Goal: Task Accomplishment & Management: Use online tool/utility

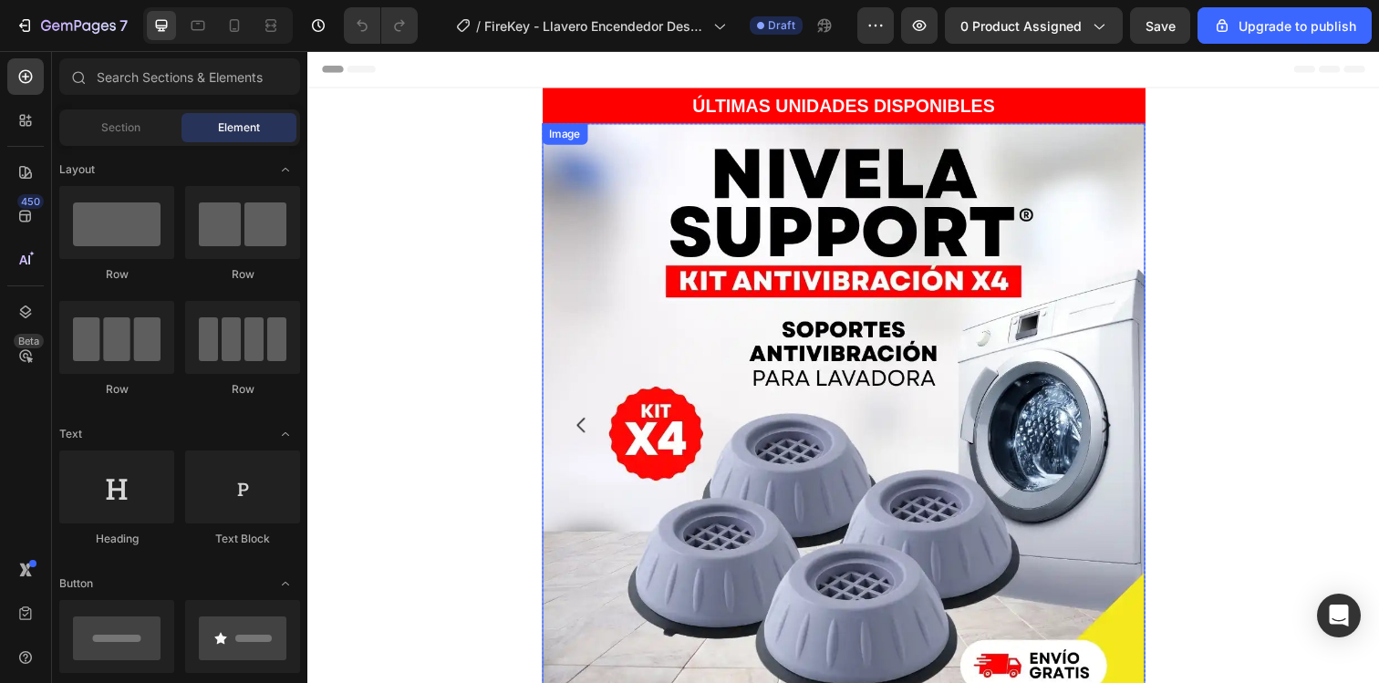
click at [603, 361] on img at bounding box center [855, 433] width 616 height 616
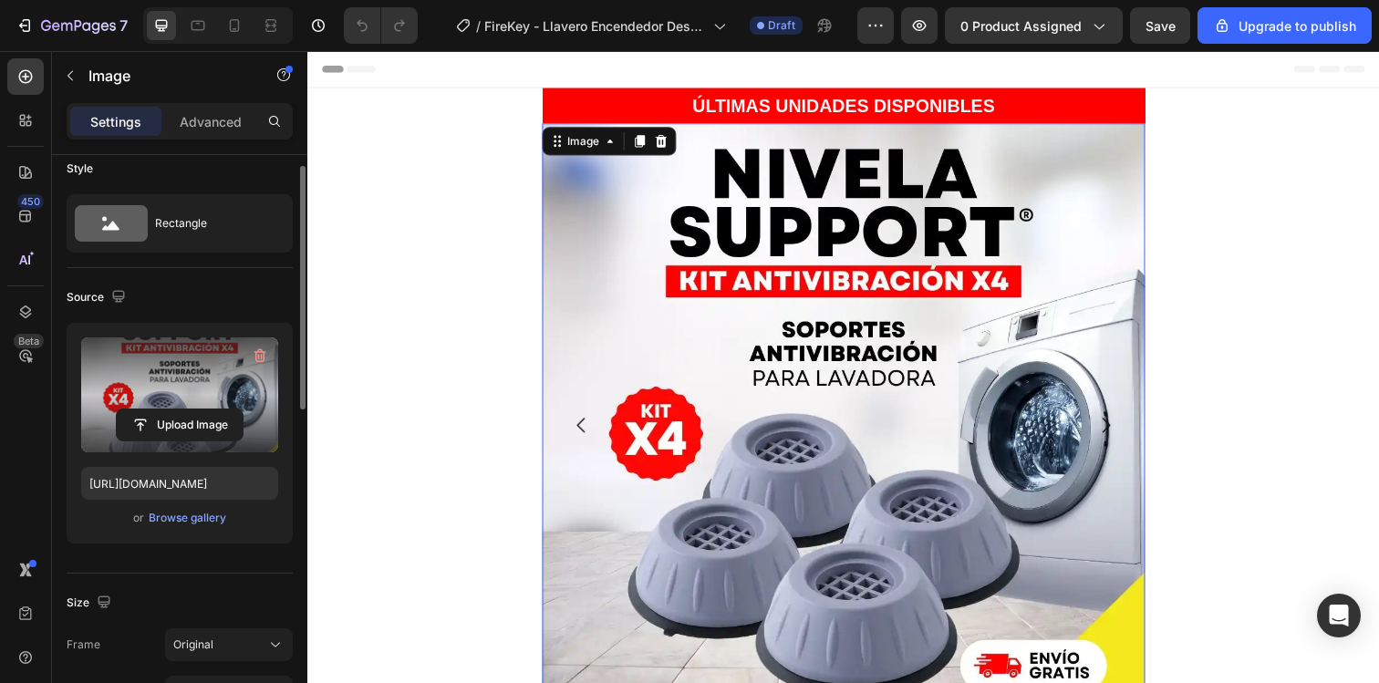
scroll to position [21, 0]
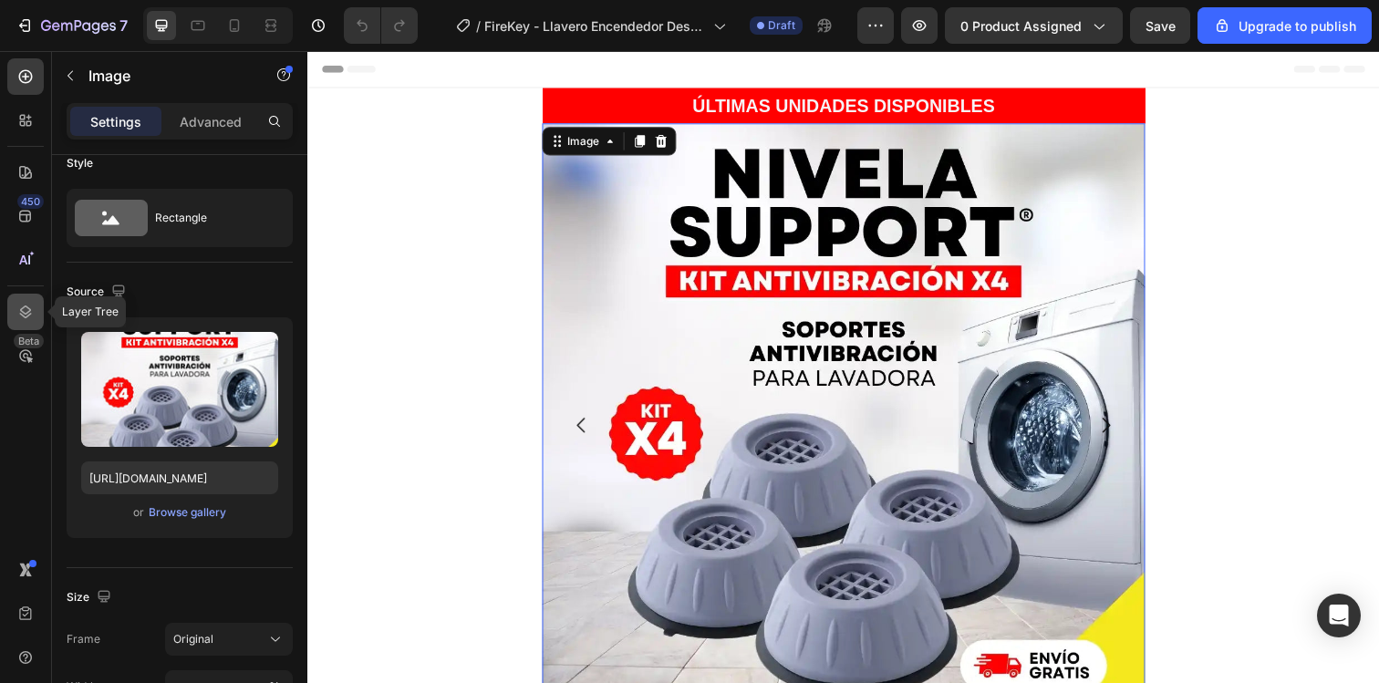
click at [35, 305] on div at bounding box center [25, 312] width 36 height 36
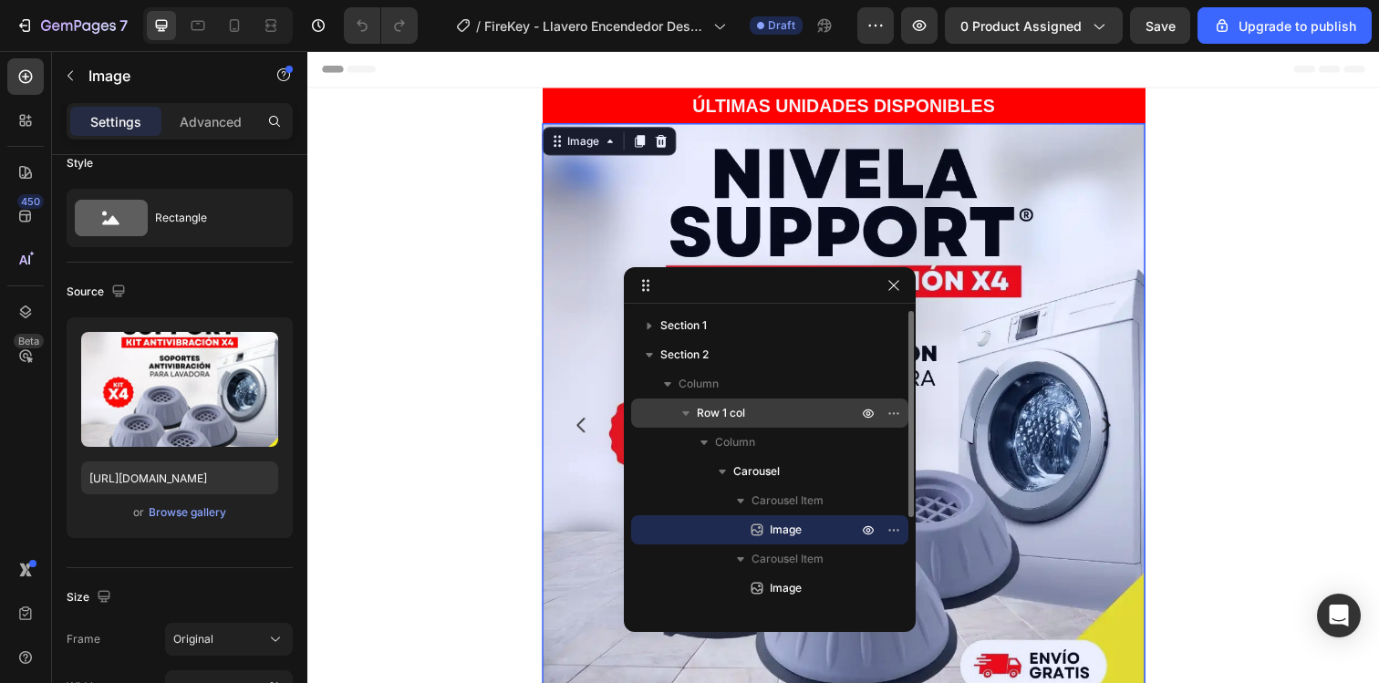
click at [779, 411] on p "Row 1 col" at bounding box center [779, 413] width 164 height 18
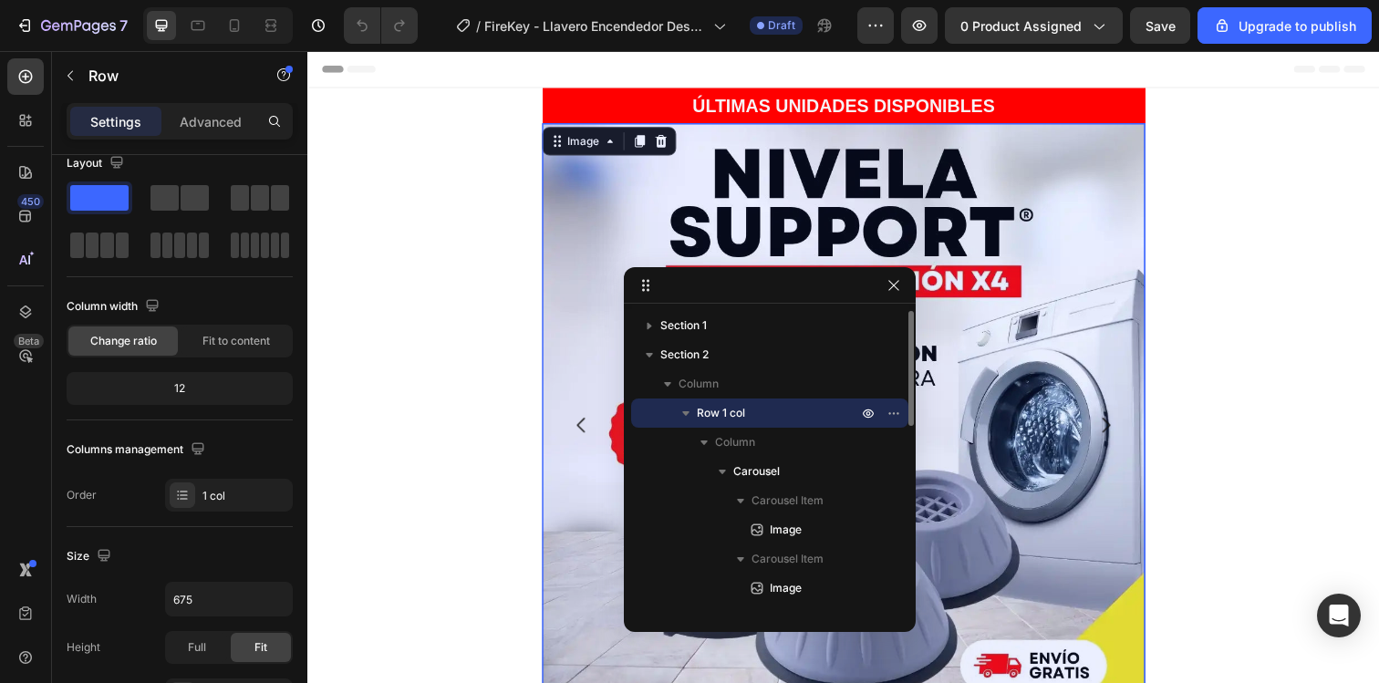
scroll to position [0, 0]
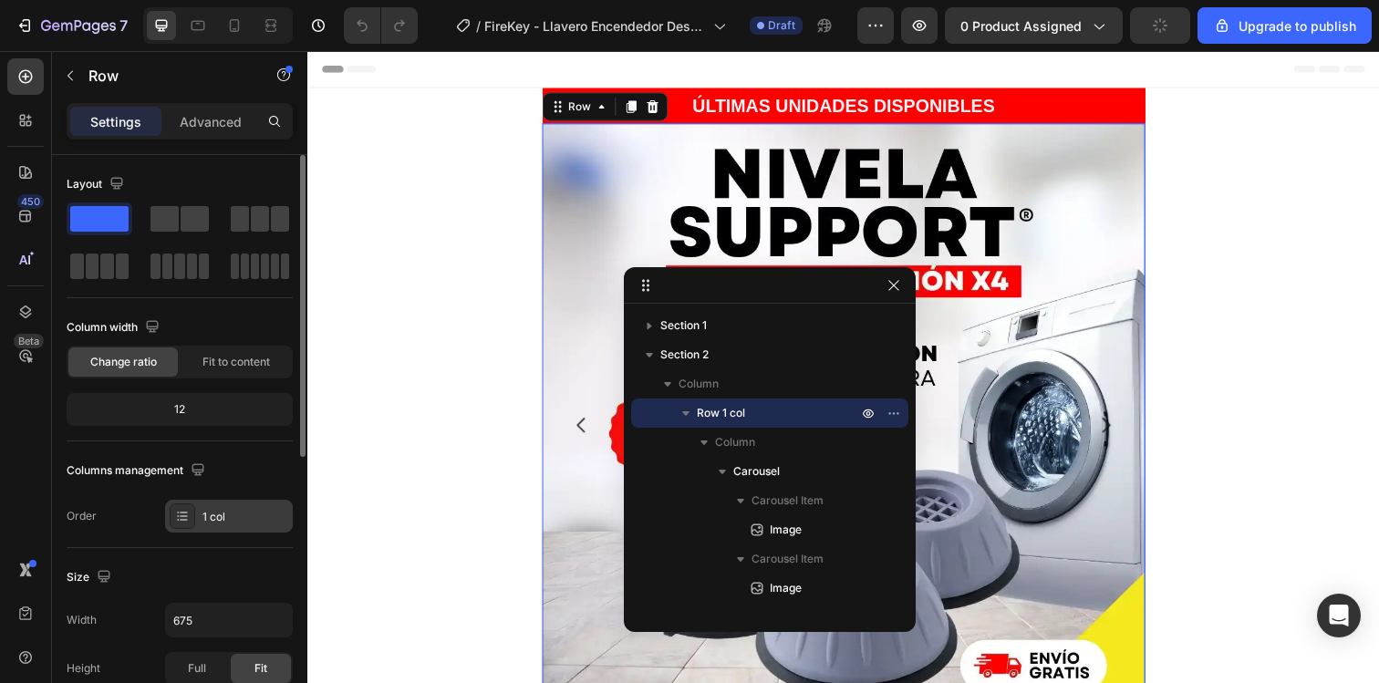
click at [247, 521] on div "1 col" at bounding box center [245, 517] width 86 height 16
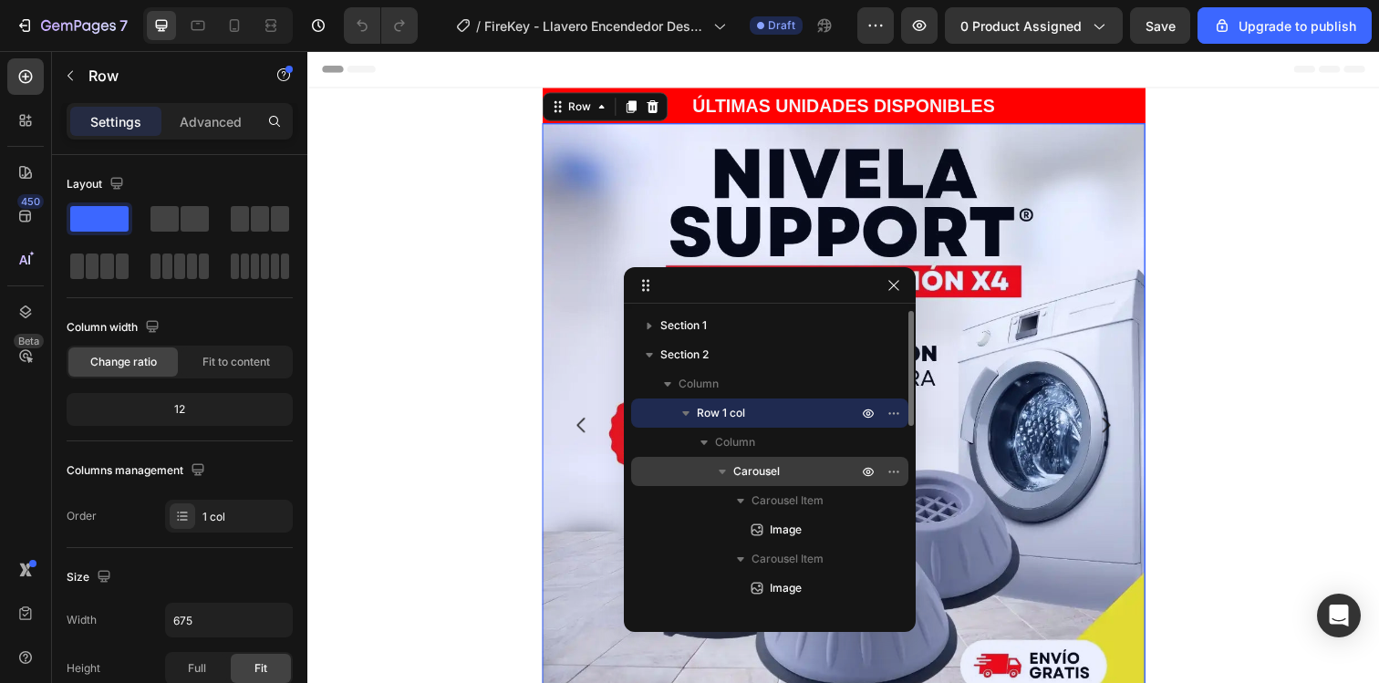
click at [788, 470] on p "Carousel" at bounding box center [797, 471] width 128 height 18
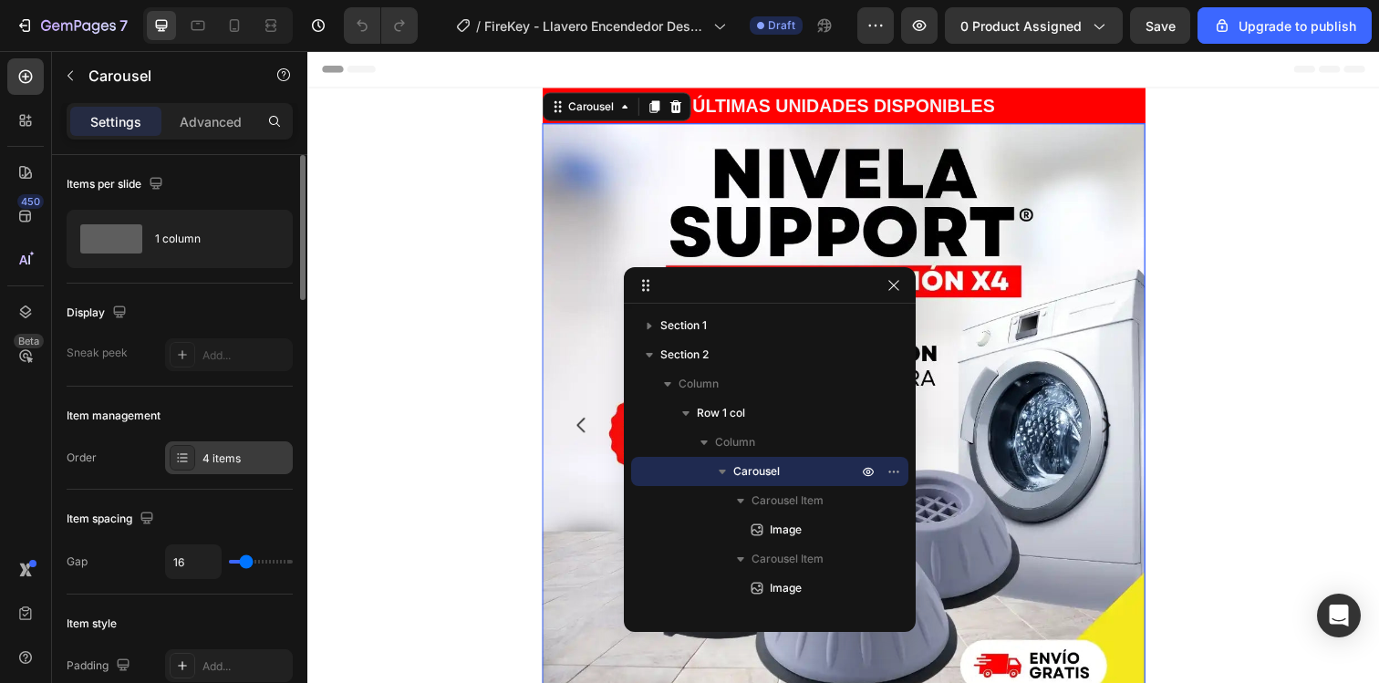
click at [257, 470] on div "4 items" at bounding box center [229, 457] width 128 height 33
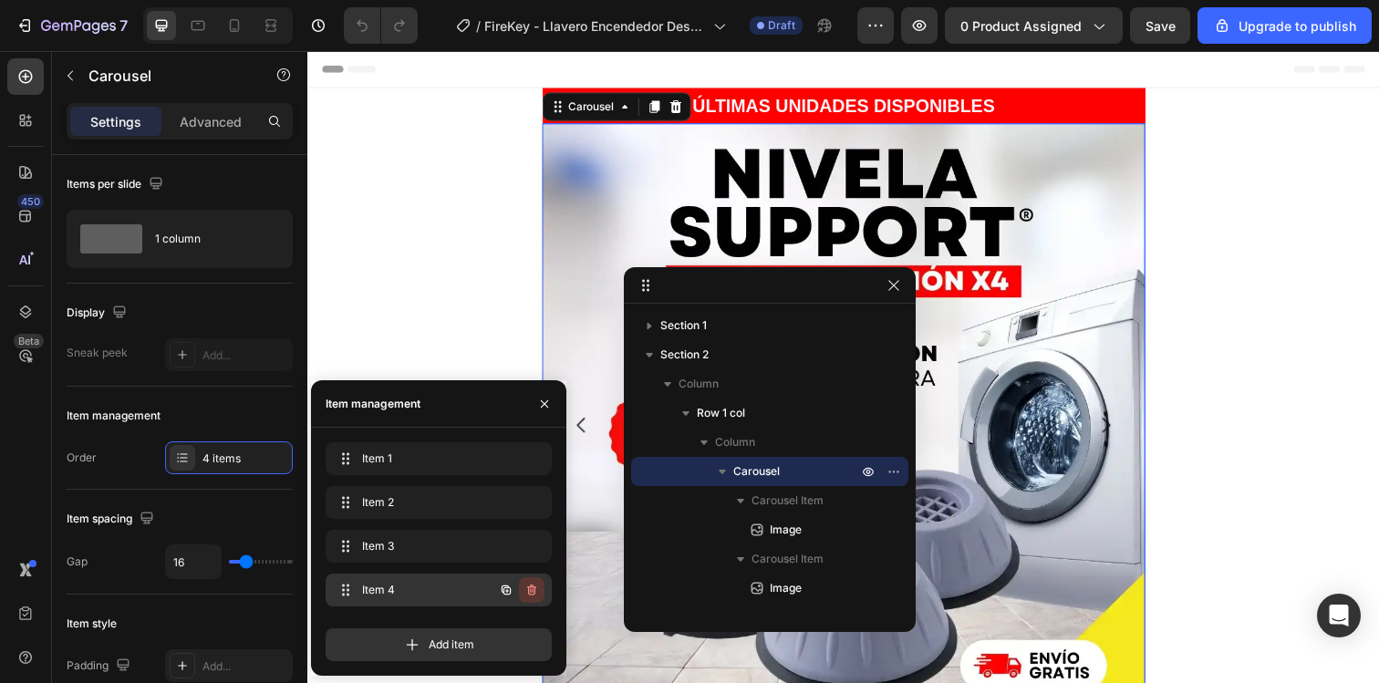
click at [533, 590] on icon "button" at bounding box center [533, 591] width 1 height 5
click at [520, 591] on div "Delete" at bounding box center [519, 590] width 34 height 16
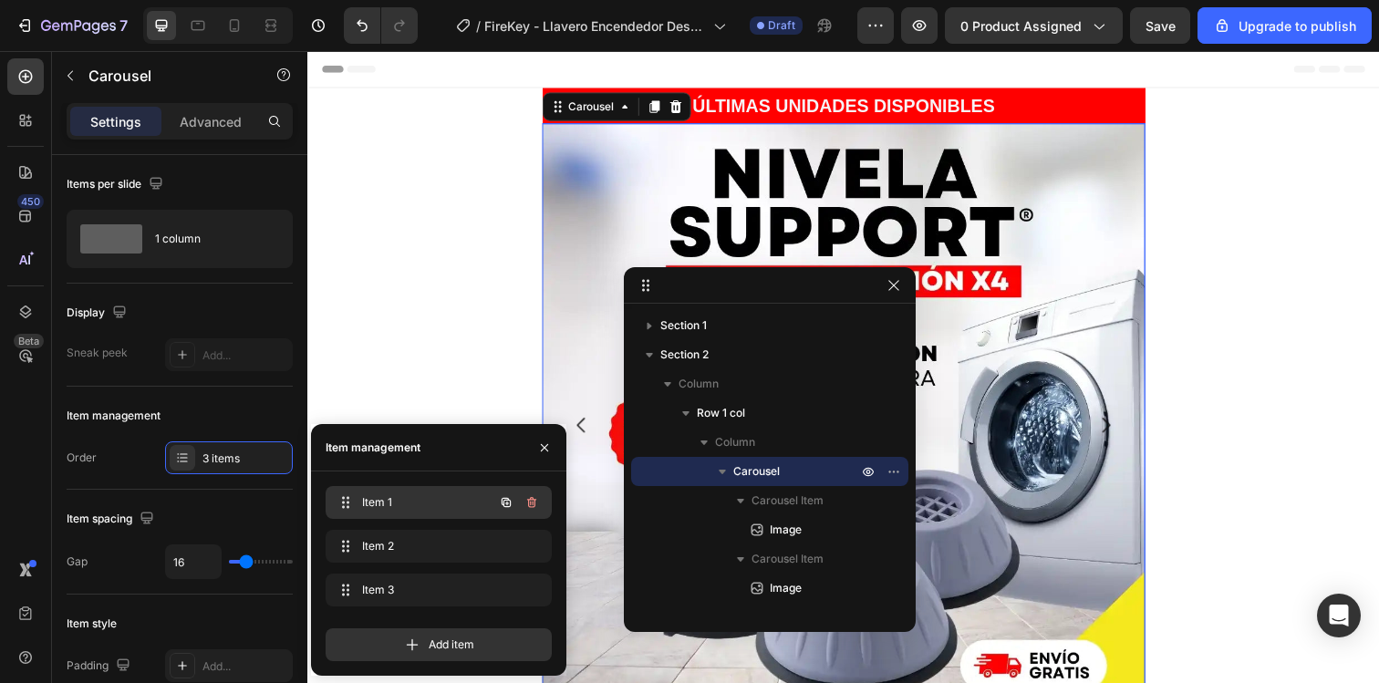
click at [440, 502] on span "Item 1" at bounding box center [413, 502] width 103 height 16
click at [1072, 421] on img at bounding box center [855, 433] width 616 height 616
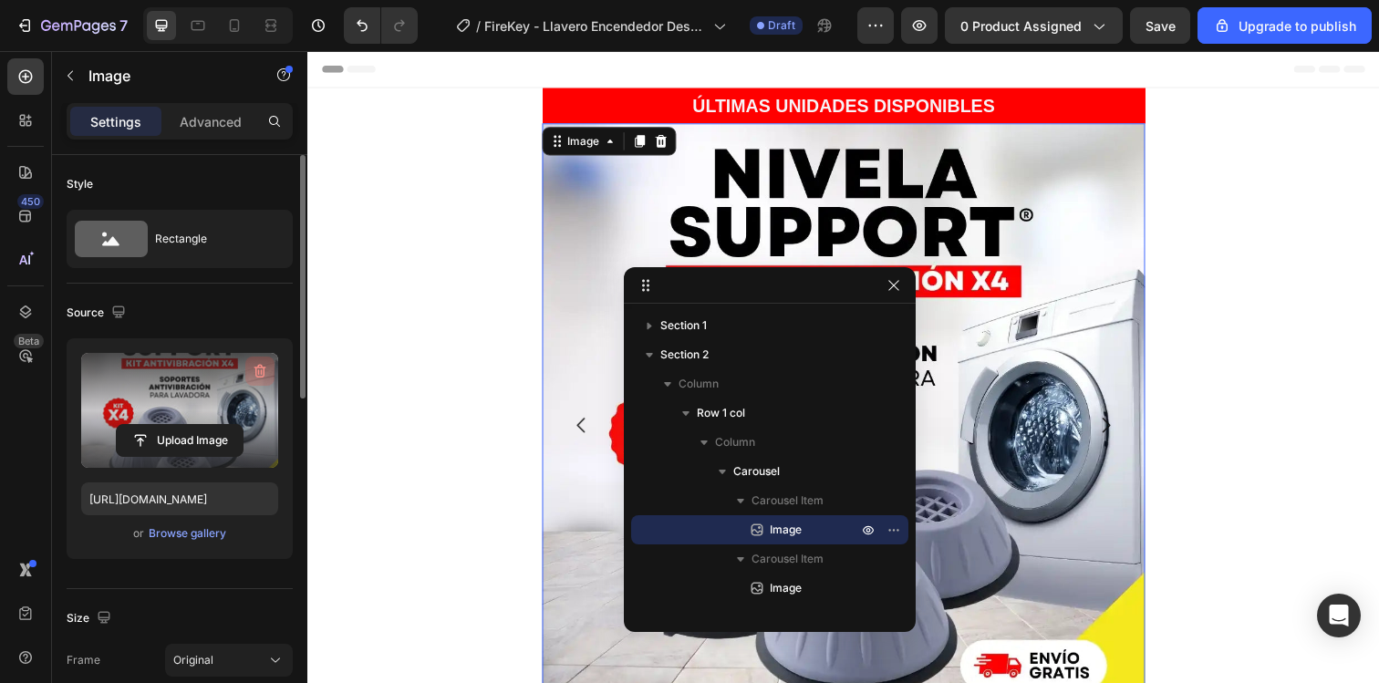
click at [251, 374] on icon "button" at bounding box center [260, 371] width 18 height 18
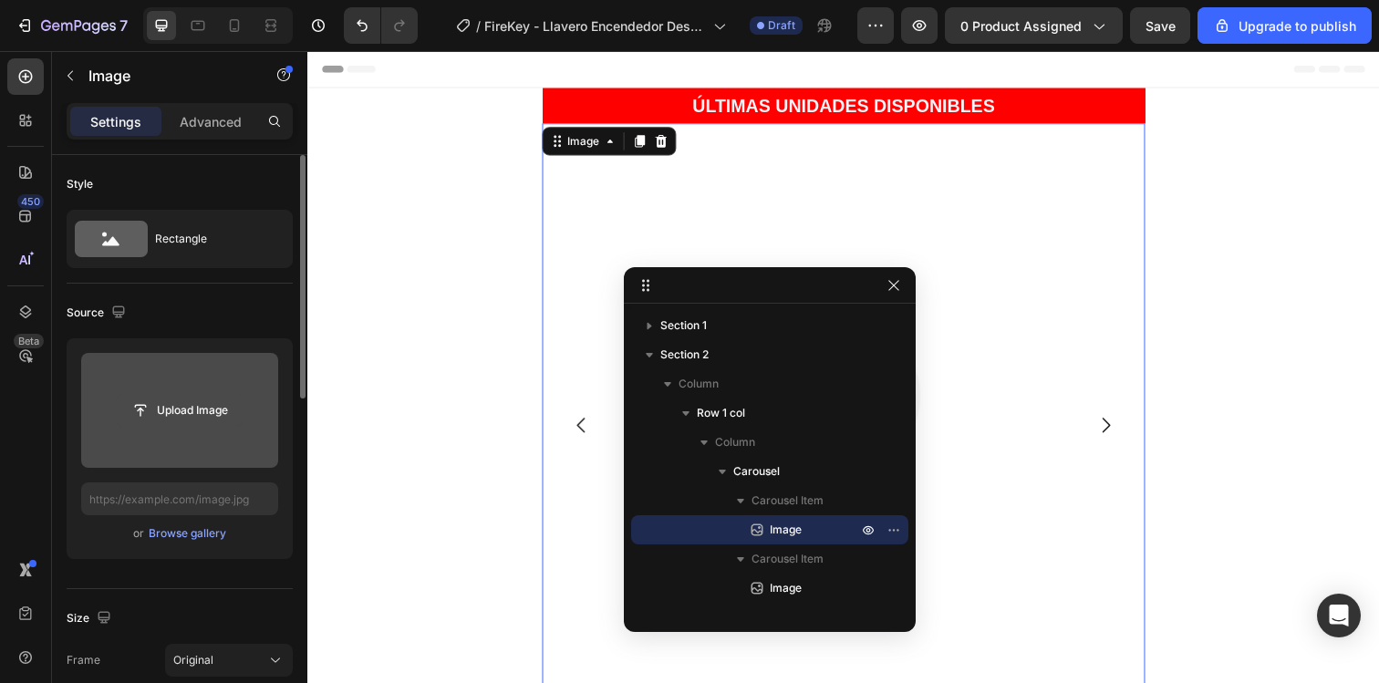
click at [189, 397] on input "file" at bounding box center [180, 410] width 126 height 31
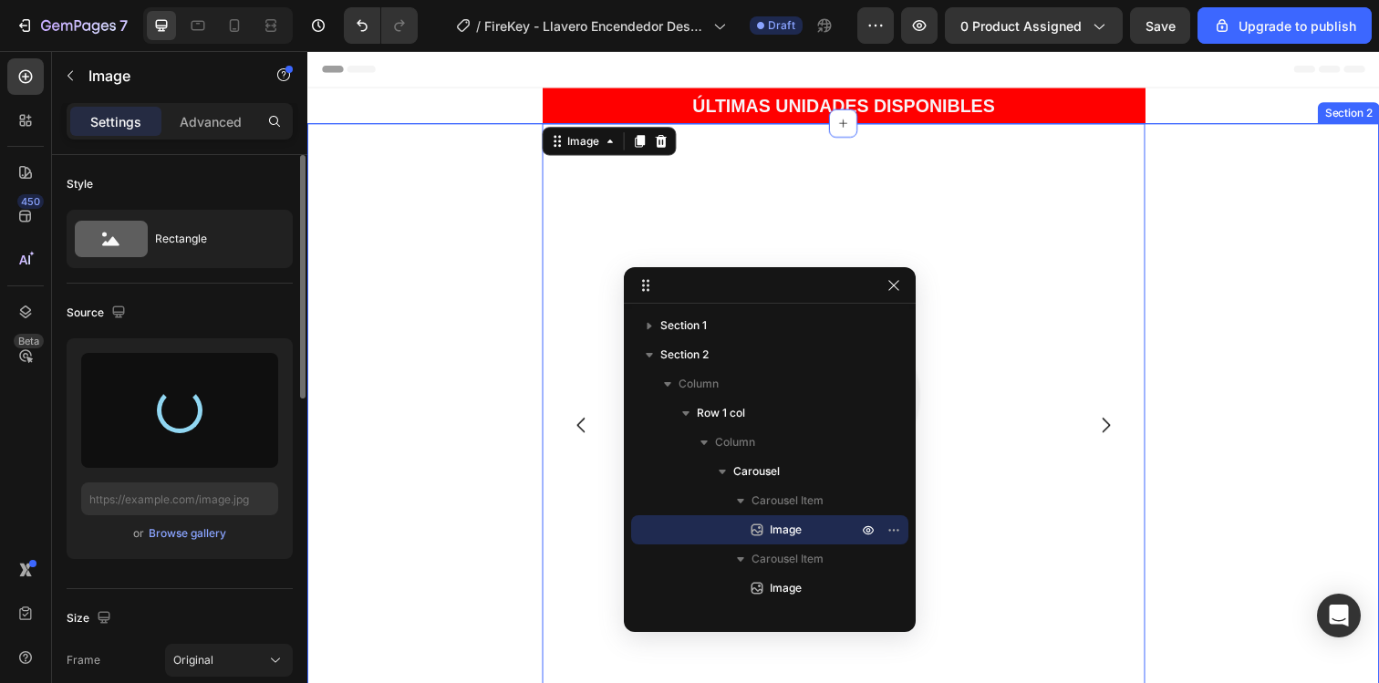
type input "https://cdn.shopify.com/s/files/1/0740/8930/0025/files/gempages_579091085637190…"
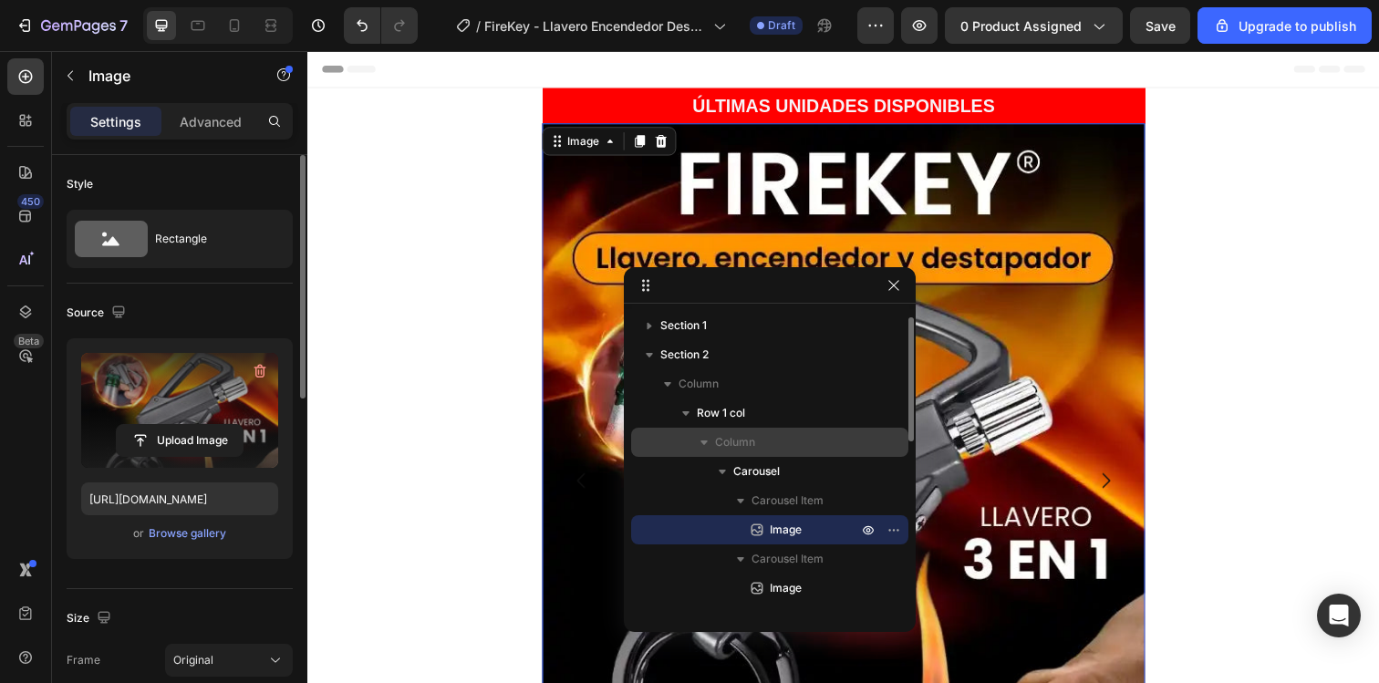
scroll to position [26, 0]
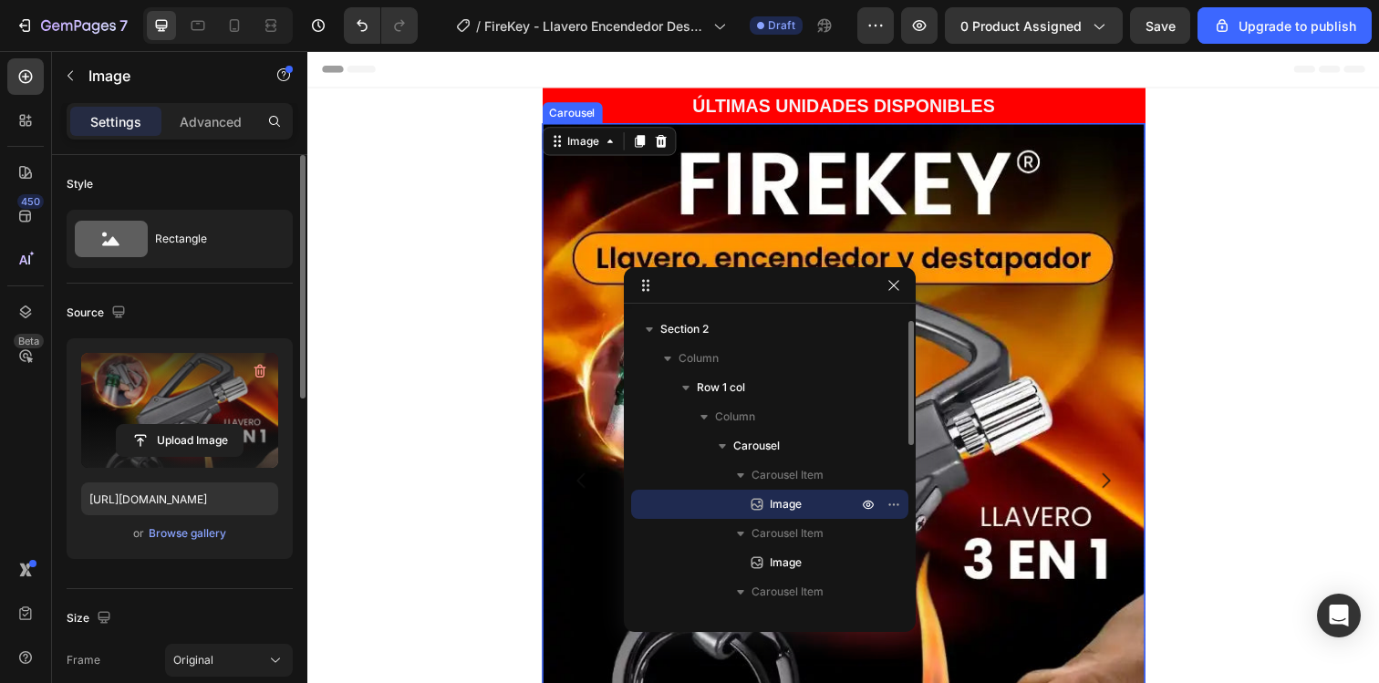
click at [1126, 490] on icon "Carousel Next Arrow" at bounding box center [1123, 490] width 22 height 22
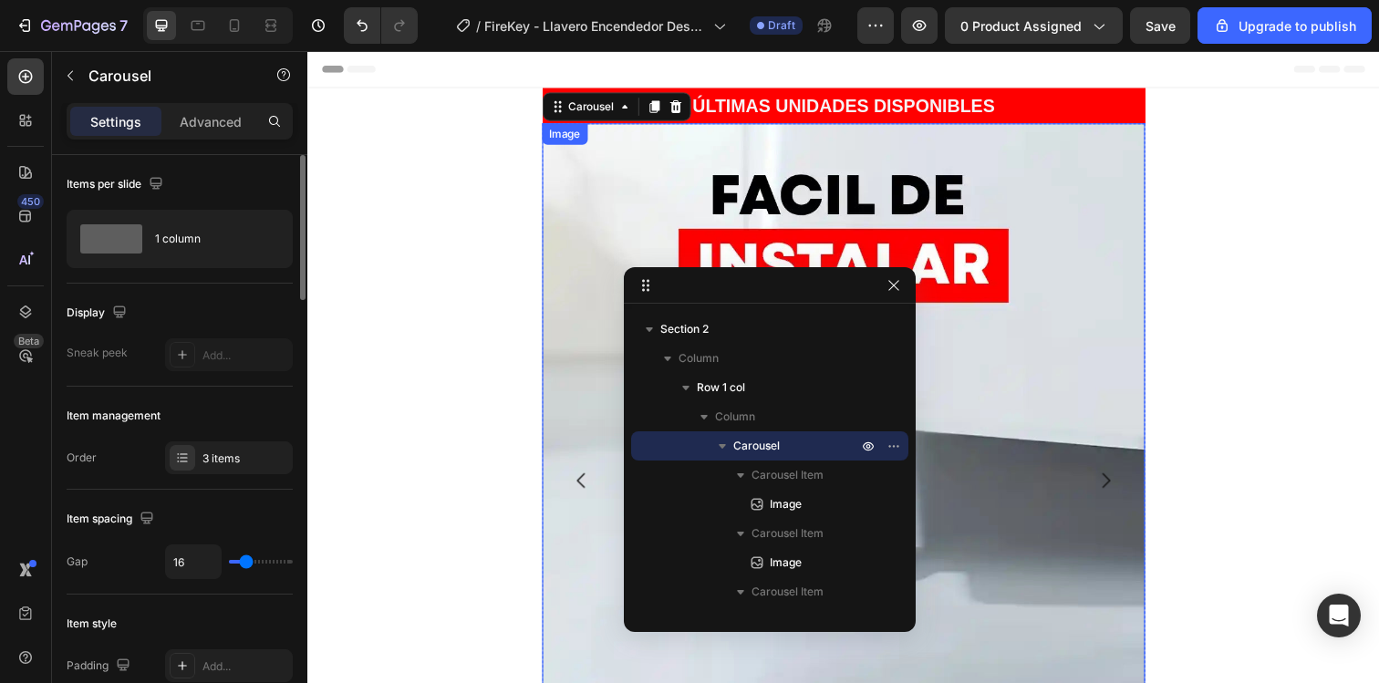
click at [1033, 406] on img at bounding box center [855, 433] width 616 height 616
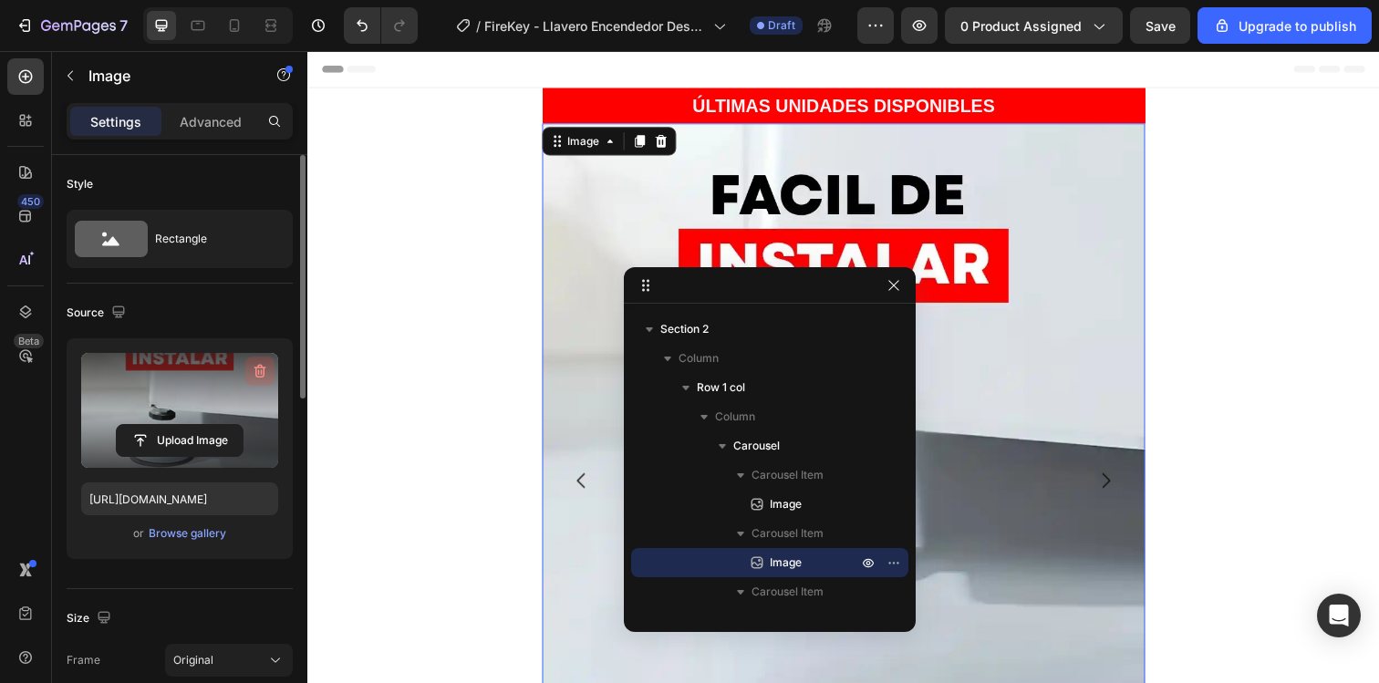
click at [255, 374] on icon "button" at bounding box center [260, 372] width 12 height 14
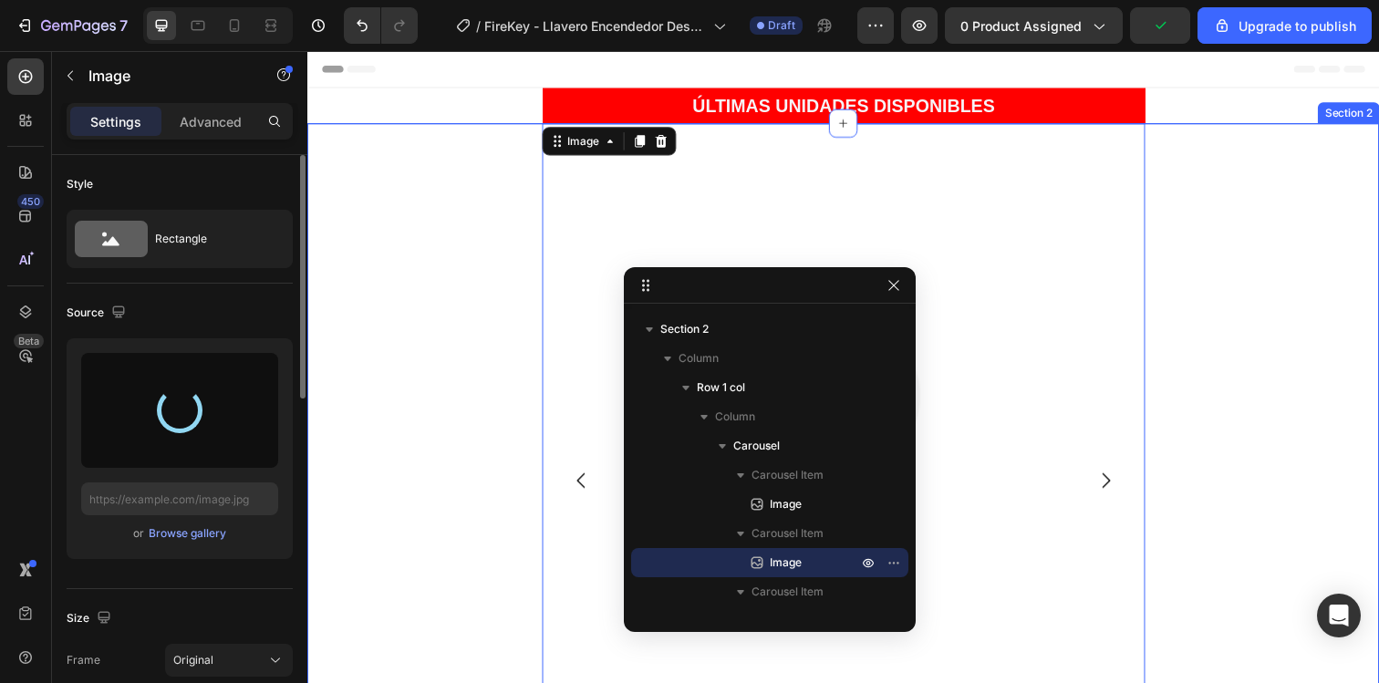
type input "https://cdn.shopify.com/s/files/1/0740/8930/0025/files/gempages_579091085637190…"
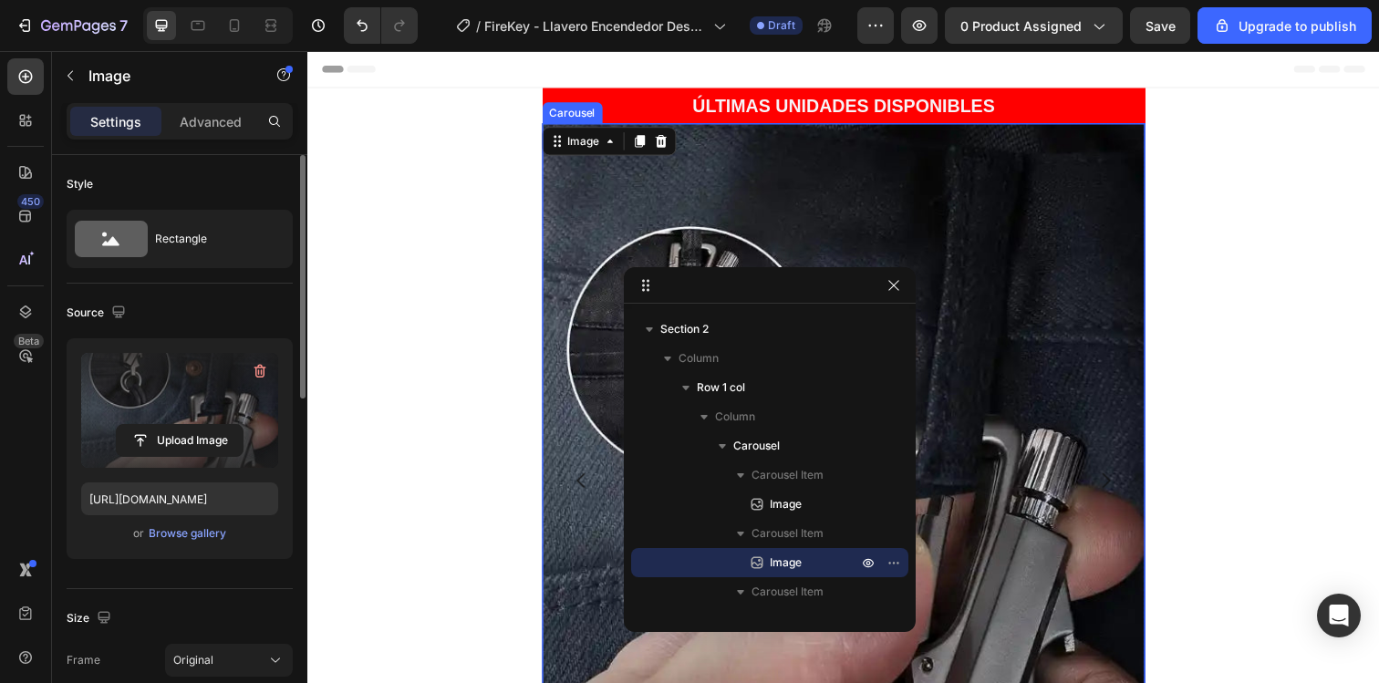
click at [1124, 487] on icon "Carousel Next Arrow" at bounding box center [1123, 490] width 8 height 16
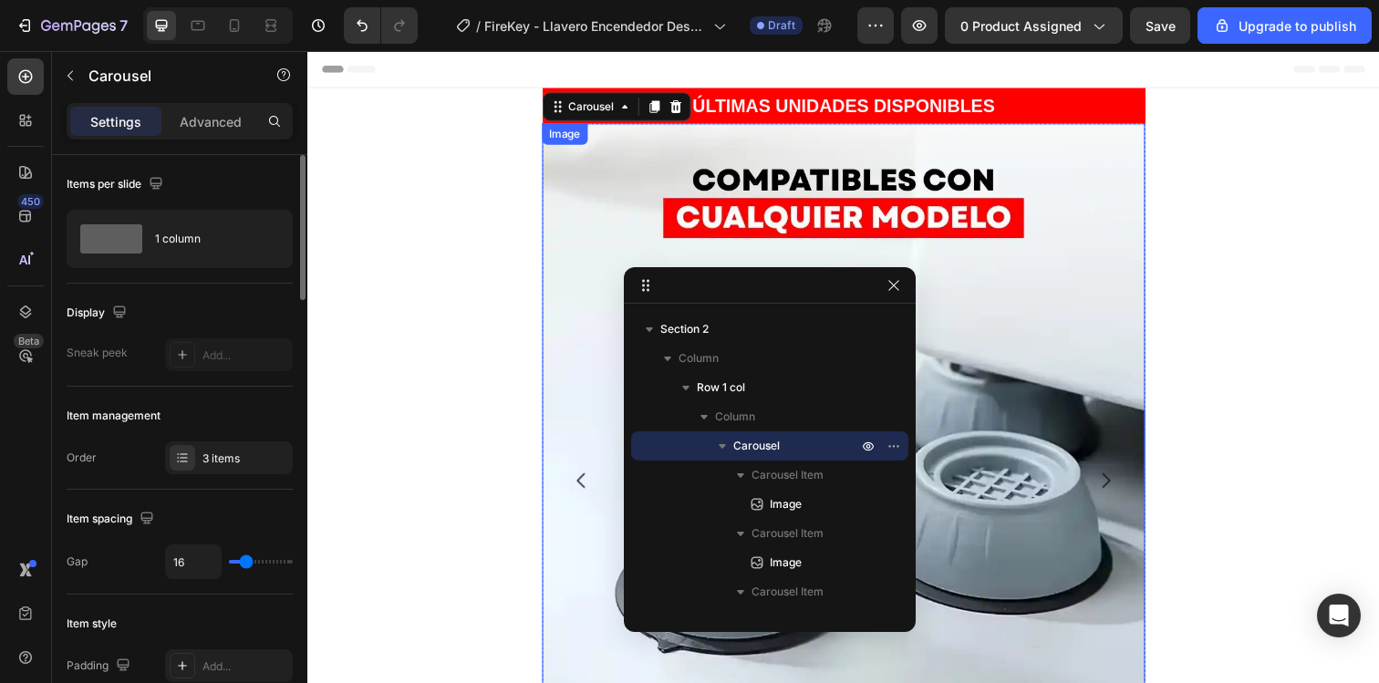
click at [1022, 367] on img at bounding box center [855, 433] width 616 height 616
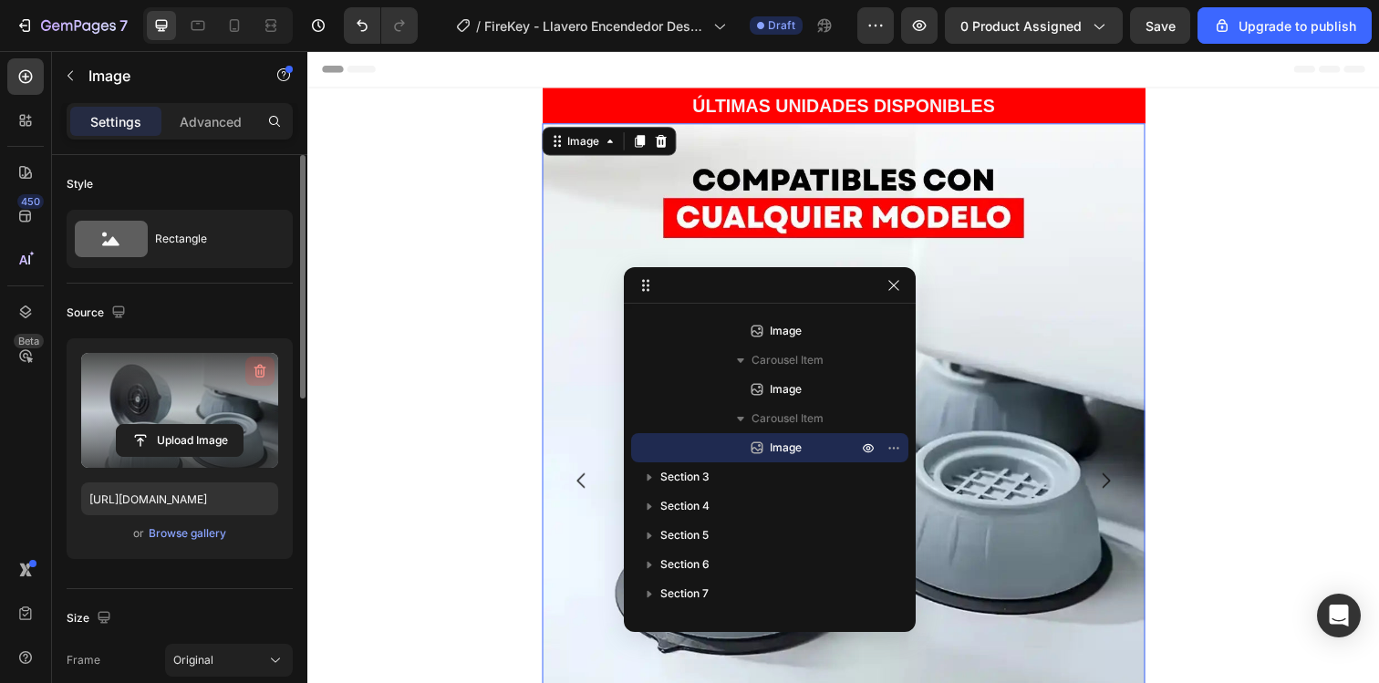
click at [255, 376] on icon "button" at bounding box center [260, 372] width 12 height 14
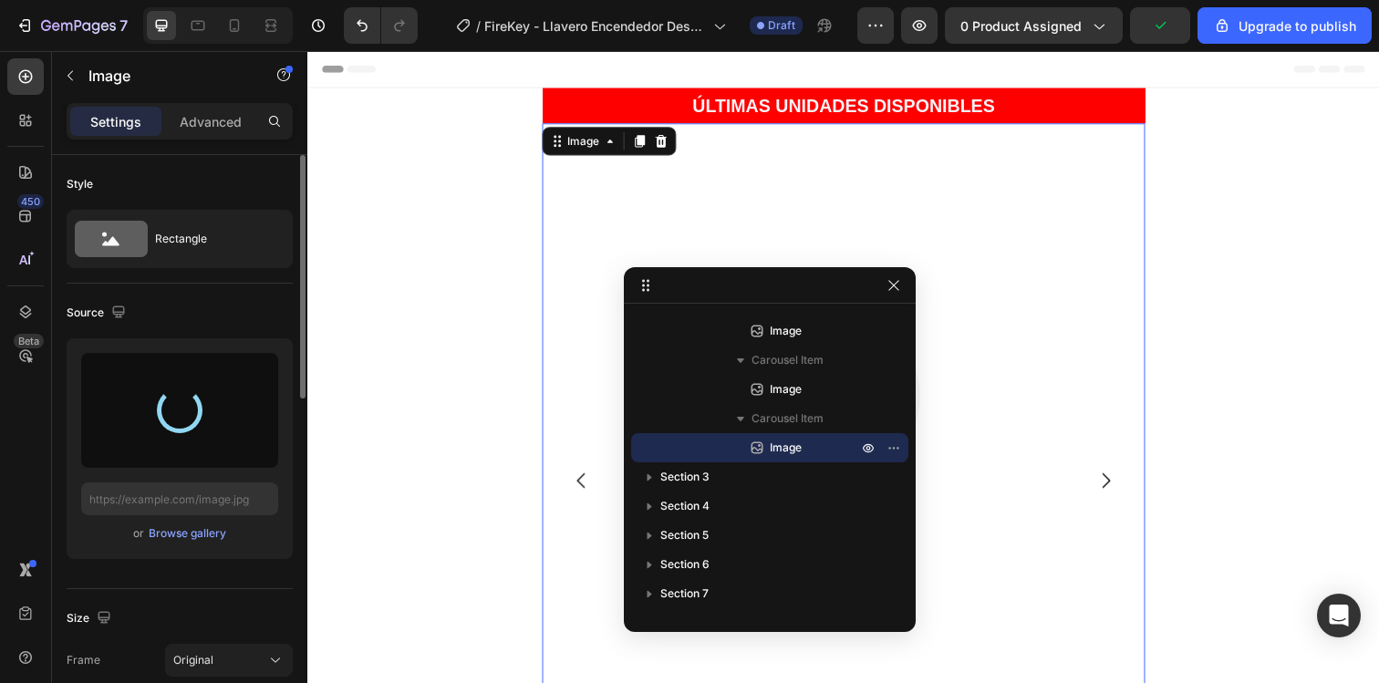
click at [202, 416] on div at bounding box center [179, 410] width 197 height 115
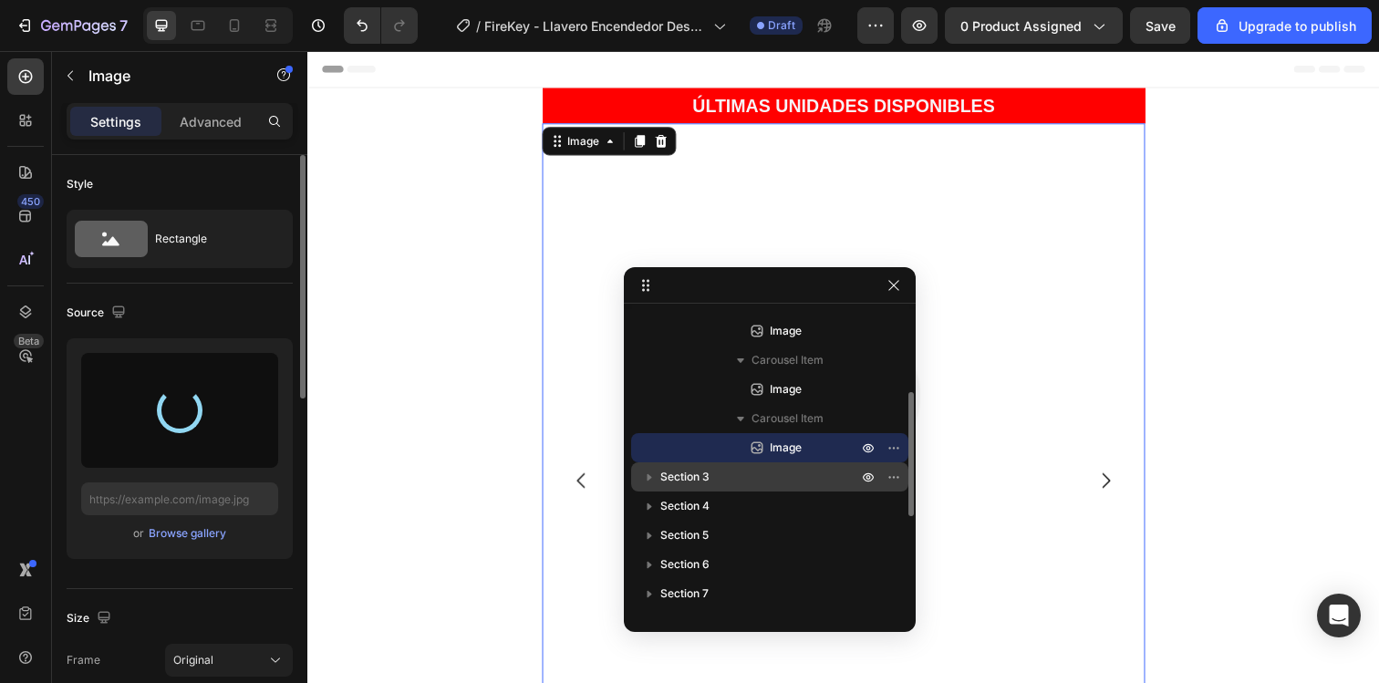
type input "https://cdn.shopify.com/s/files/1/0740/8930/0025/files/gempages_579091085637190…"
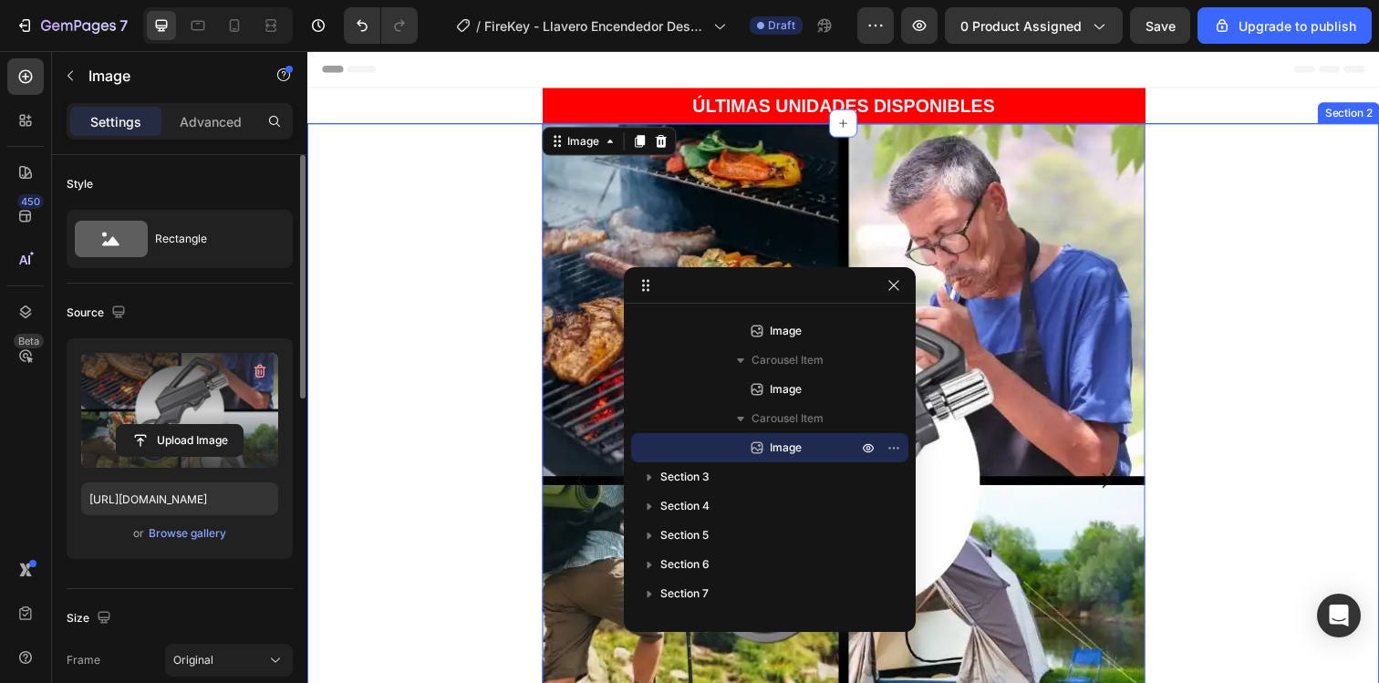
click at [520, 445] on div "Image Image Image 0 Carousel Row" at bounding box center [854, 490] width 1094 height 730
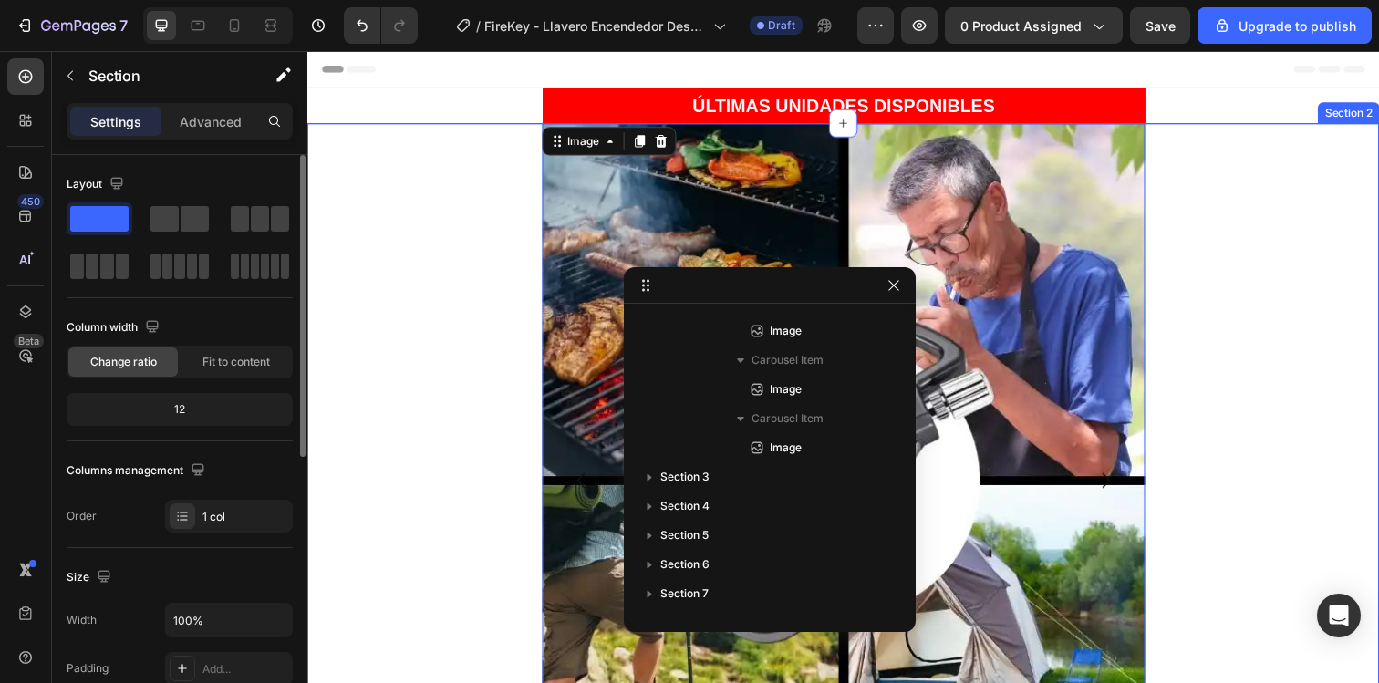
scroll to position [0, 0]
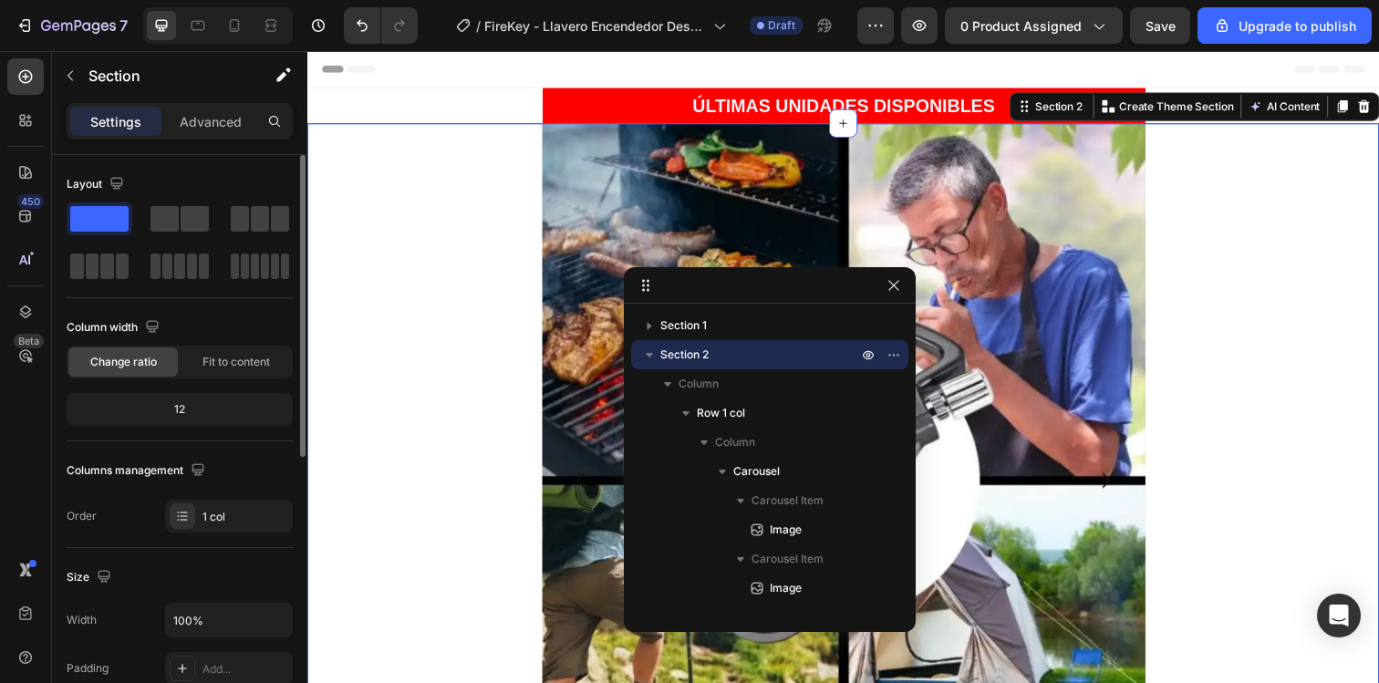
click at [1242, 300] on div "Image Image Image Carousel Row" at bounding box center [854, 490] width 1094 height 730
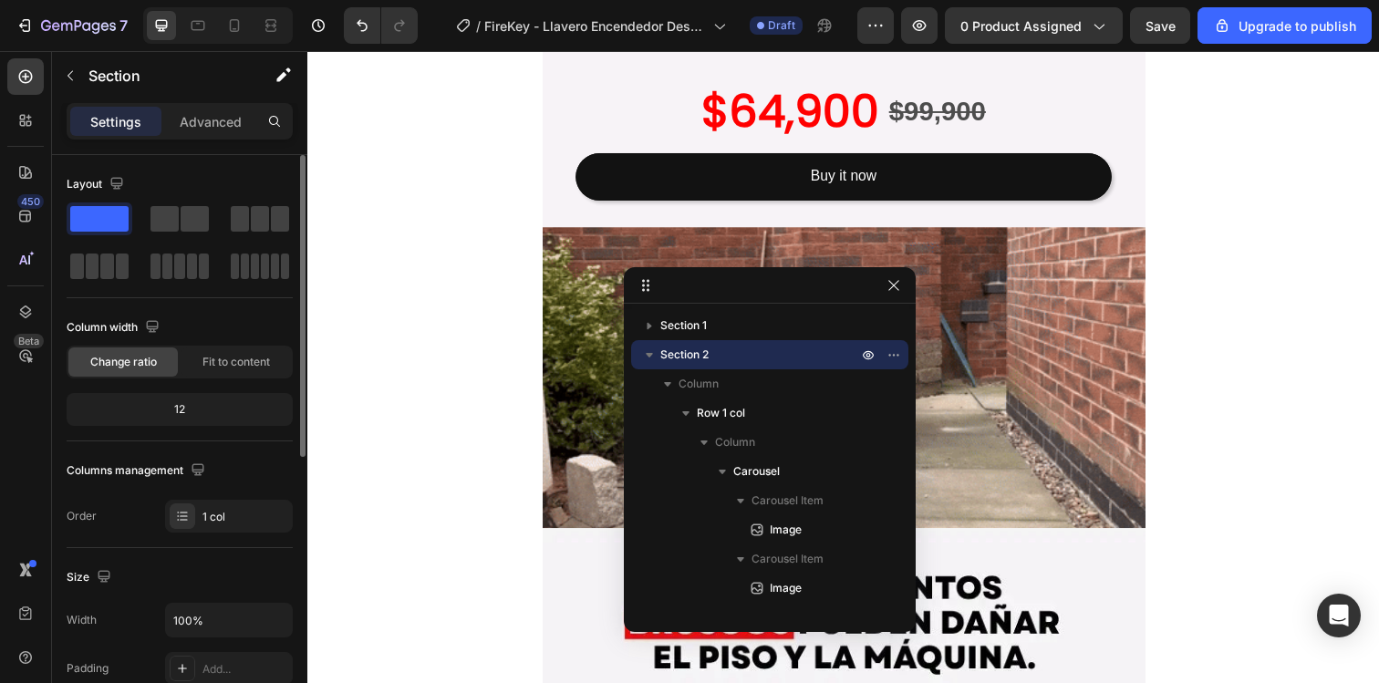
scroll to position [773, 0]
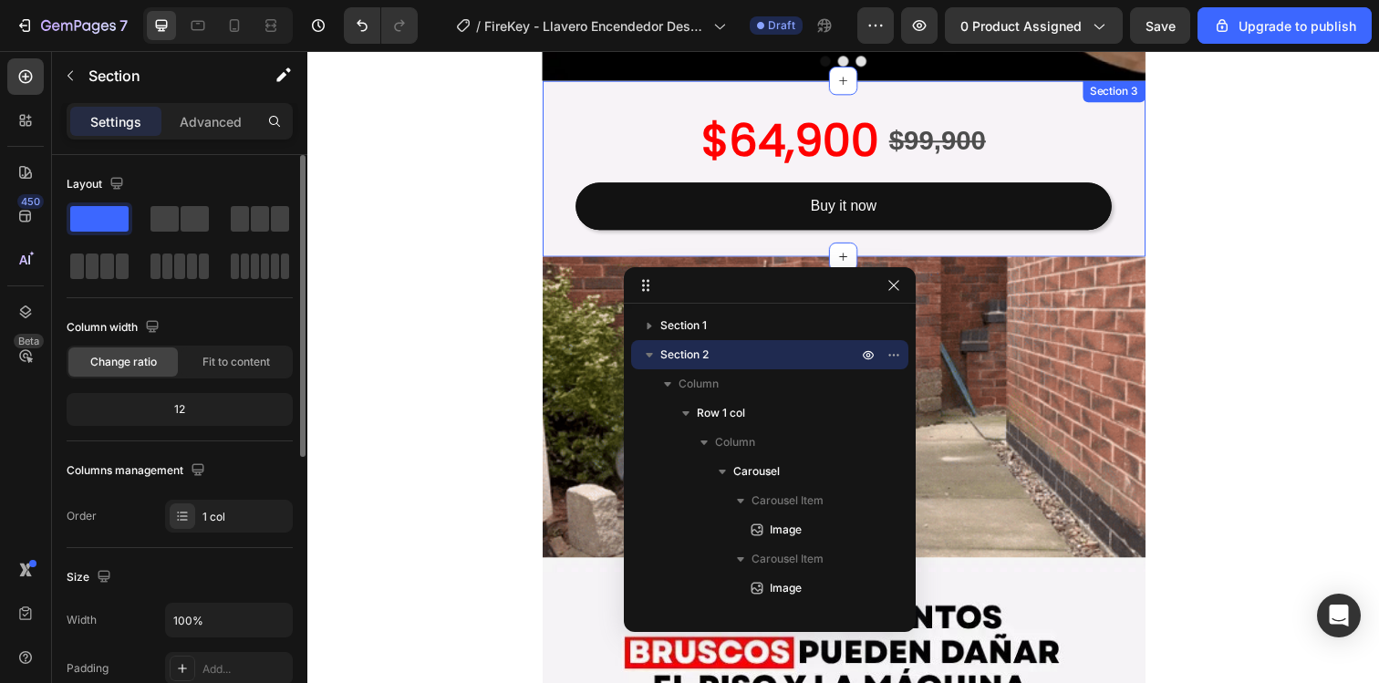
click at [1152, 250] on div "$64,900 Product Price Product Price $99,900 Product Price Product Price Row Buy…" at bounding box center [855, 171] width 616 height 180
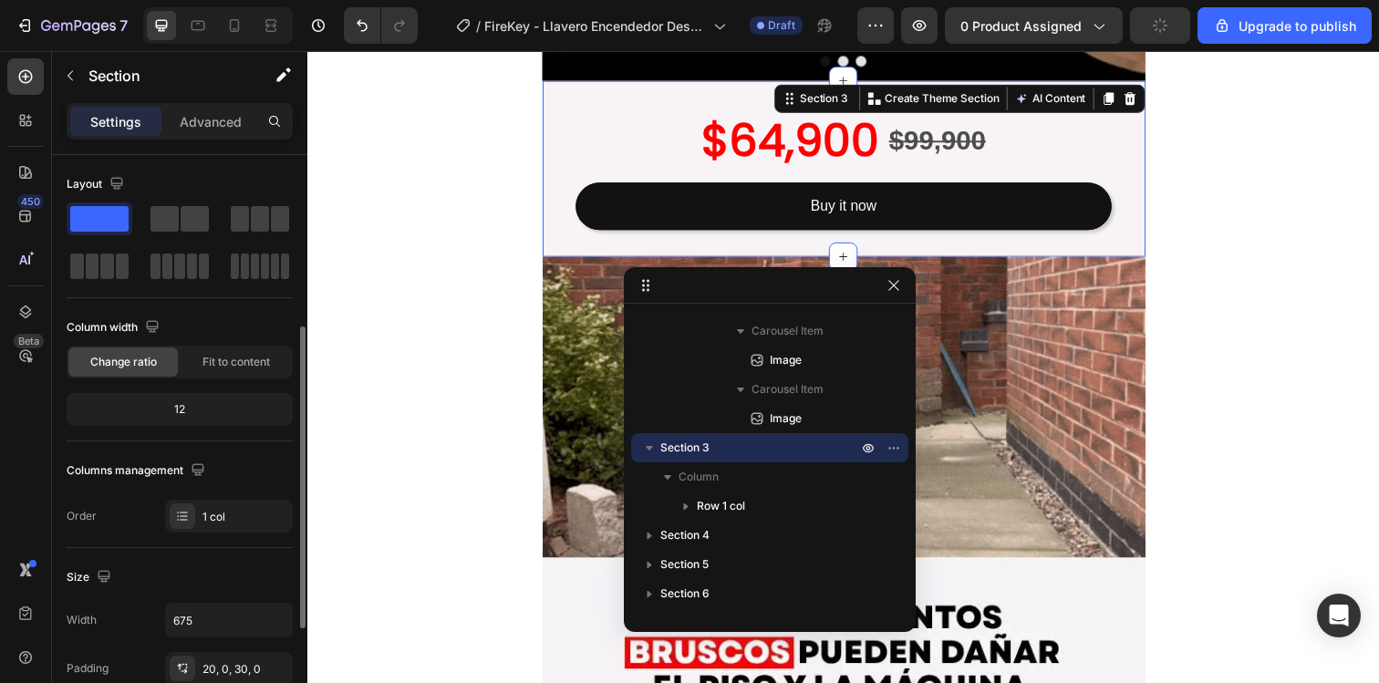
scroll to position [533, 0]
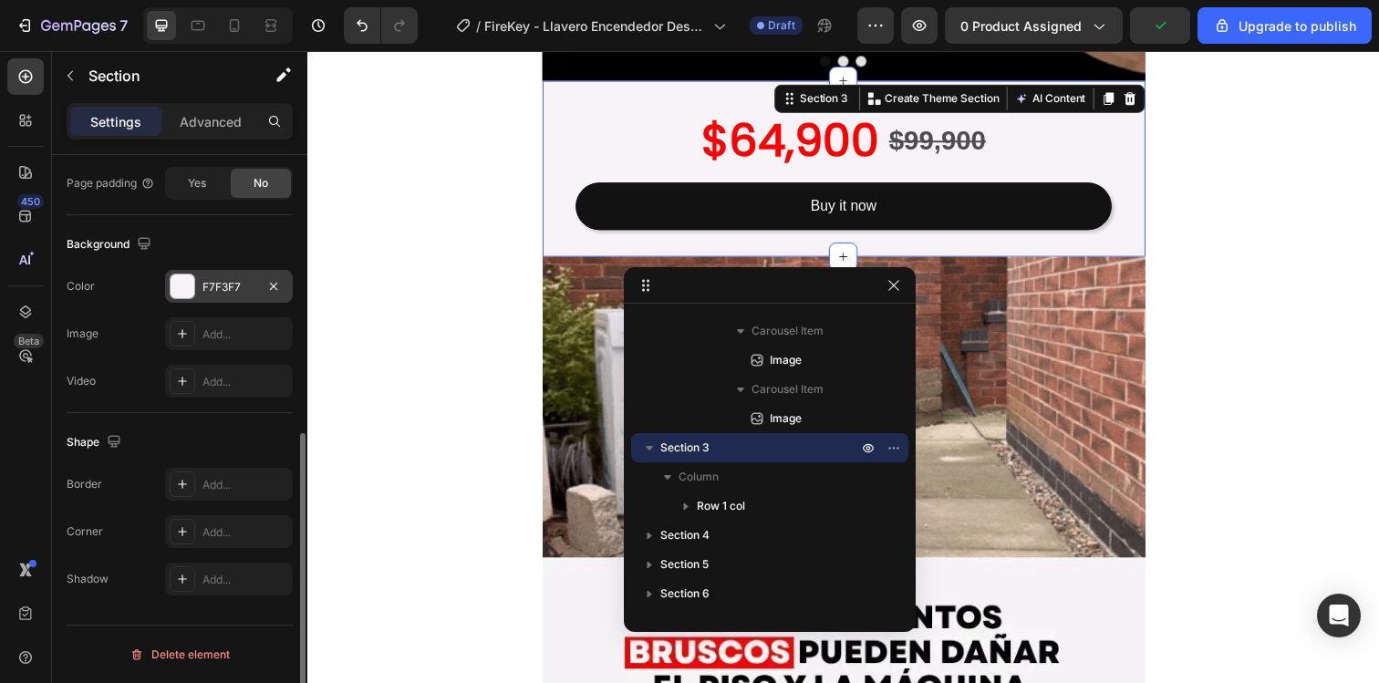
click at [186, 284] on div at bounding box center [183, 287] width 24 height 24
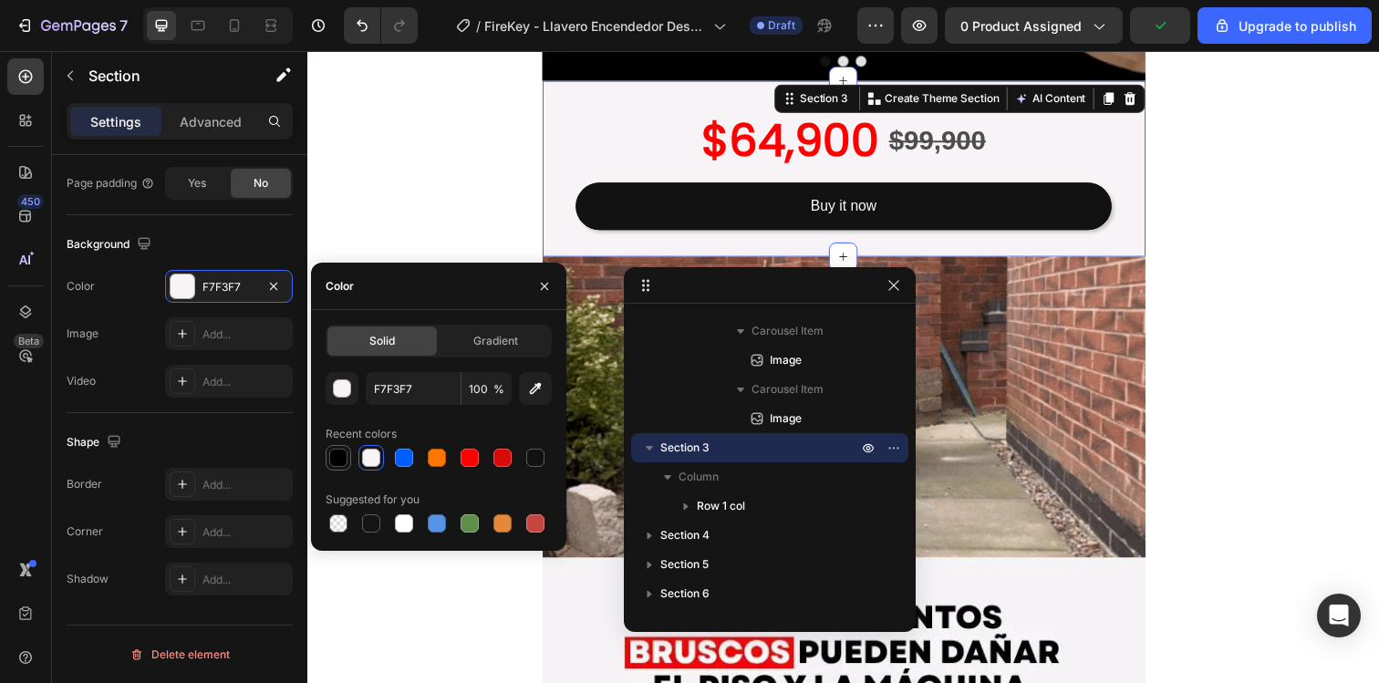
click at [342, 459] on div at bounding box center [338, 458] width 18 height 18
type input "000000"
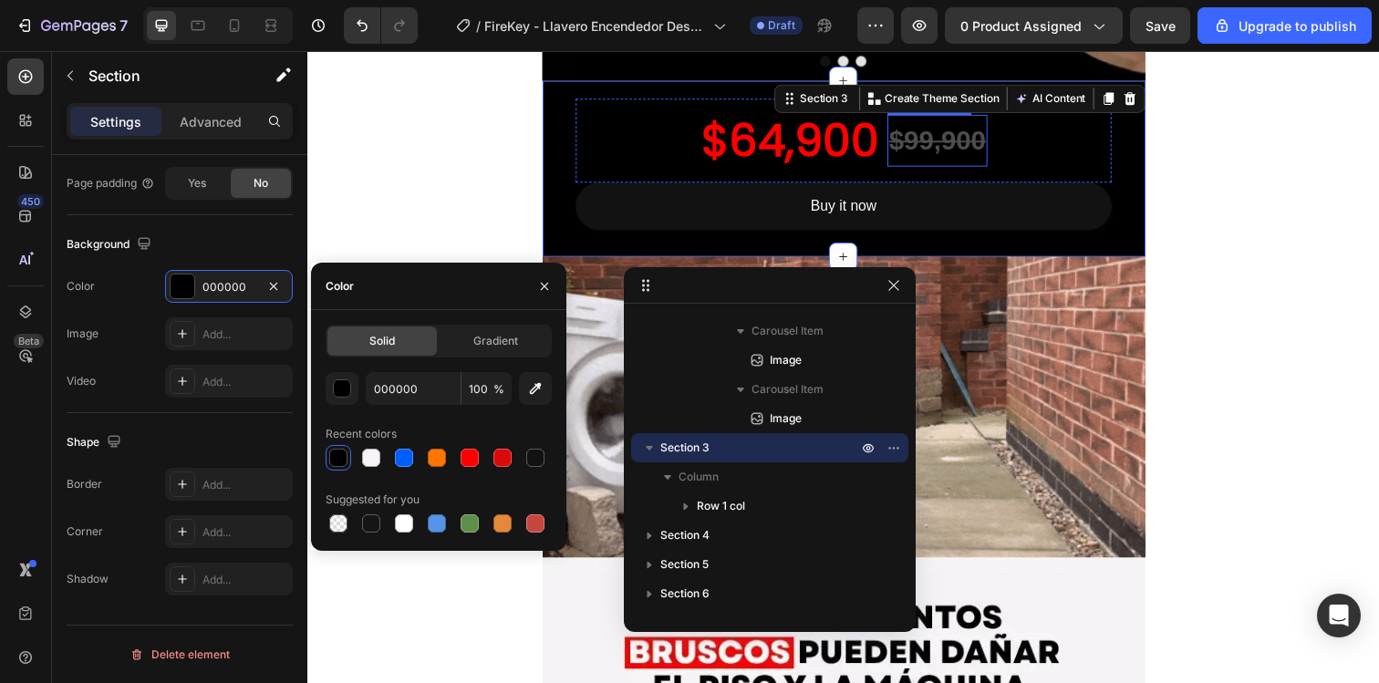
click at [947, 153] on div "$99,900" at bounding box center [950, 142] width 102 height 53
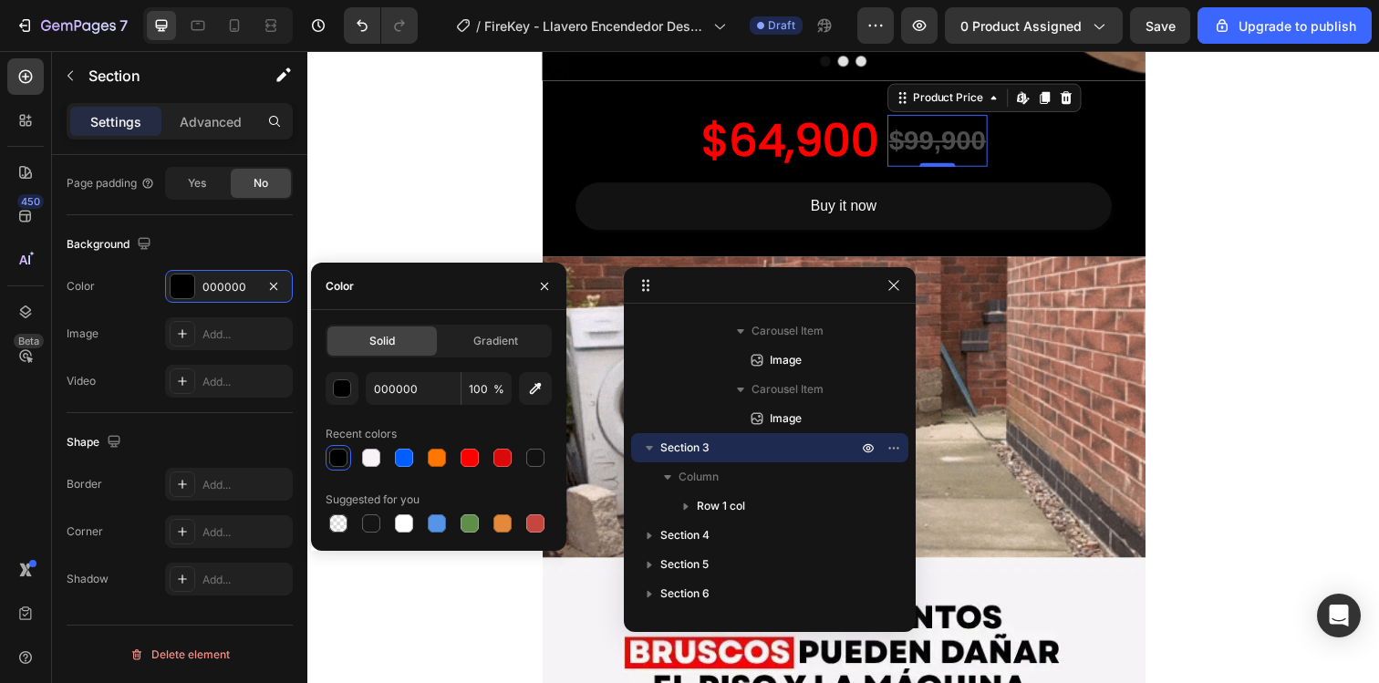
scroll to position [0, 0]
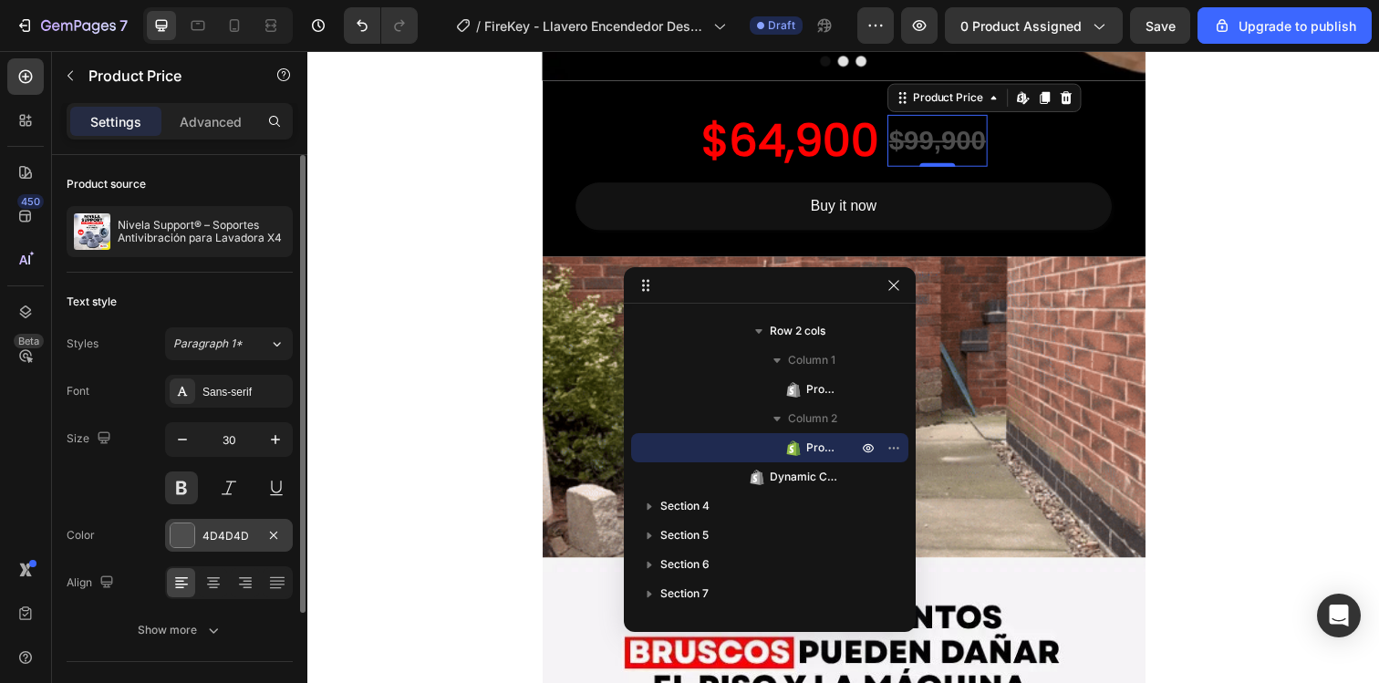
click at [205, 548] on div "4D4D4D" at bounding box center [229, 535] width 128 height 33
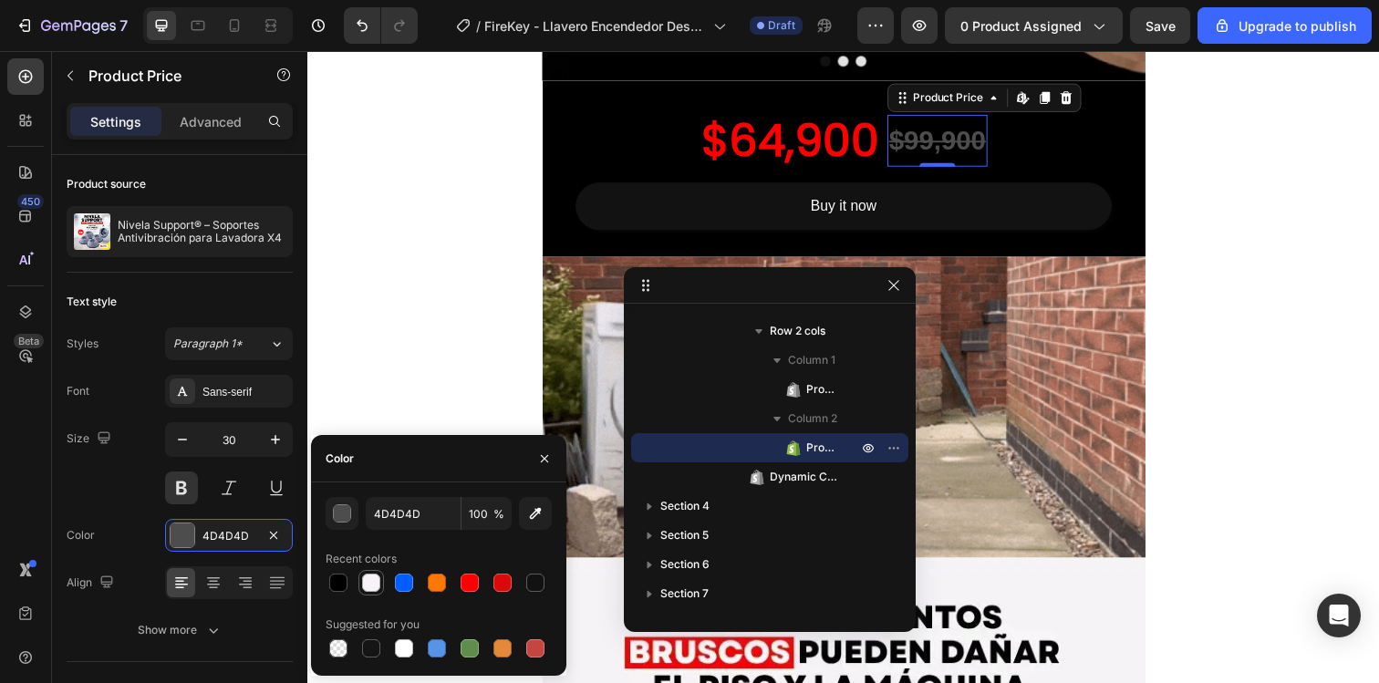
click at [368, 582] on div at bounding box center [371, 583] width 18 height 18
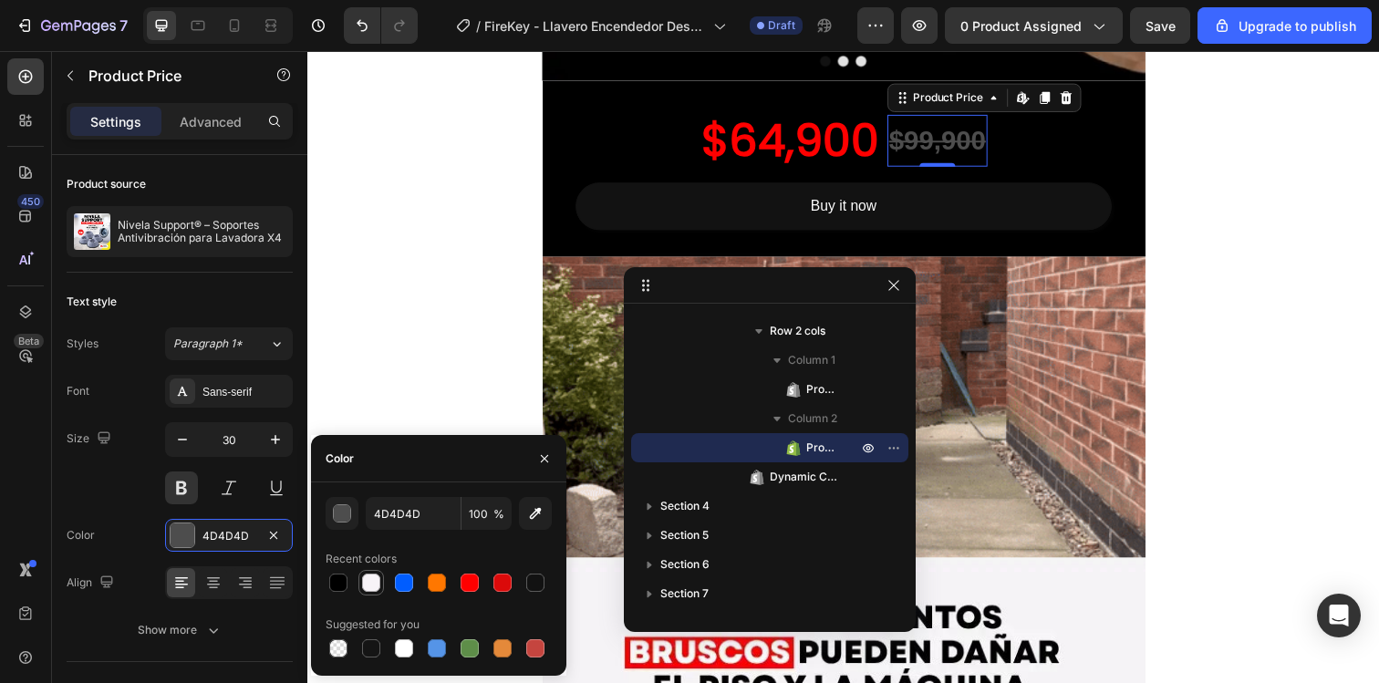
type input "F7F3F7"
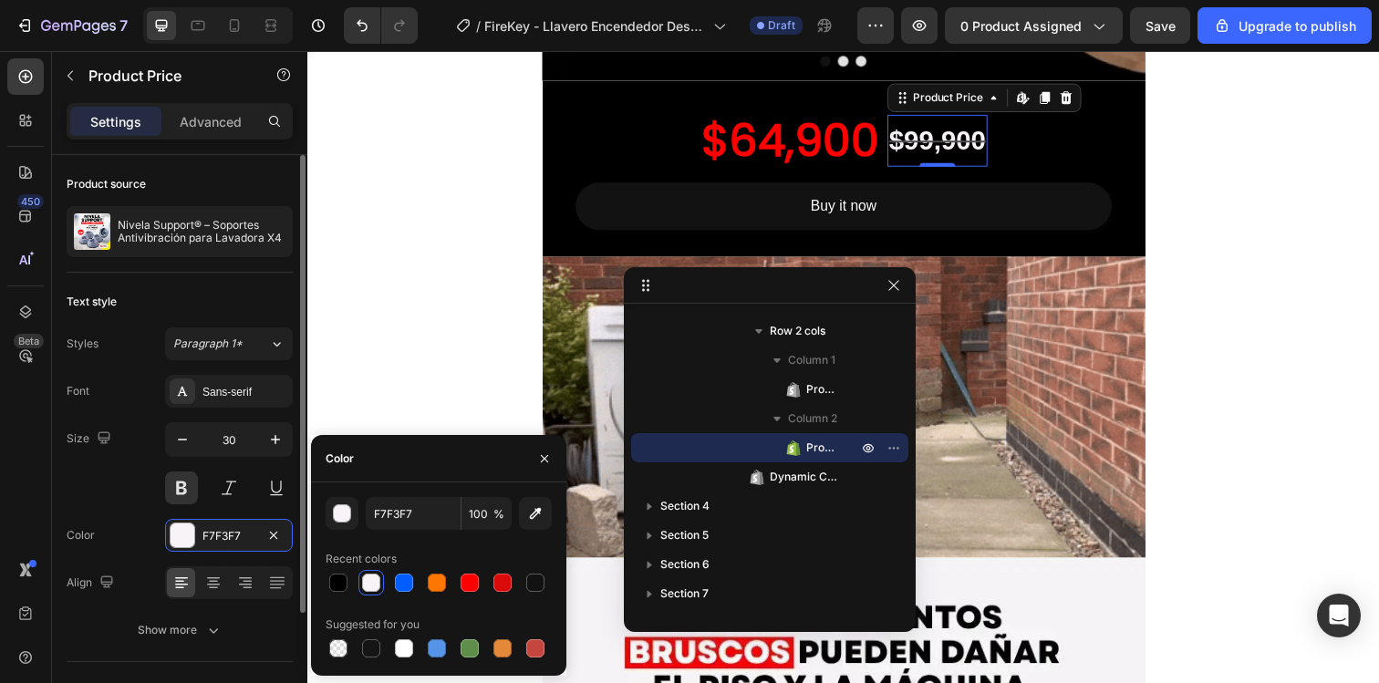
click at [126, 502] on div "Size 30" at bounding box center [180, 463] width 226 height 82
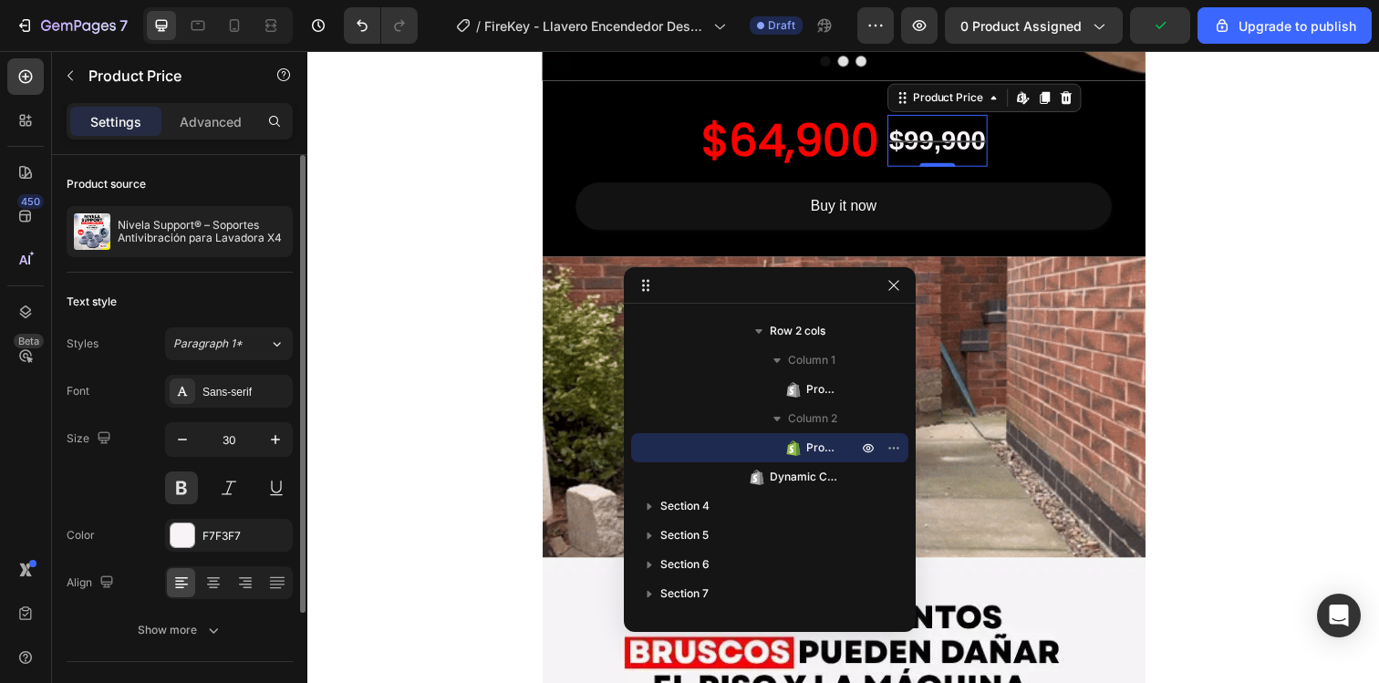
click at [130, 482] on div "Size 30" at bounding box center [180, 463] width 226 height 82
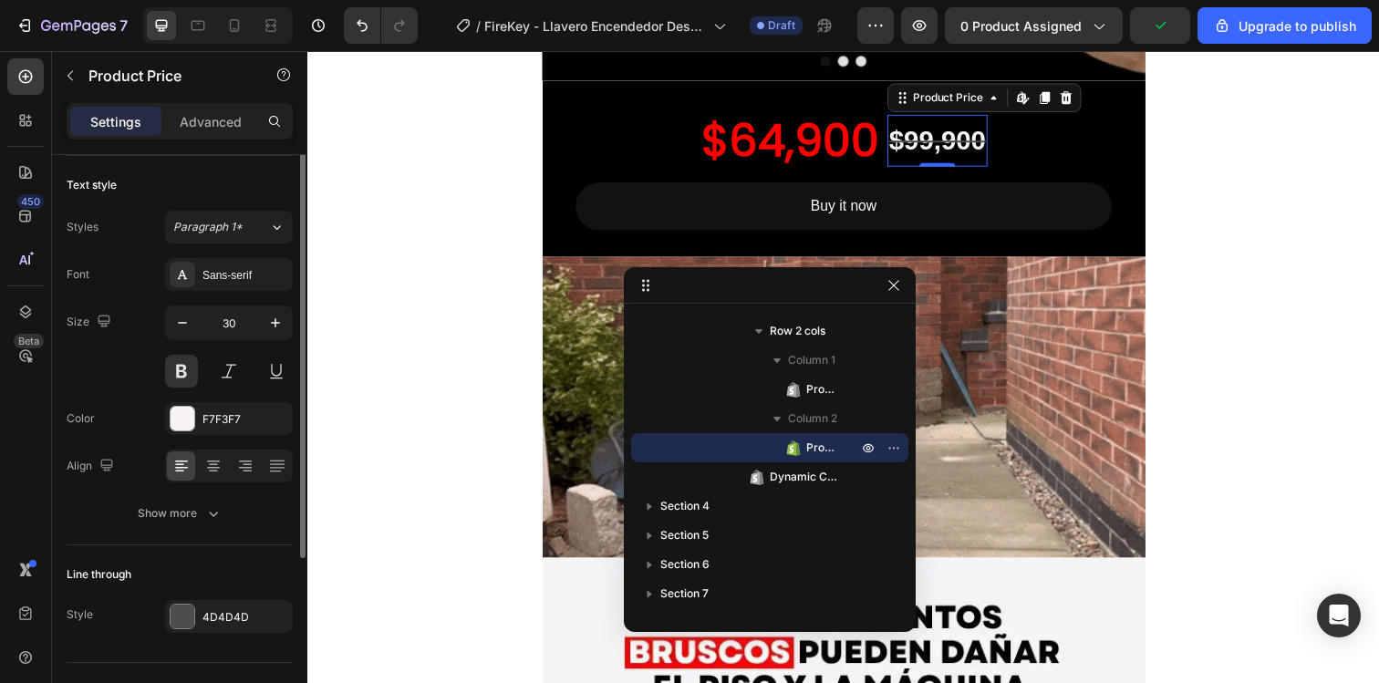
scroll to position [154, 0]
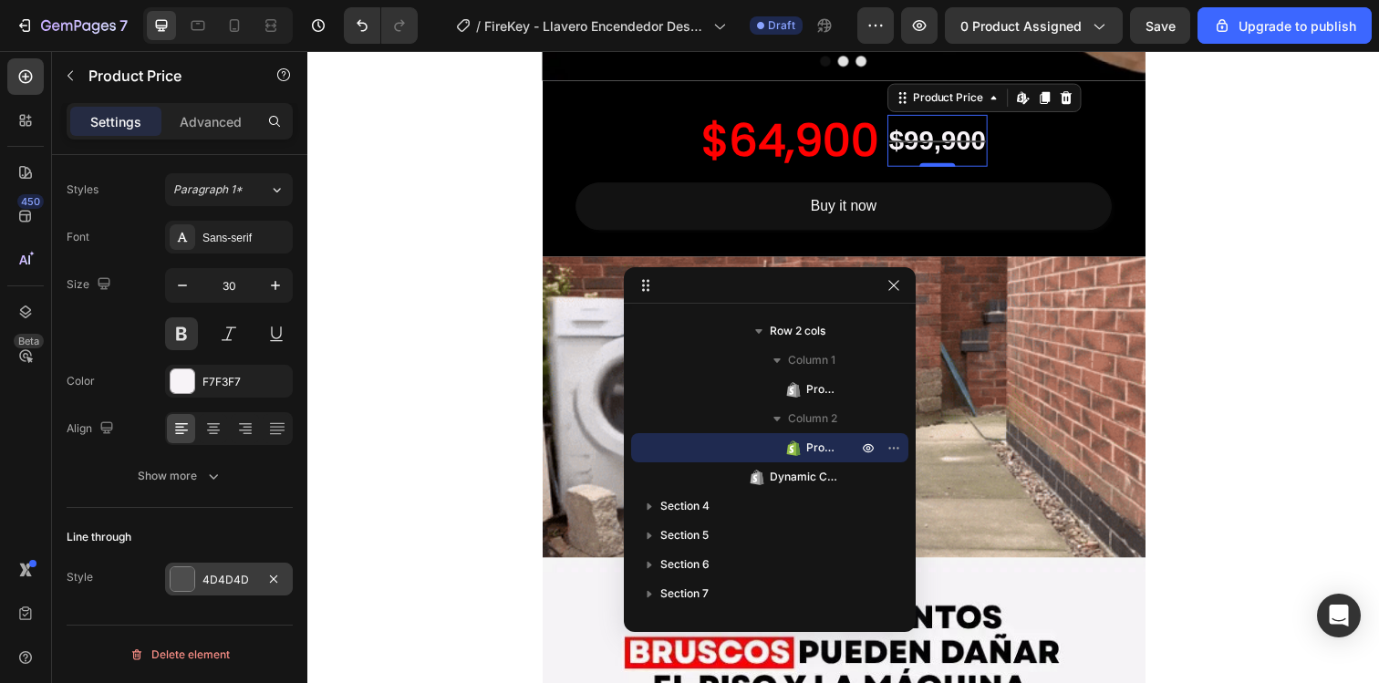
click at [214, 574] on div "4D4D4D" at bounding box center [228, 580] width 53 height 16
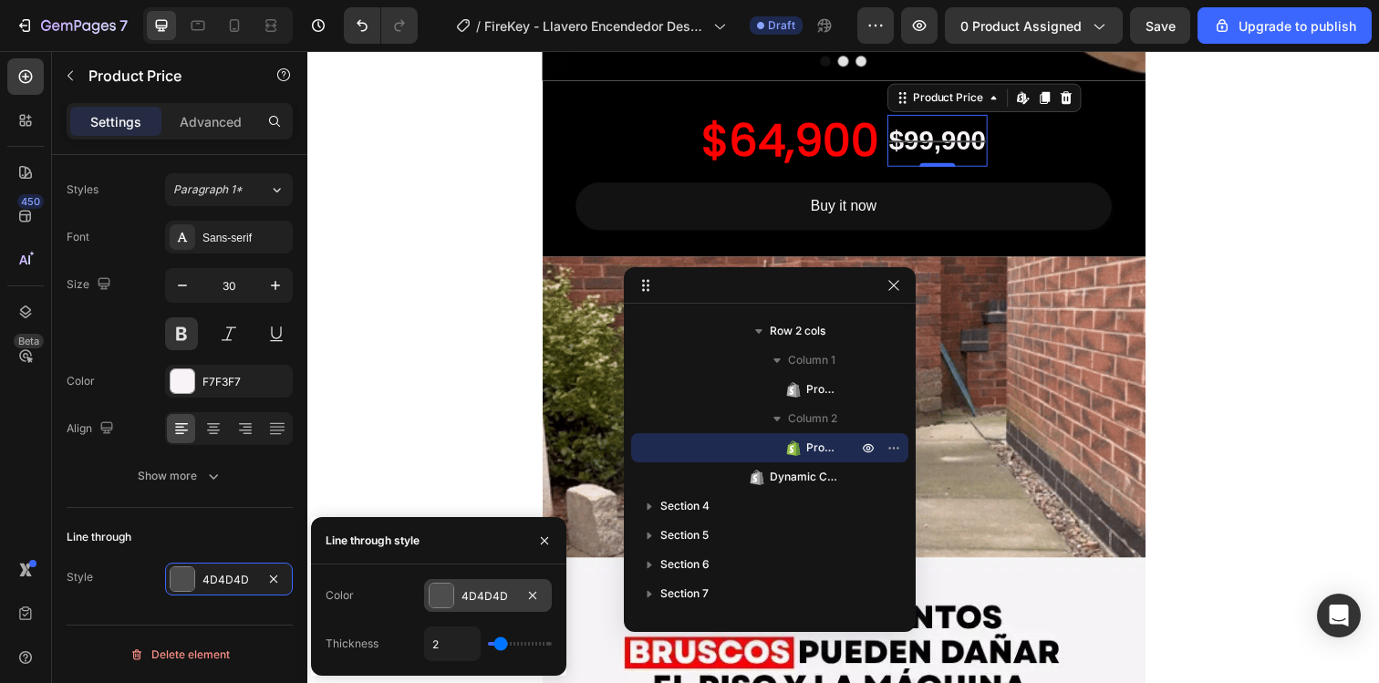
click at [447, 595] on div at bounding box center [442, 596] width 24 height 24
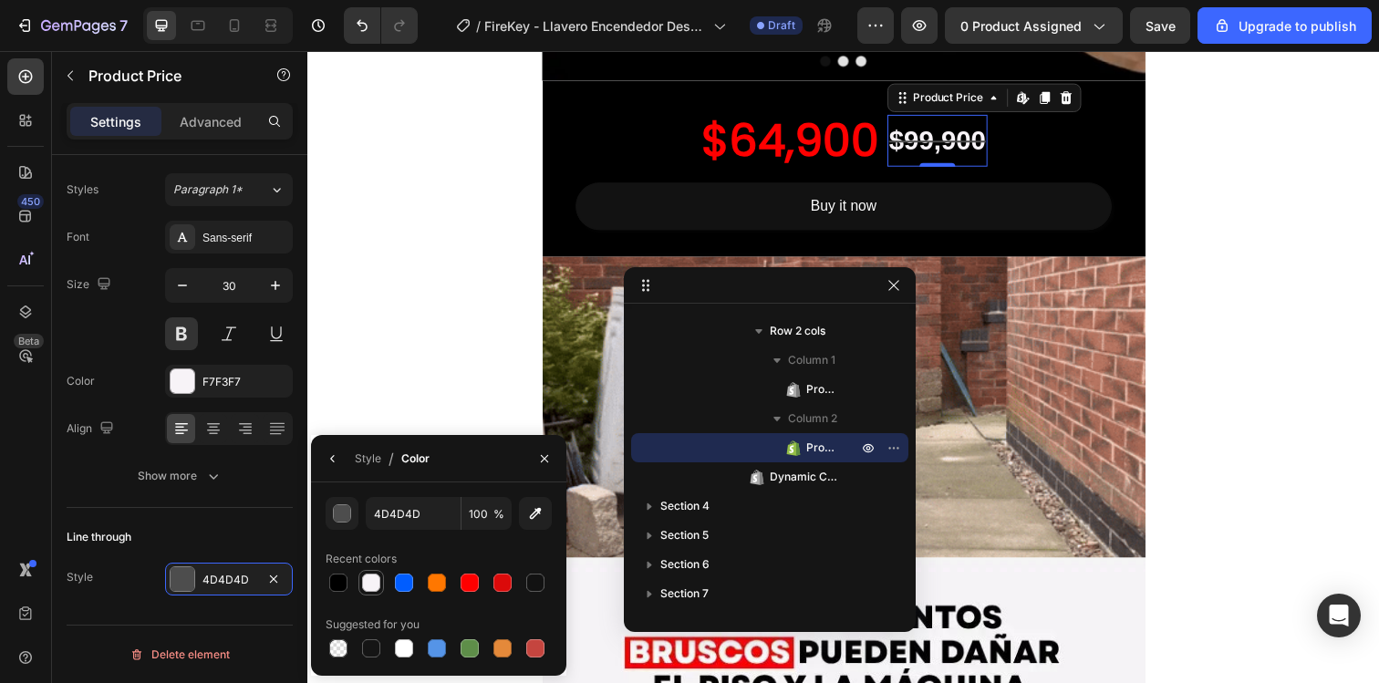
click at [368, 583] on div at bounding box center [371, 583] width 18 height 18
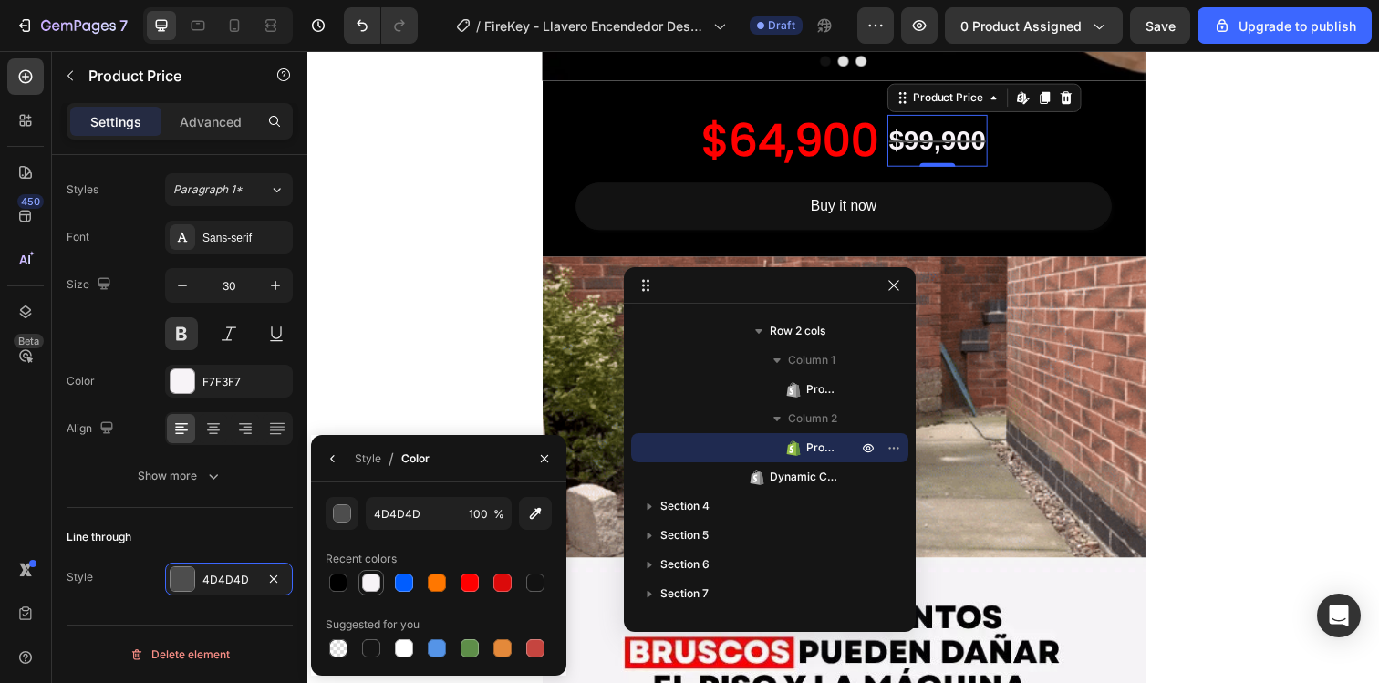
type input "F7F3F7"
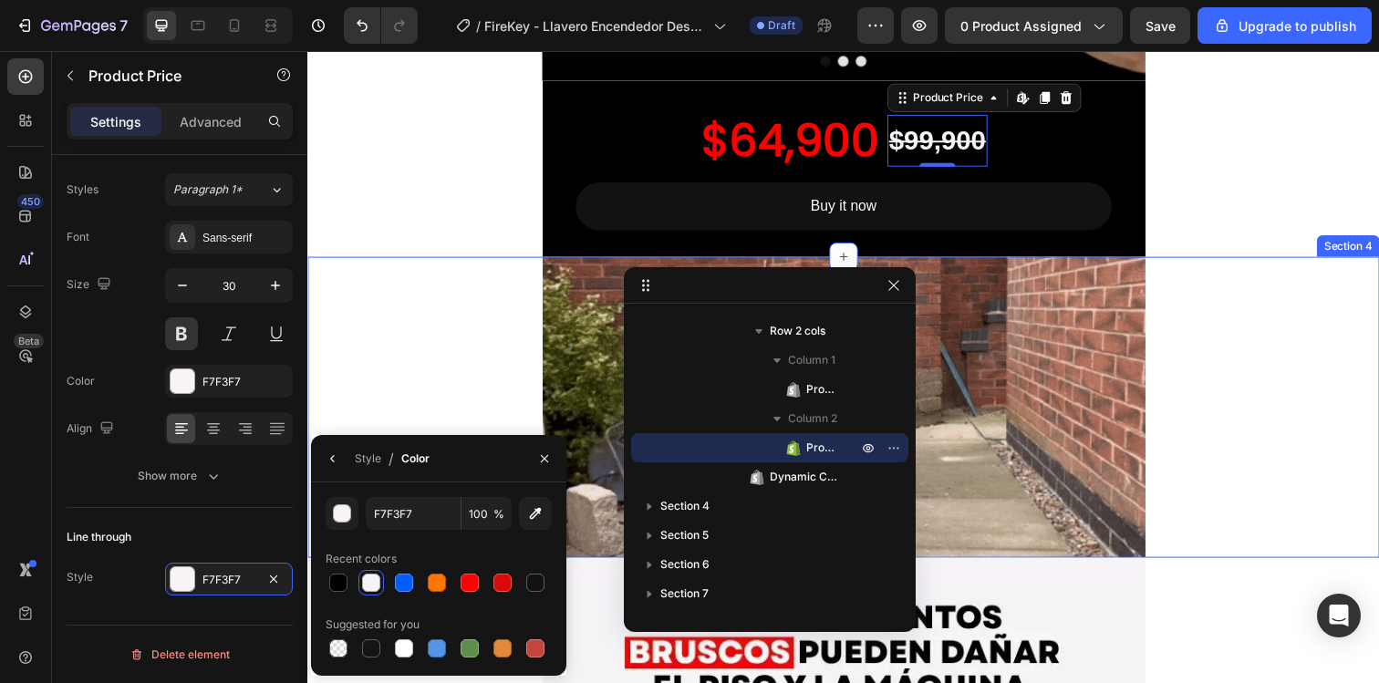
click at [396, 378] on div "Image Row" at bounding box center [854, 415] width 1094 height 308
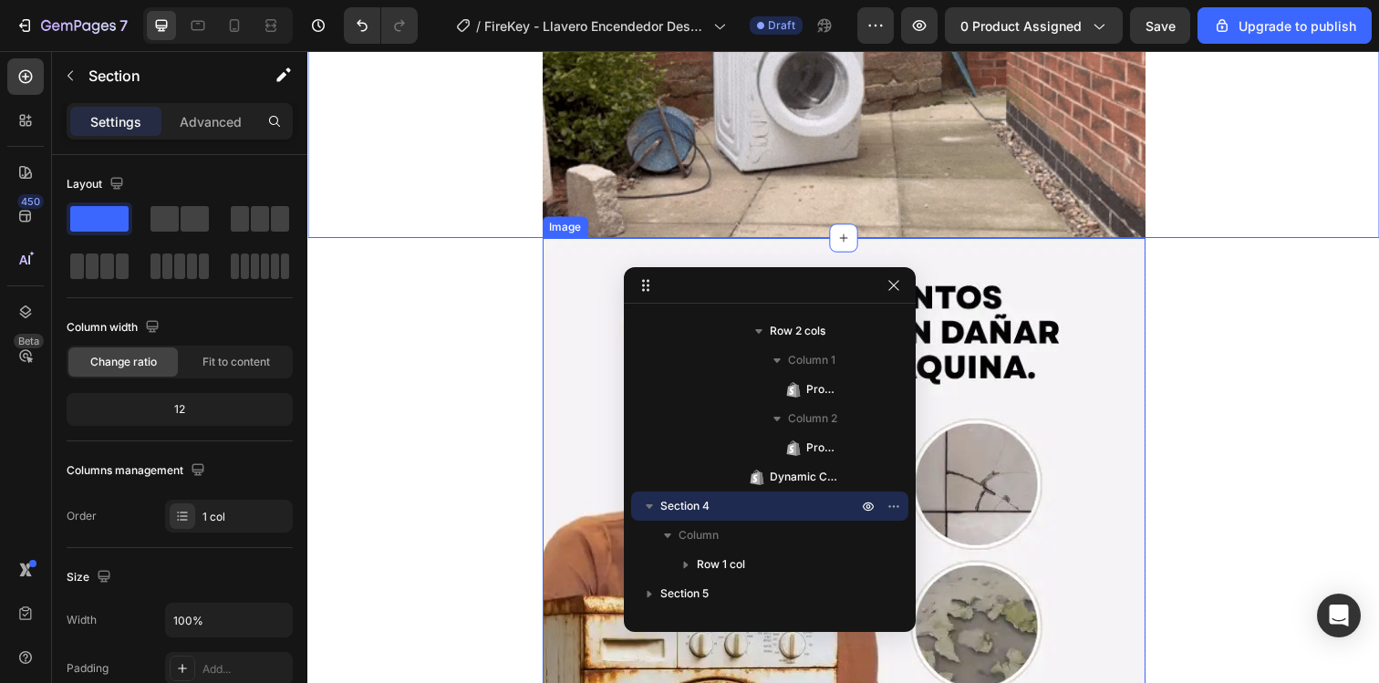
scroll to position [1149, 0]
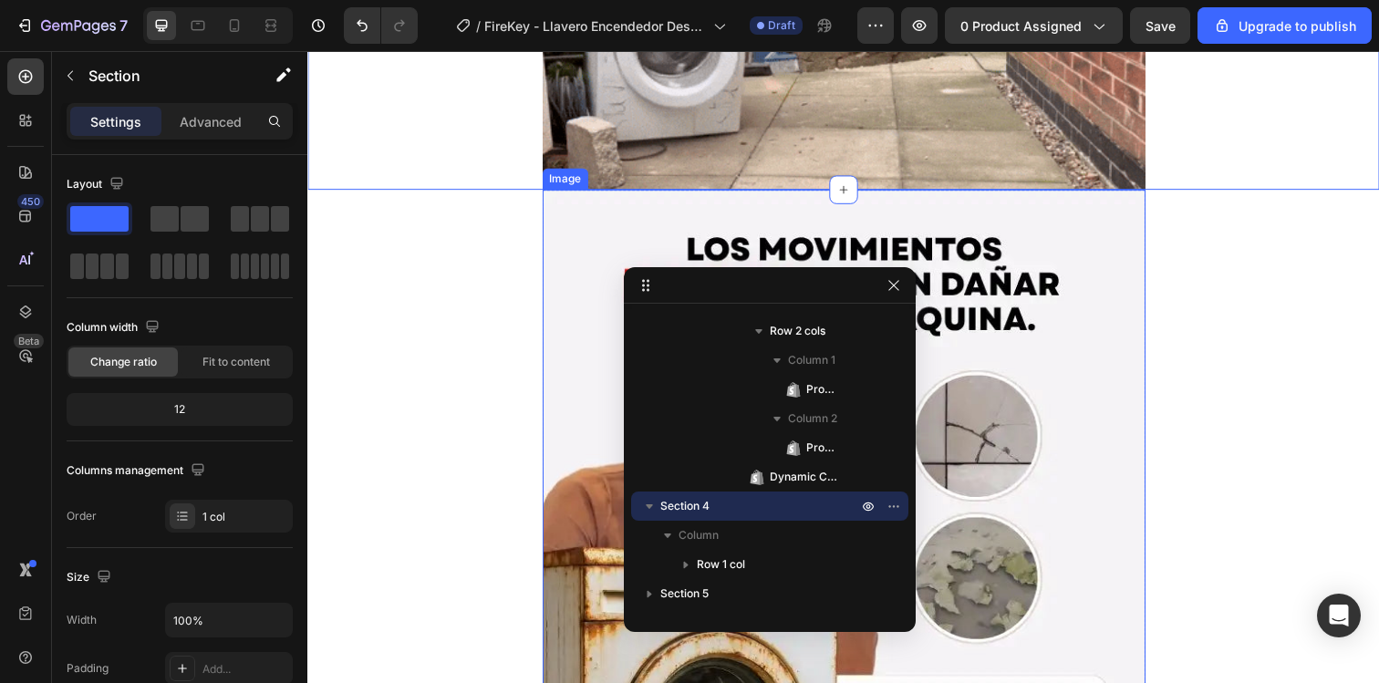
click at [558, 347] on img at bounding box center [855, 602] width 616 height 821
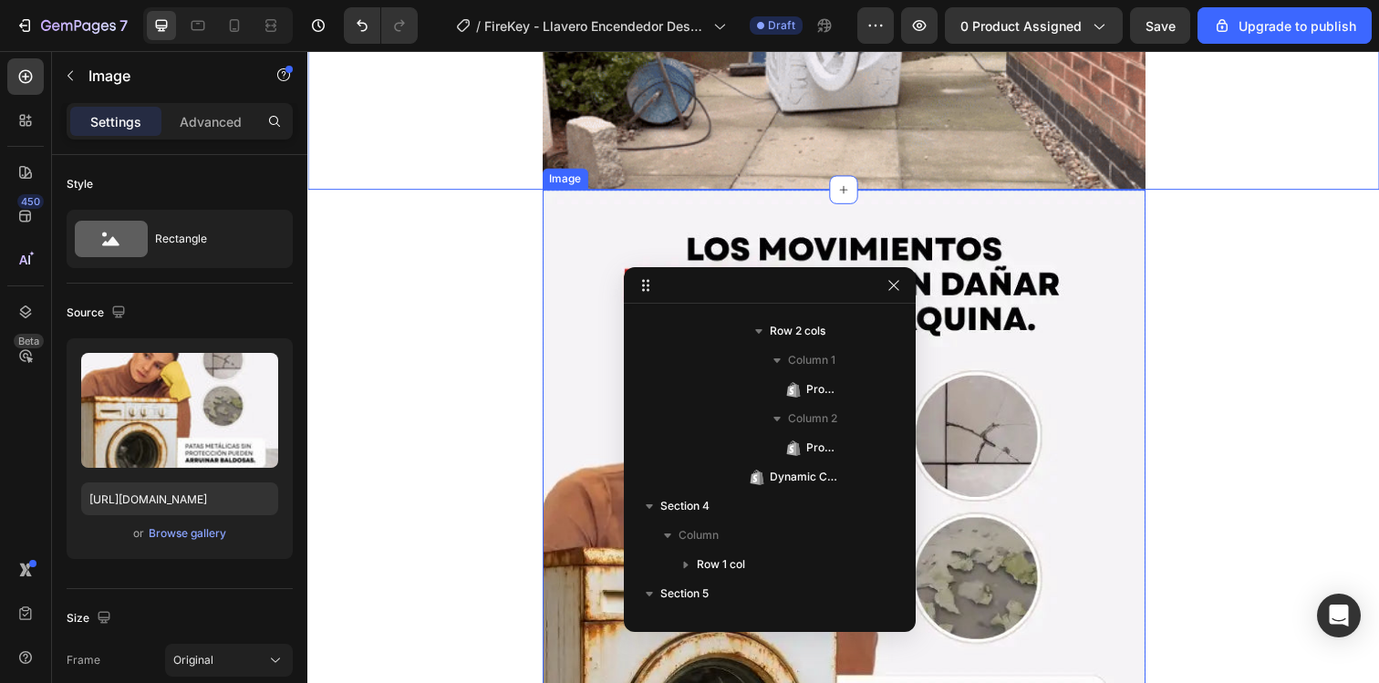
scroll to position [782, 0]
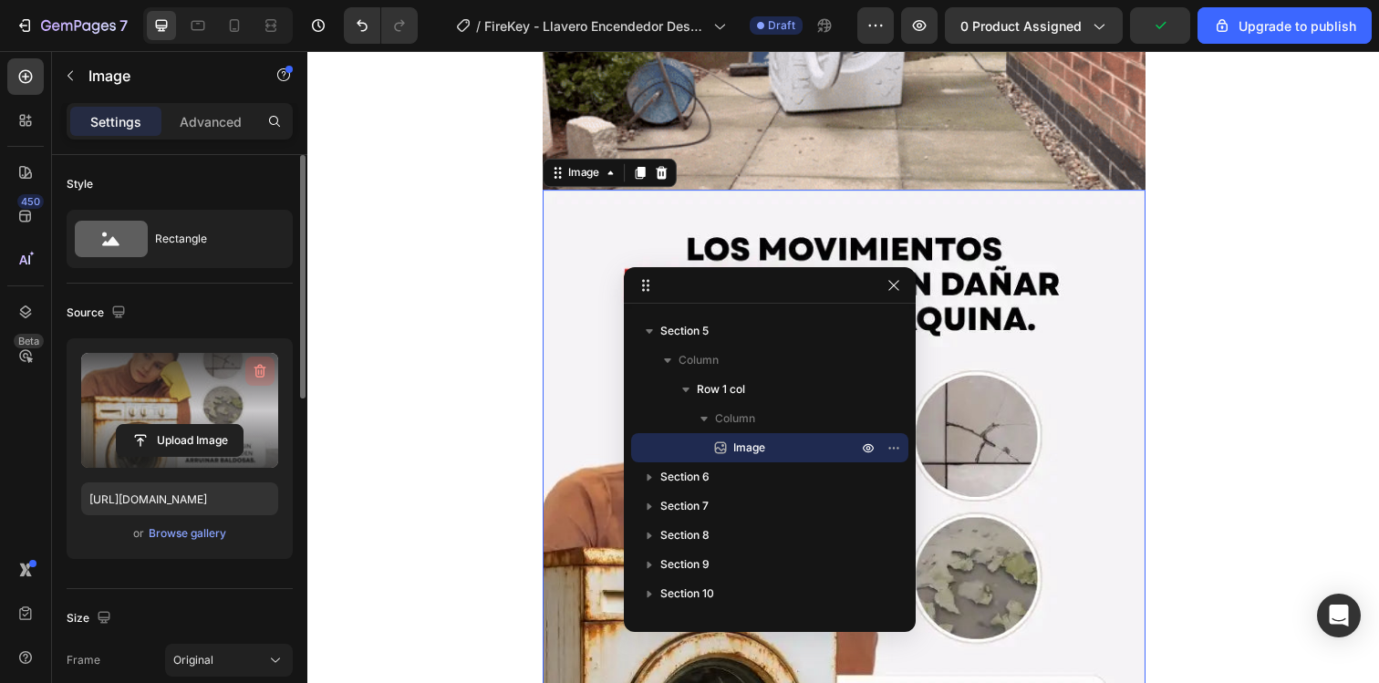
click at [261, 366] on icon "button" at bounding box center [260, 372] width 12 height 14
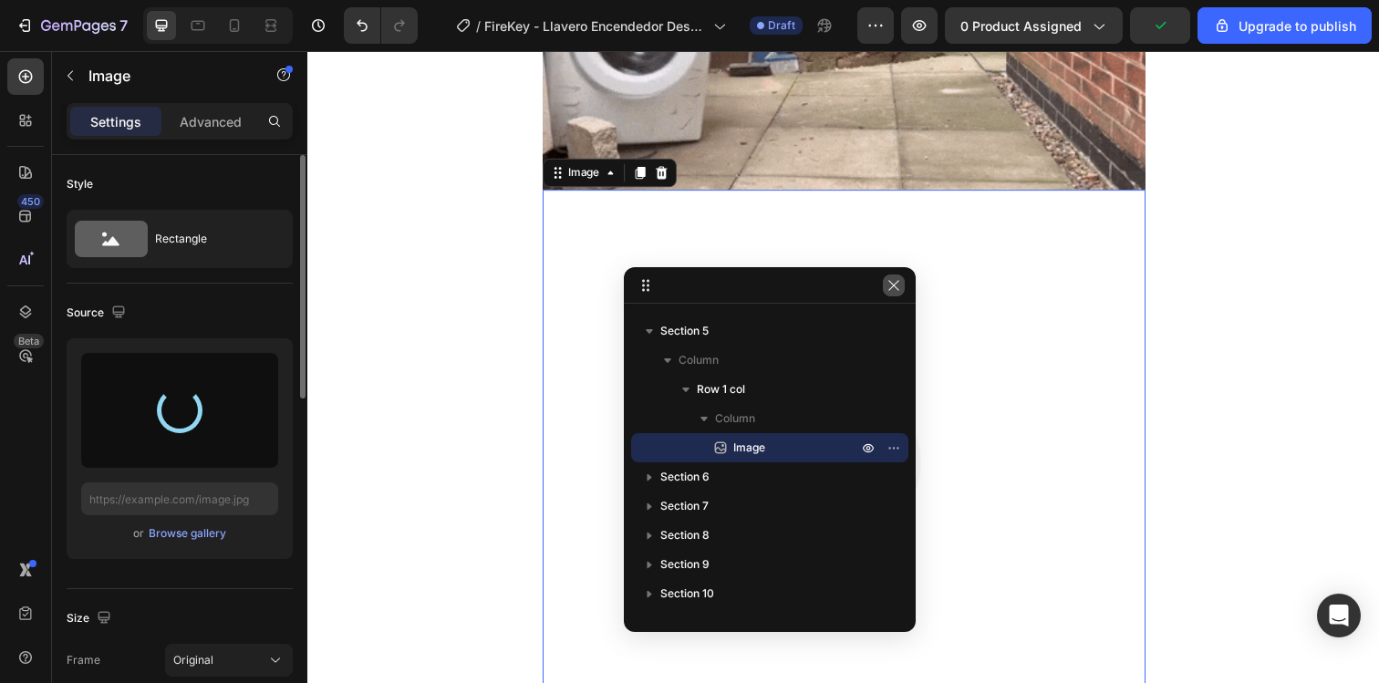
click at [891, 282] on icon "button" at bounding box center [893, 285] width 10 height 10
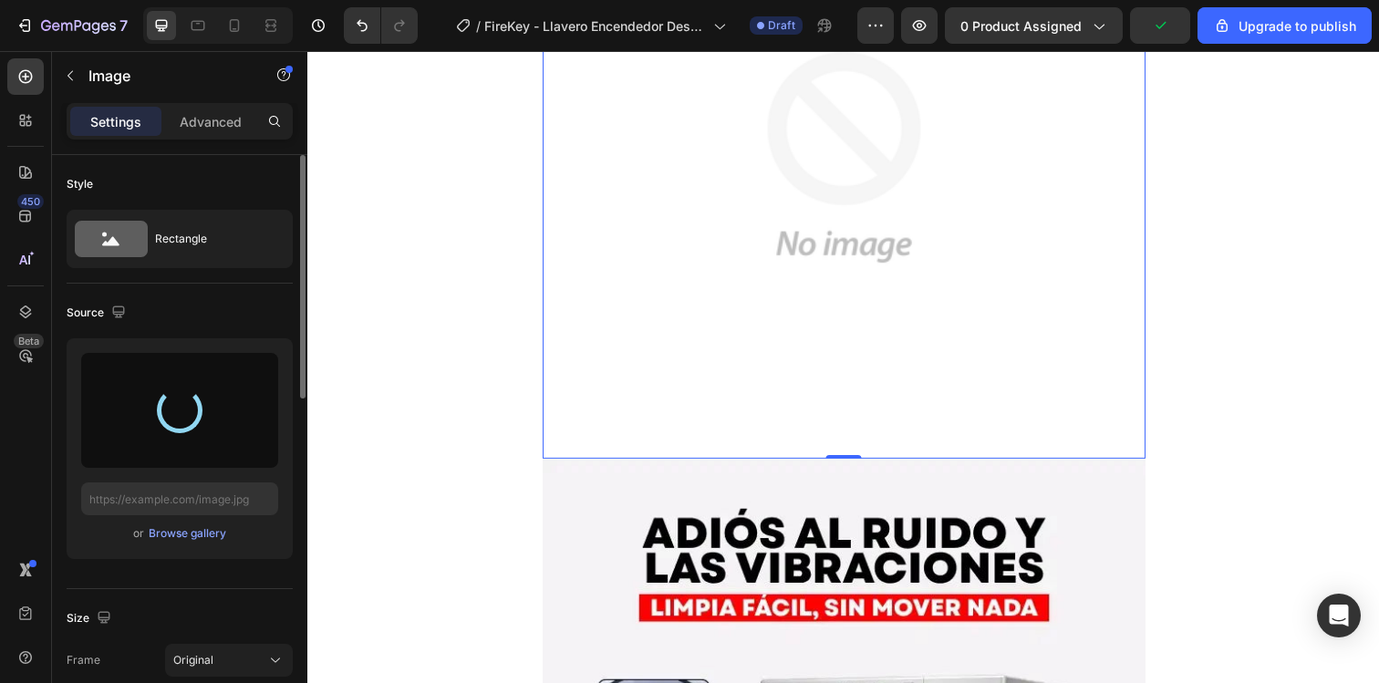
type input "https://cdn.shopify.com/s/files/1/0740/8930/0025/files/gempages_579091085637190…"
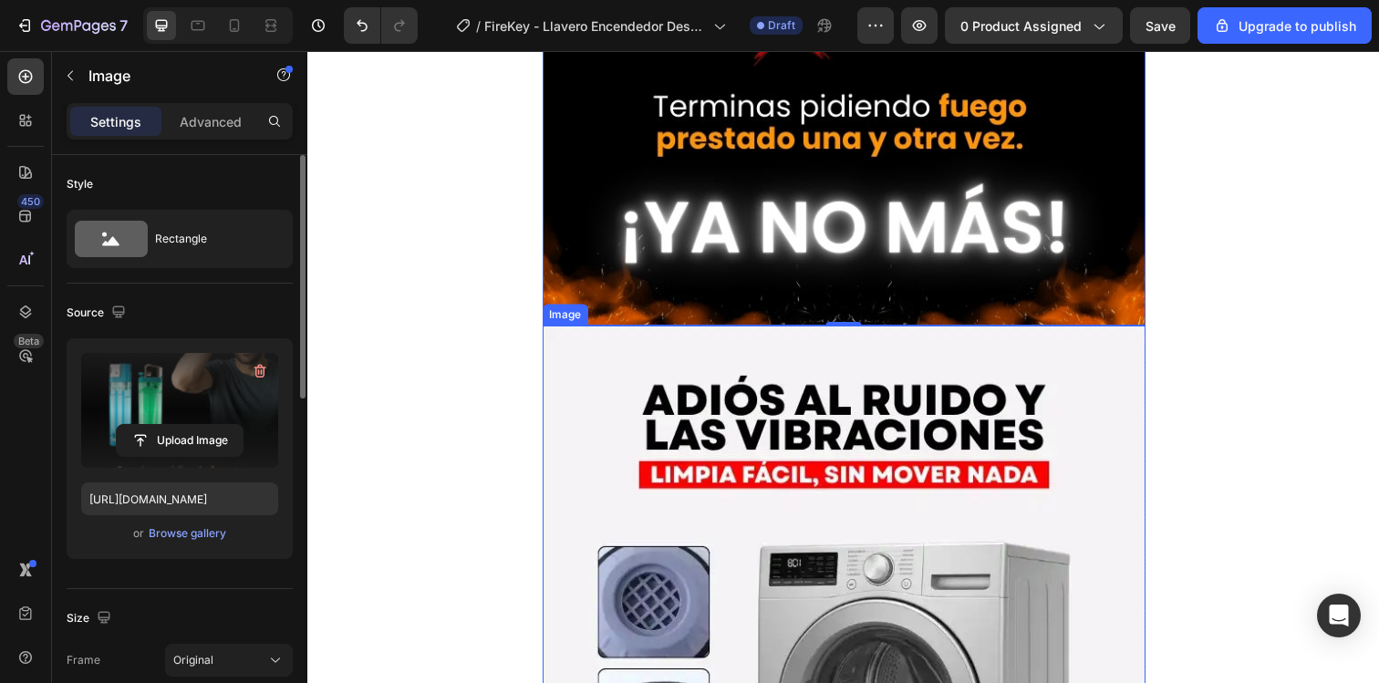
scroll to position [1908, 0]
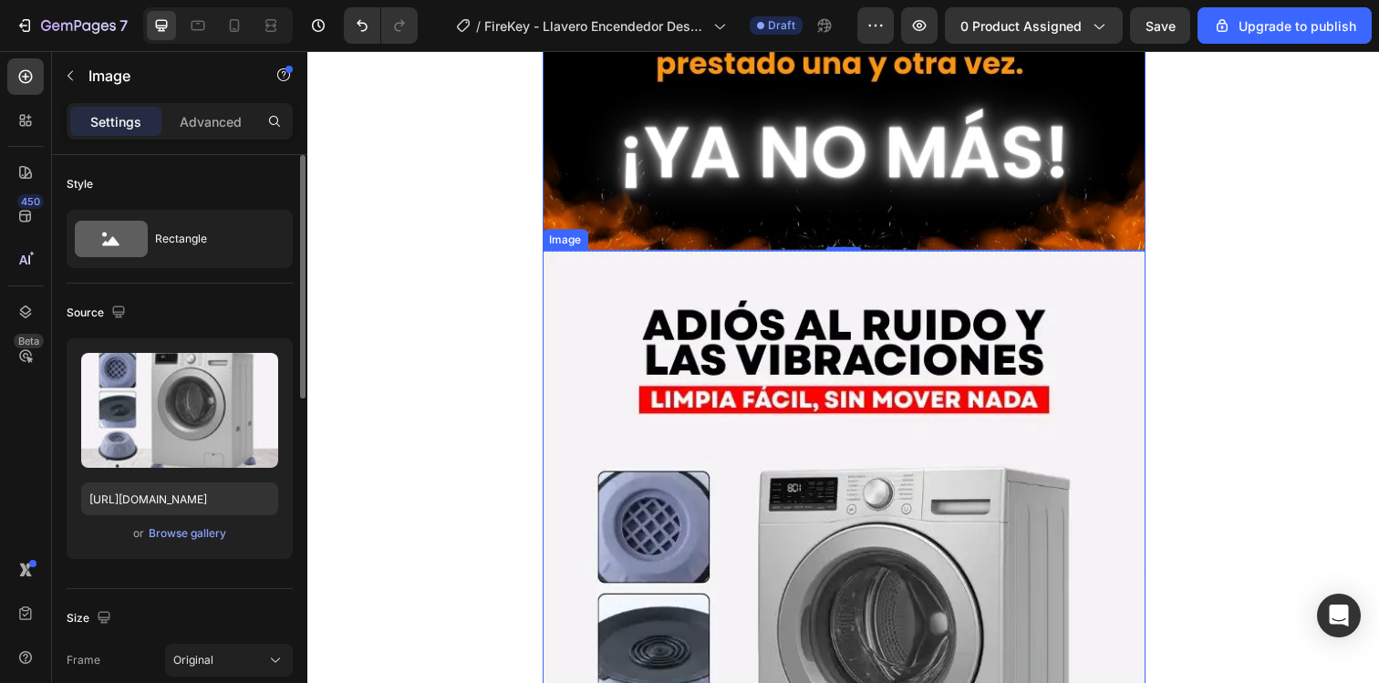
click at [667, 444] on img at bounding box center [855, 664] width 616 height 821
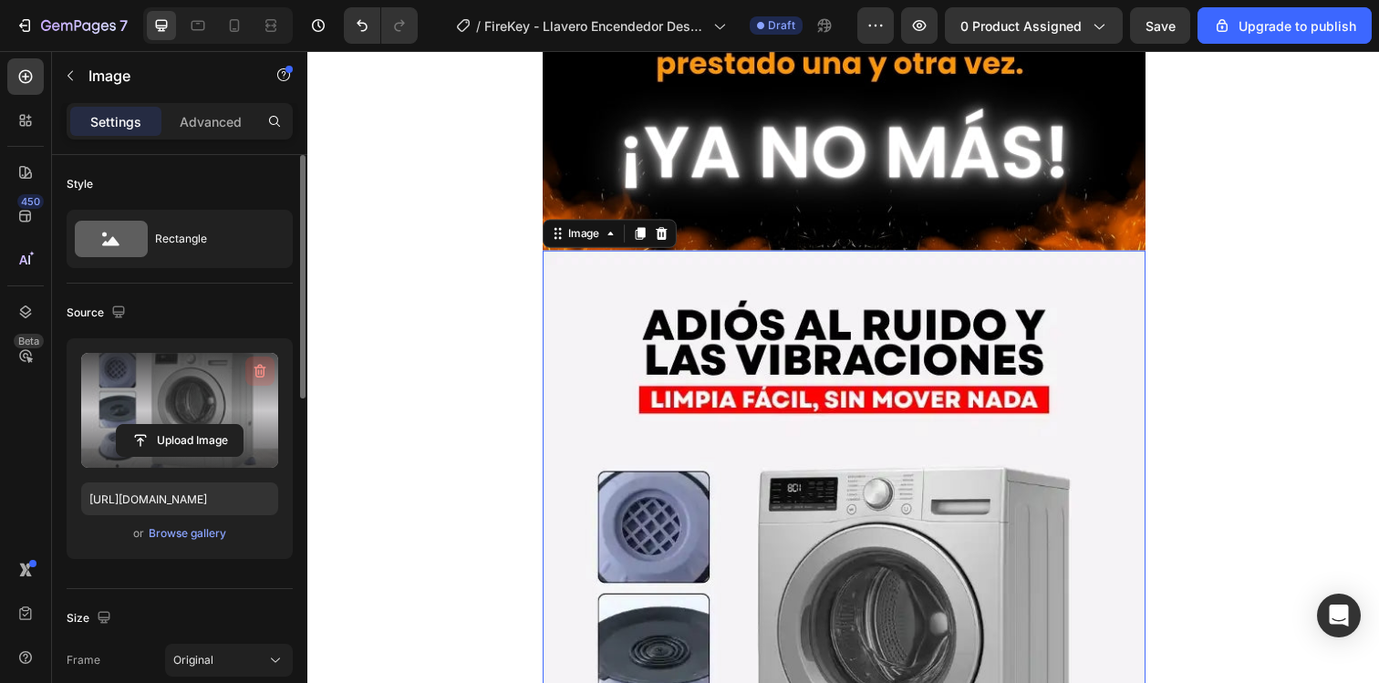
click at [260, 373] on icon "button" at bounding box center [260, 371] width 18 height 18
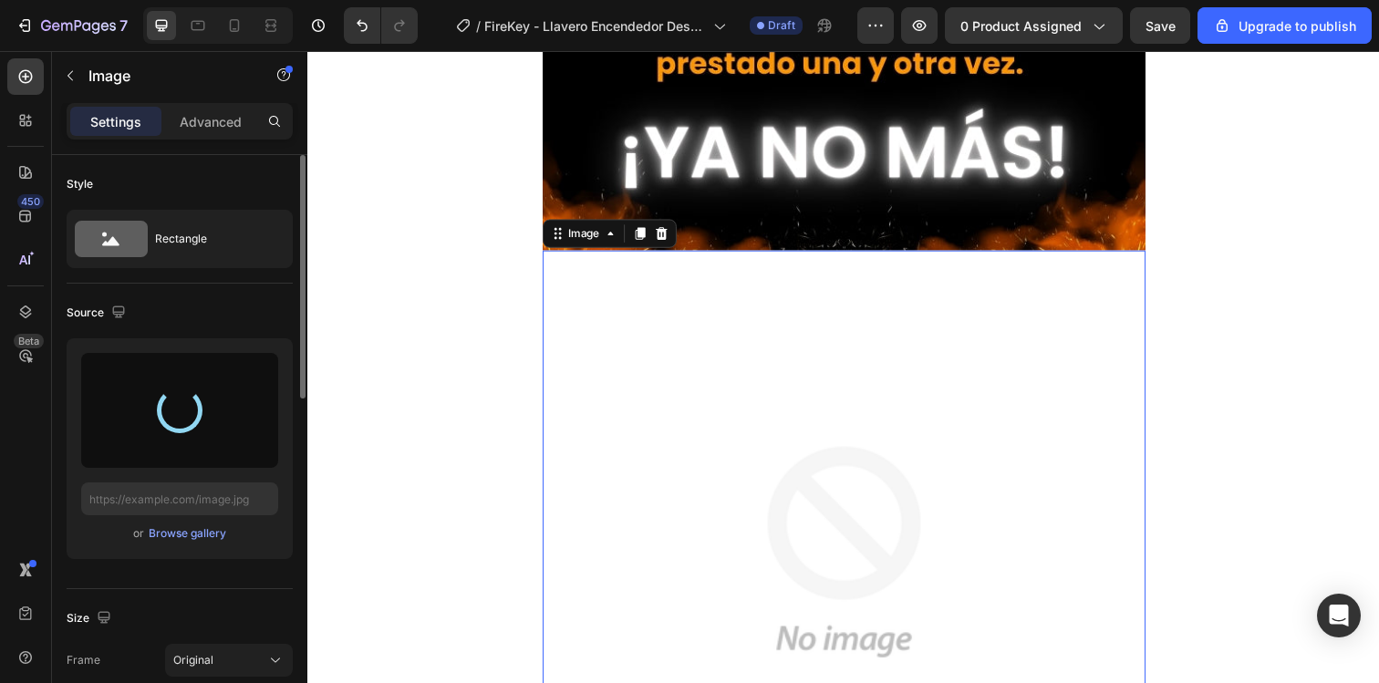
type input "https://cdn.shopify.com/s/files/1/0740/8930/0025/files/gempages_579091085637190…"
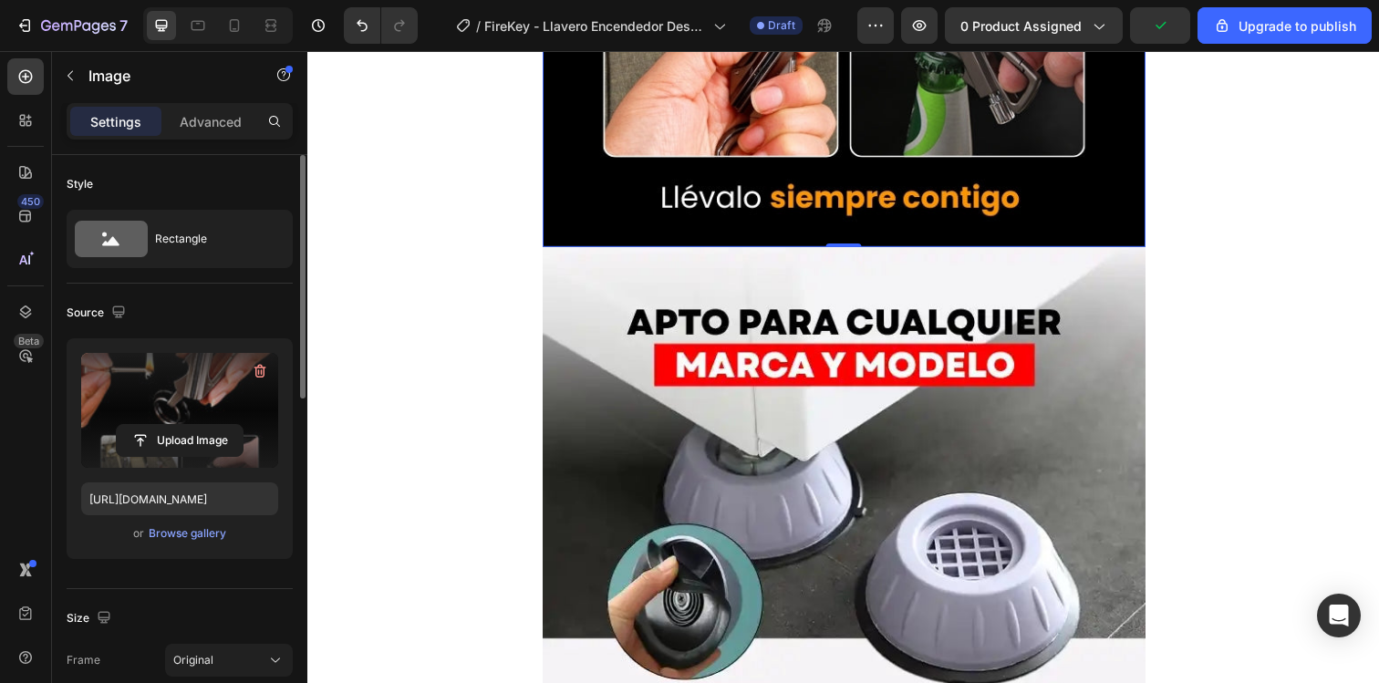
scroll to position [2763, 0]
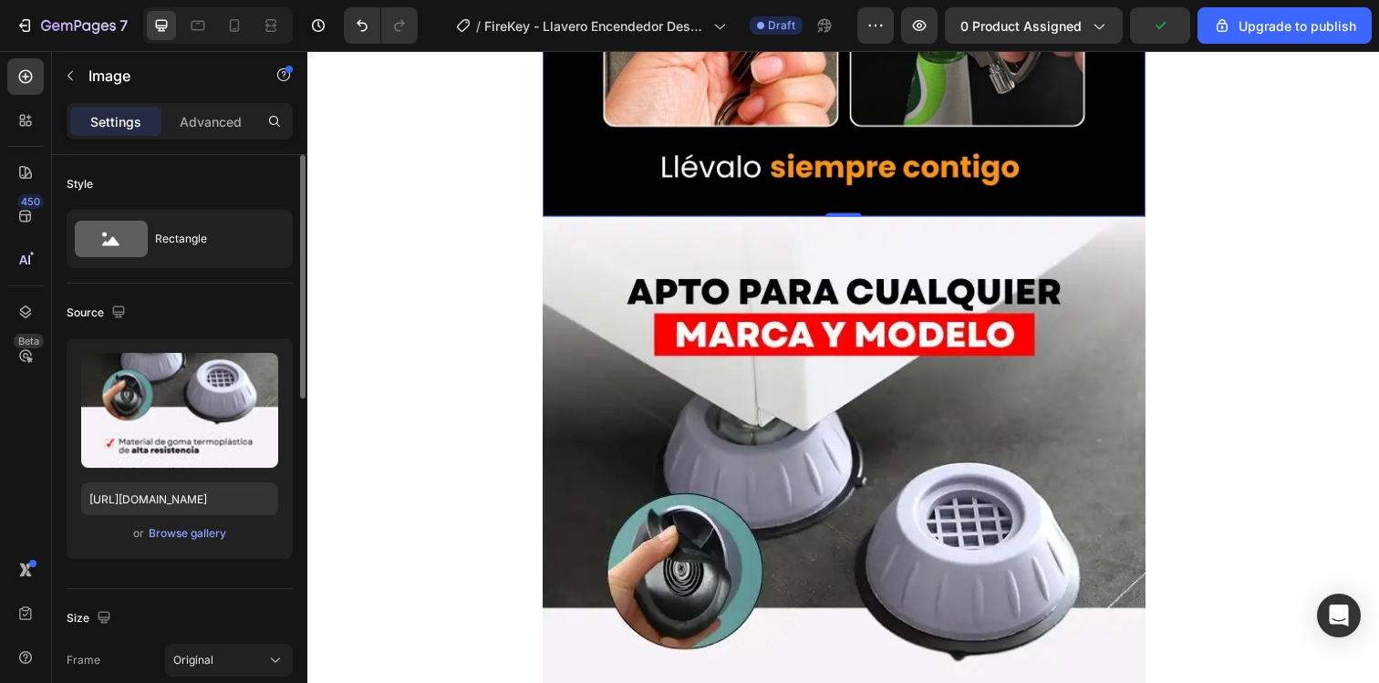
click at [642, 545] on img at bounding box center [855, 630] width 616 height 821
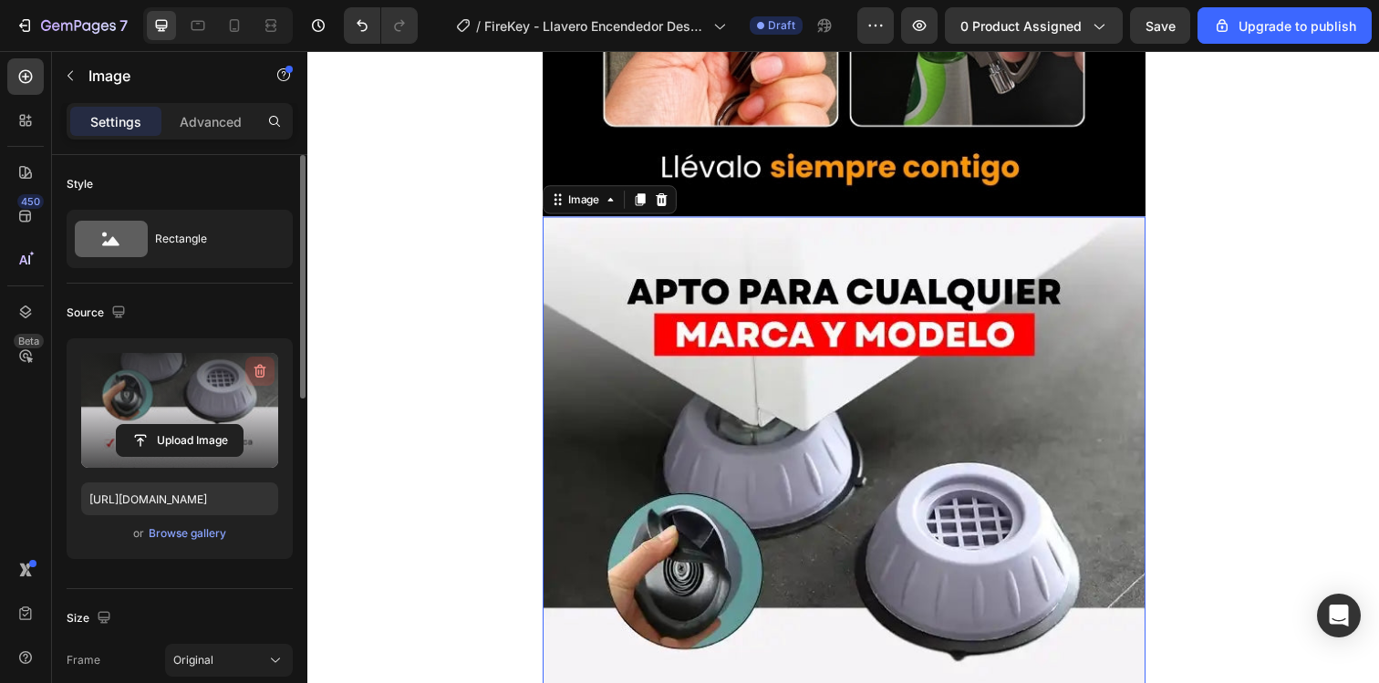
click at [261, 368] on icon "button" at bounding box center [260, 372] width 12 height 14
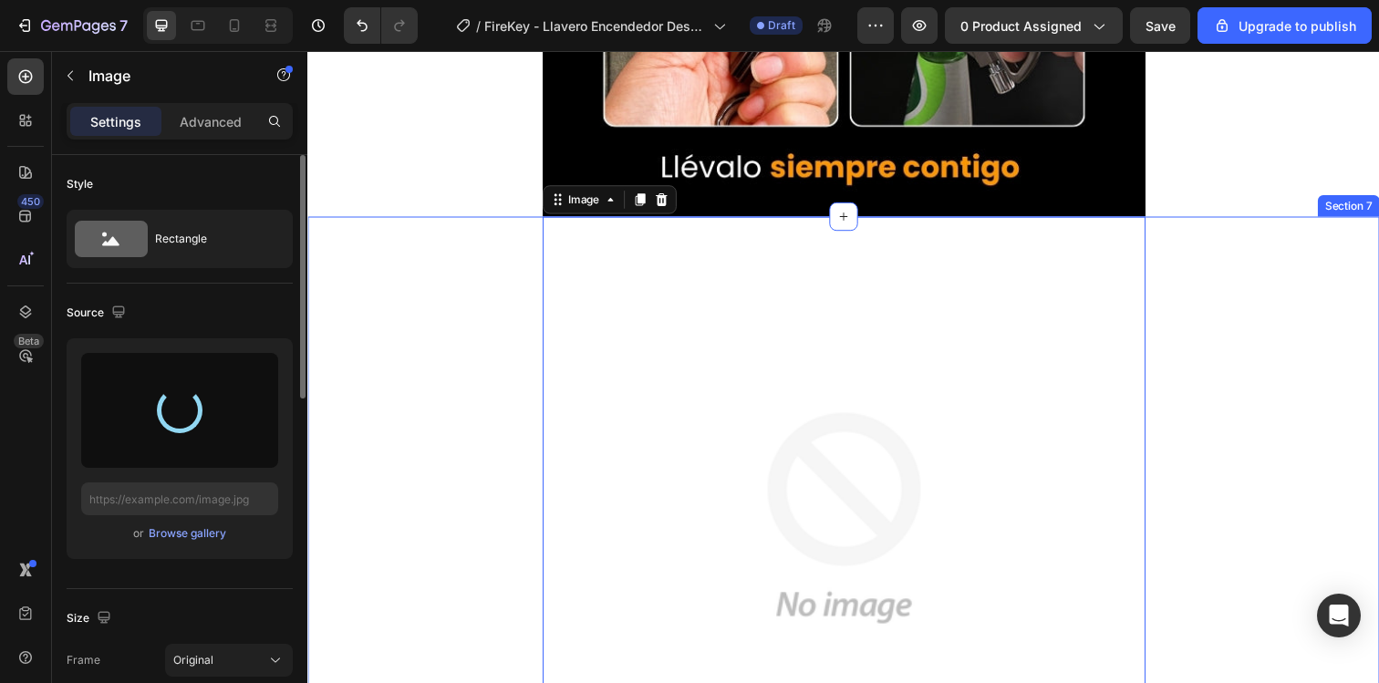
type input "https://cdn.shopify.com/s/files/1/0740/8930/0025/files/gempages_579091085637190…"
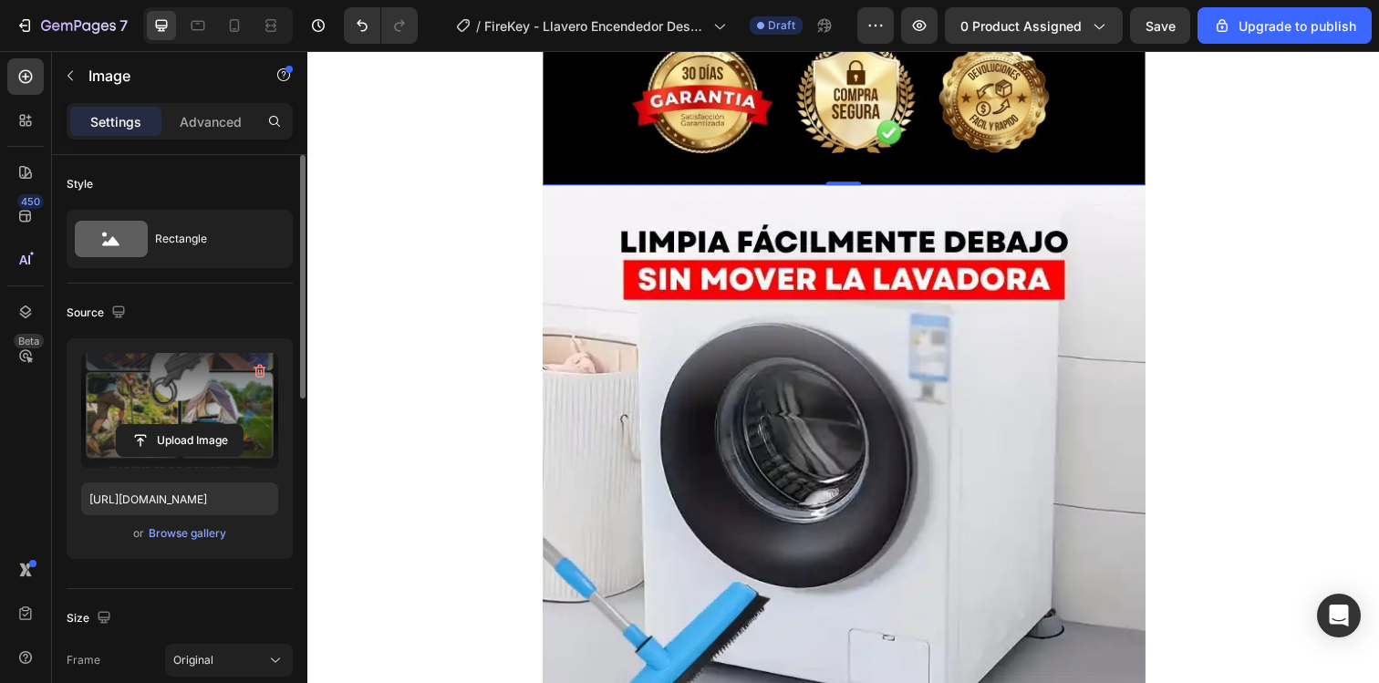
scroll to position [3669, 0]
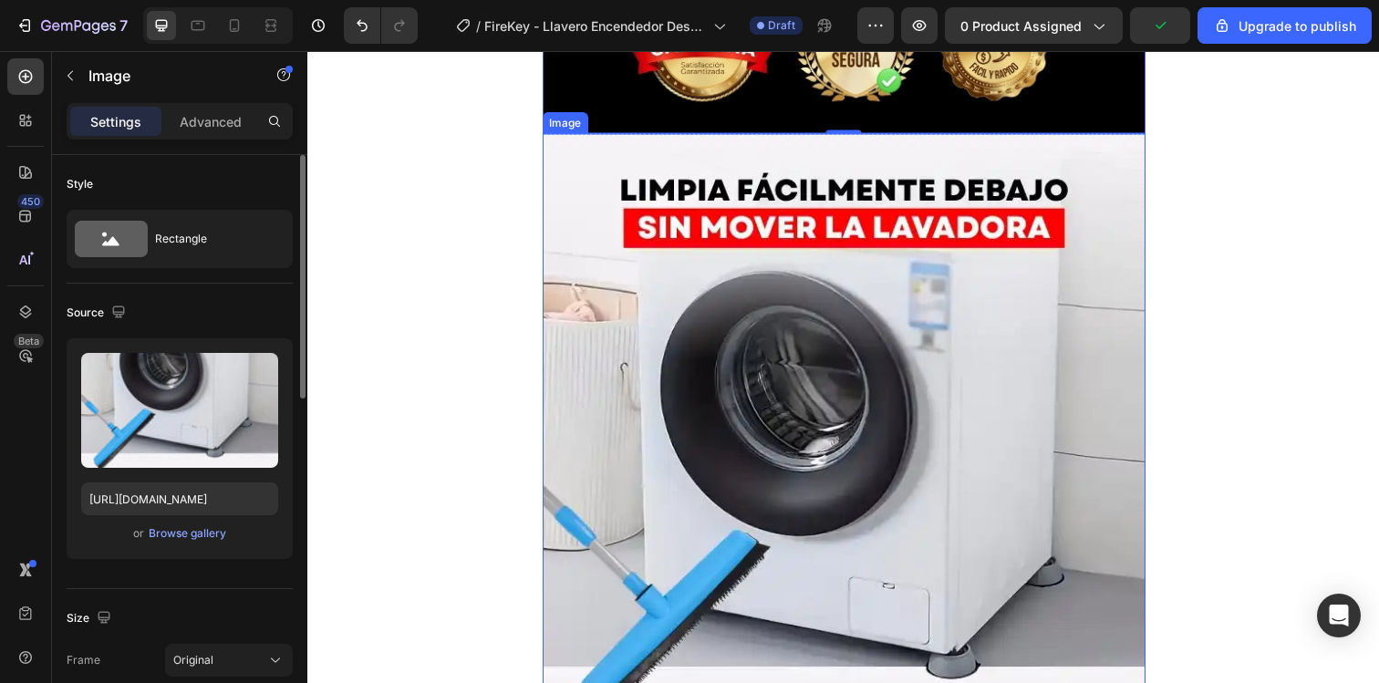
click at [604, 453] on img at bounding box center [855, 545] width 616 height 821
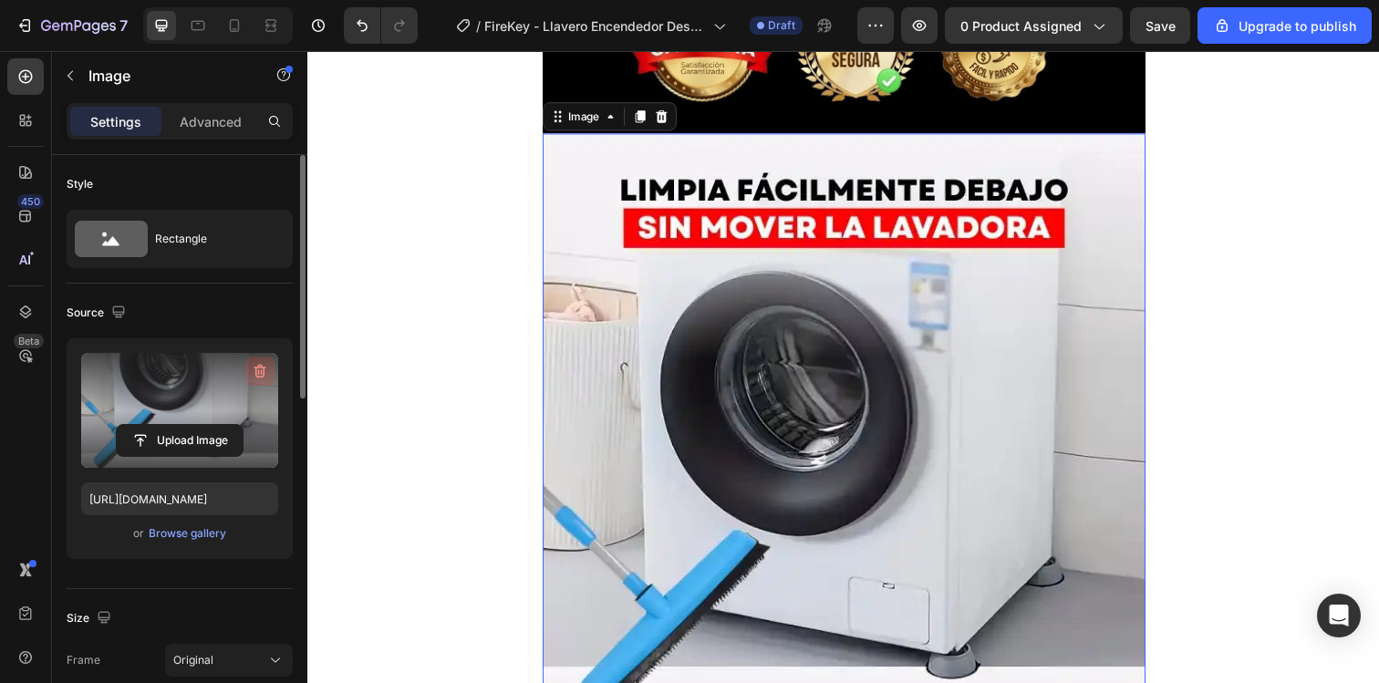
click at [256, 368] on icon "button" at bounding box center [260, 372] width 12 height 14
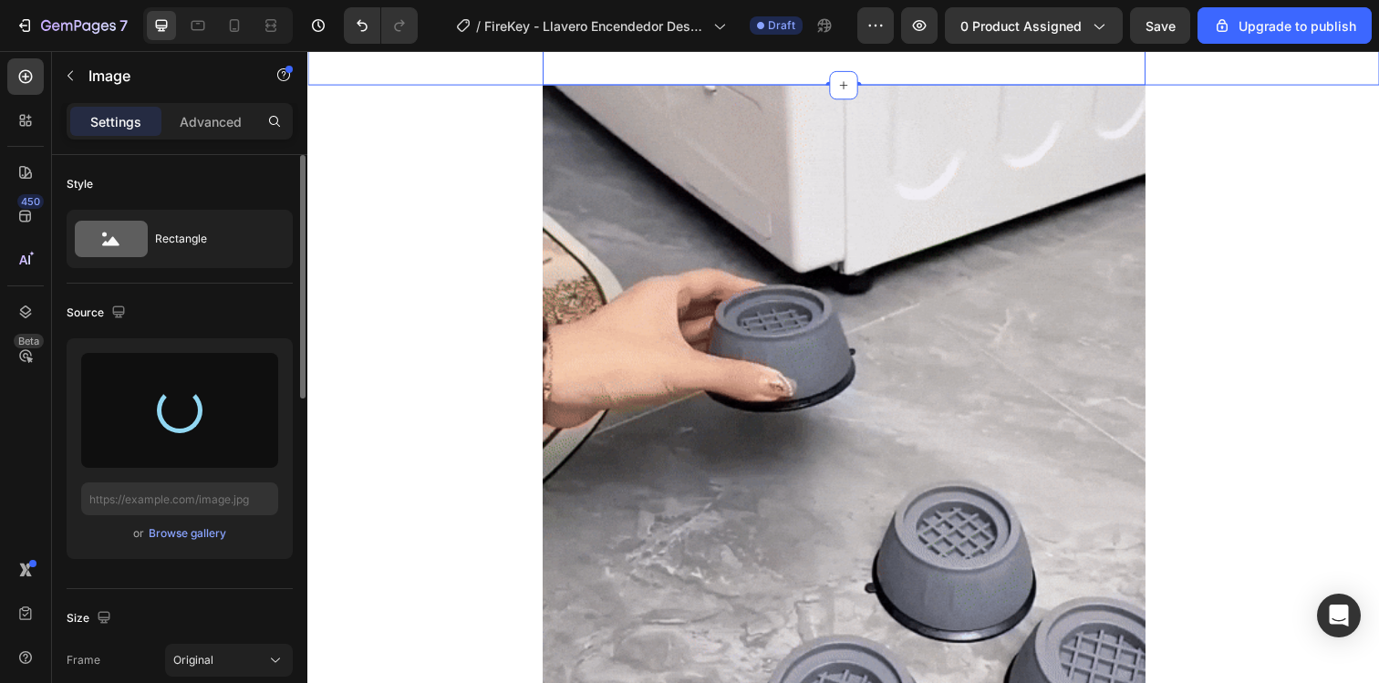
type input "https://cdn.shopify.com/s/files/1/0740/8930/0025/files/gempages_579091085637190…"
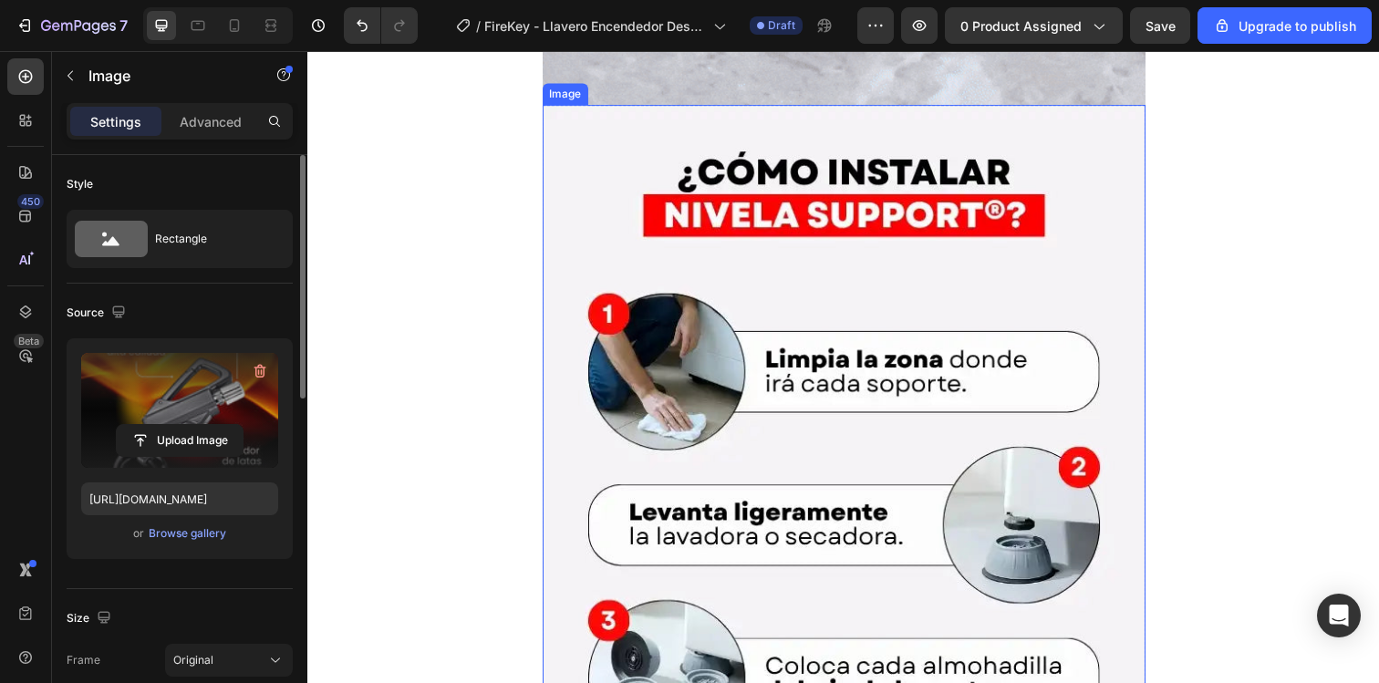
scroll to position [5164, 0]
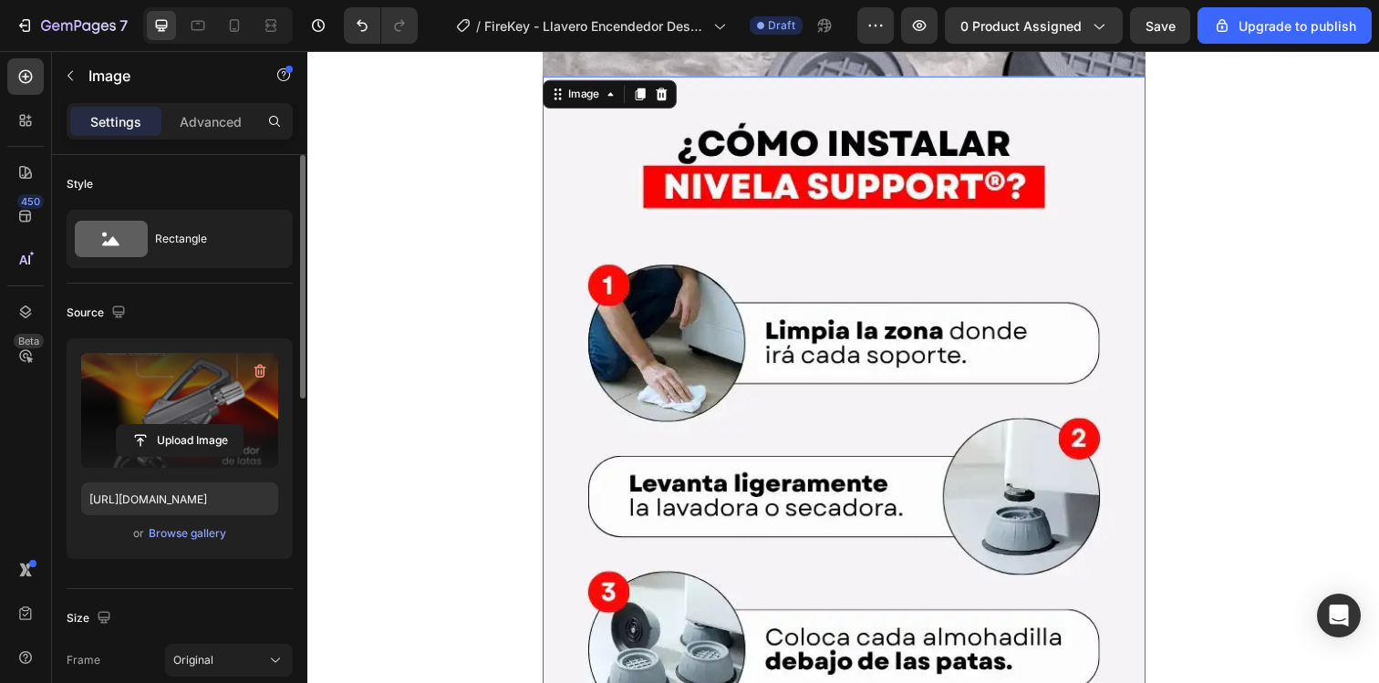
click at [724, 502] on img at bounding box center [855, 487] width 616 height 821
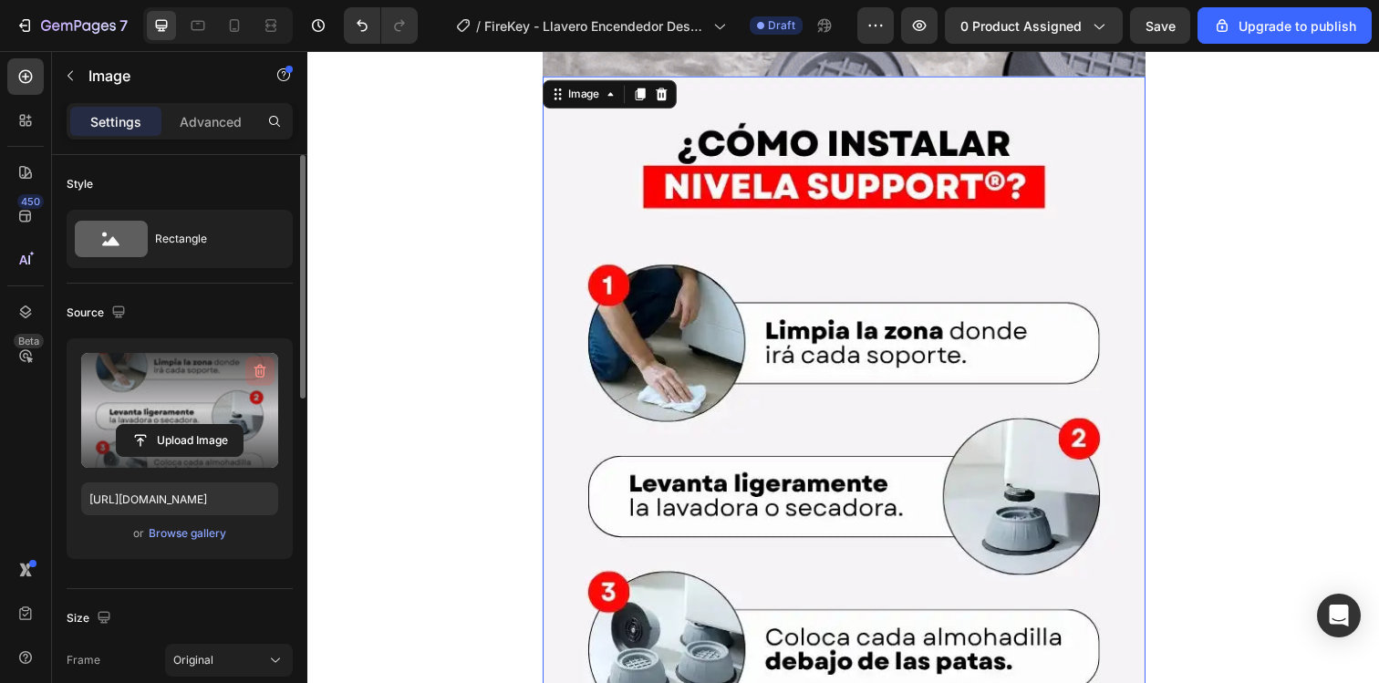
click at [263, 372] on icon "button" at bounding box center [260, 372] width 12 height 14
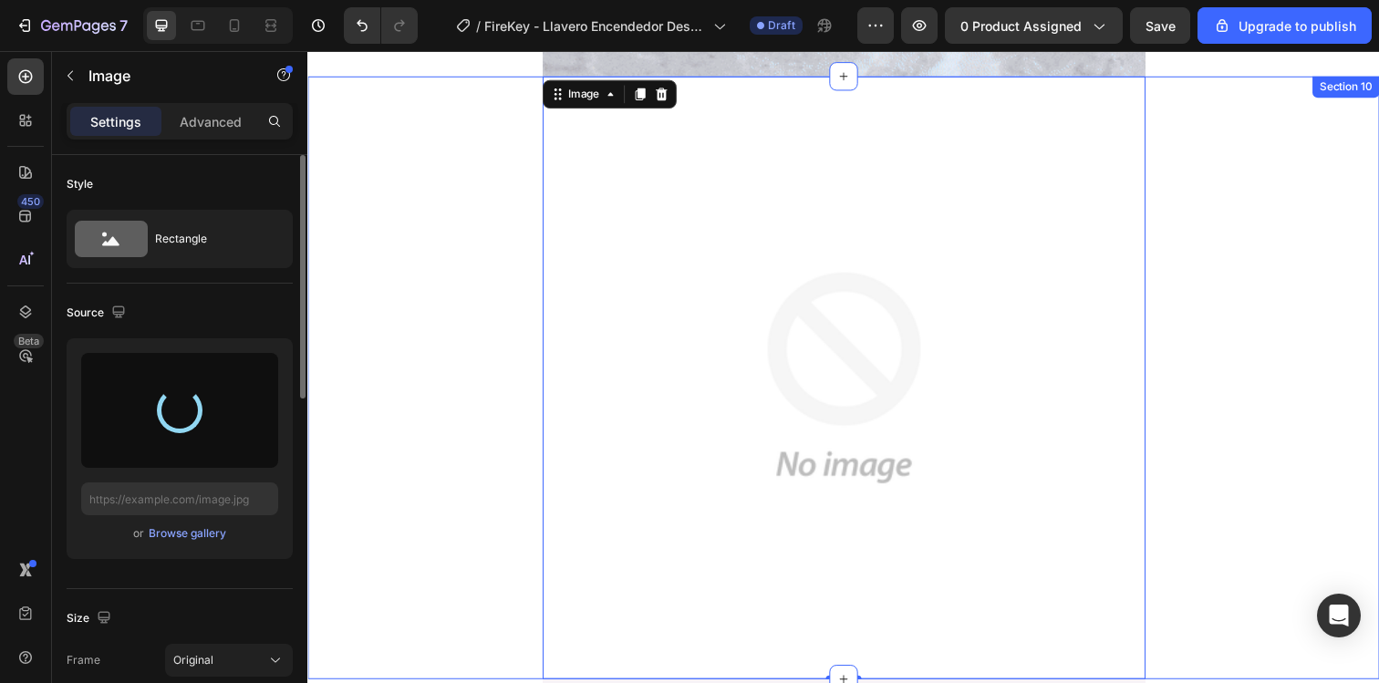
type input "https://cdn.shopify.com/s/files/1/0740/8930/0025/files/gempages_579091085637190…"
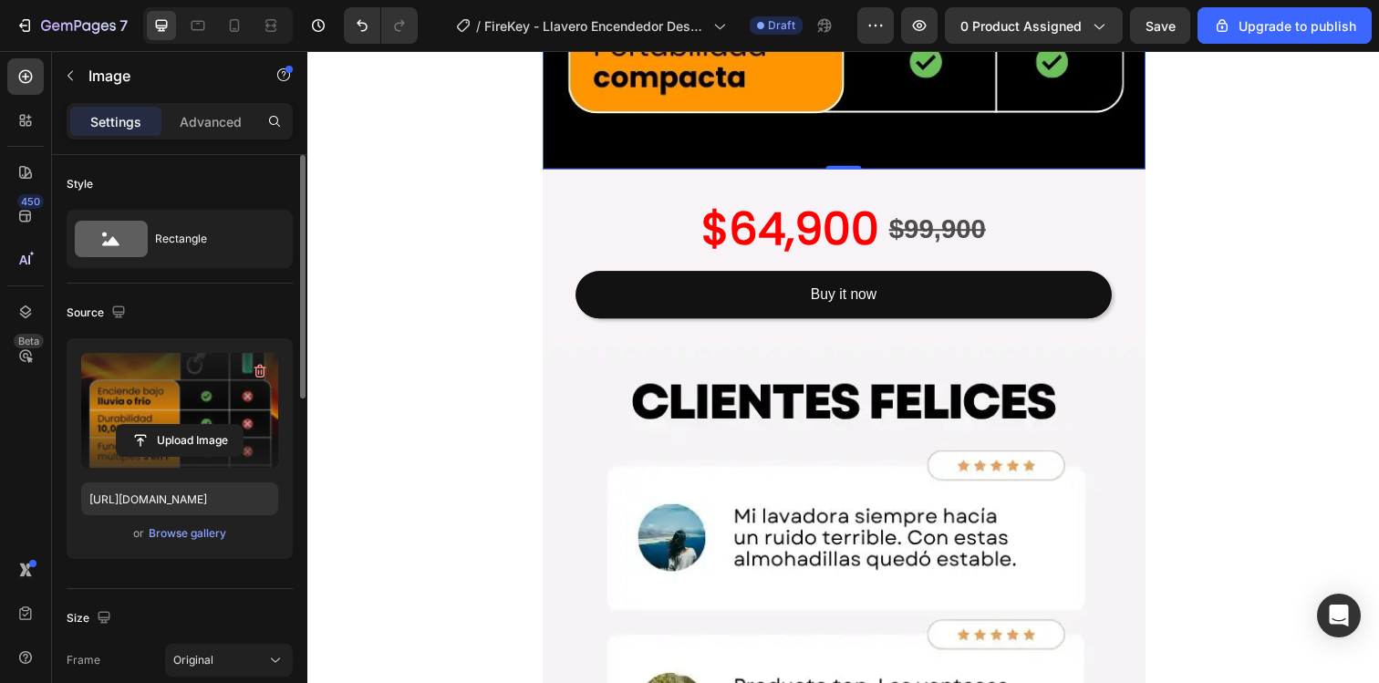
scroll to position [5976, 0]
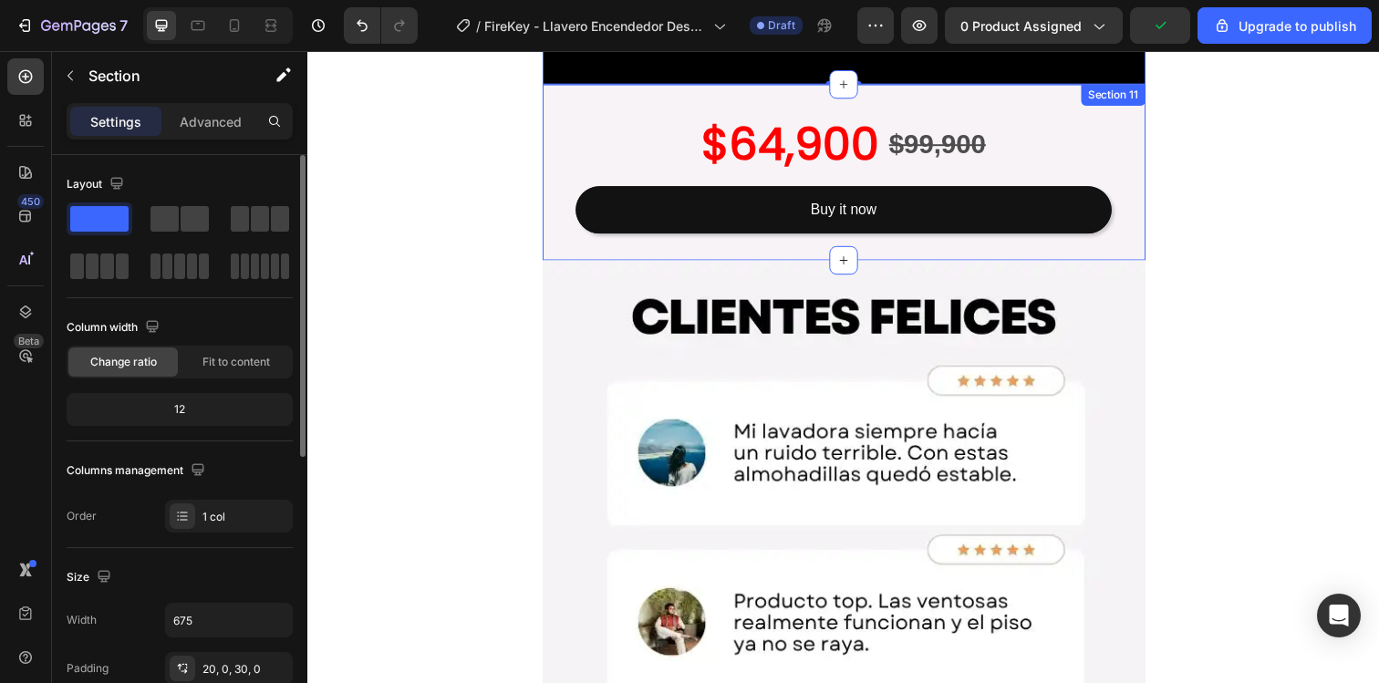
click at [565, 251] on div "$64,900 Product Price Product Price $99,900 Product Price Product Price Row Buy…" at bounding box center [855, 175] width 616 height 180
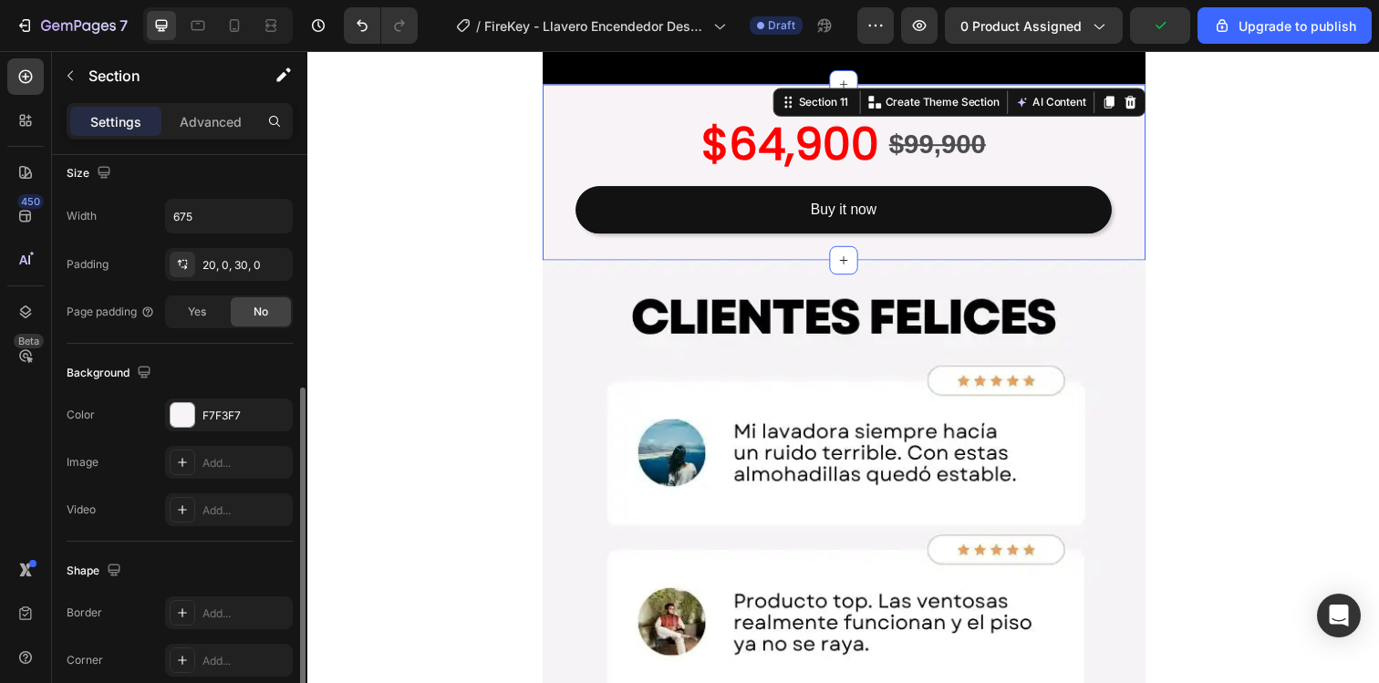
scroll to position [533, 0]
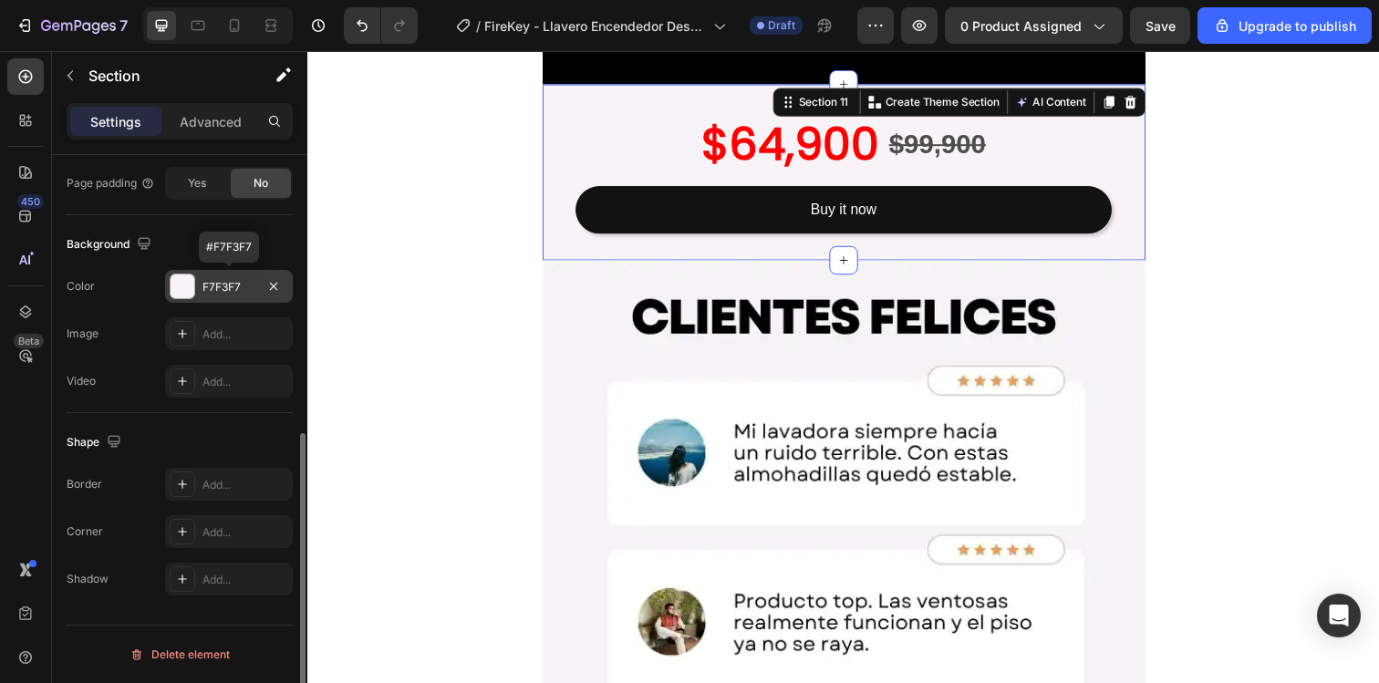
click at [245, 288] on div "F7F3F7" at bounding box center [228, 287] width 53 height 16
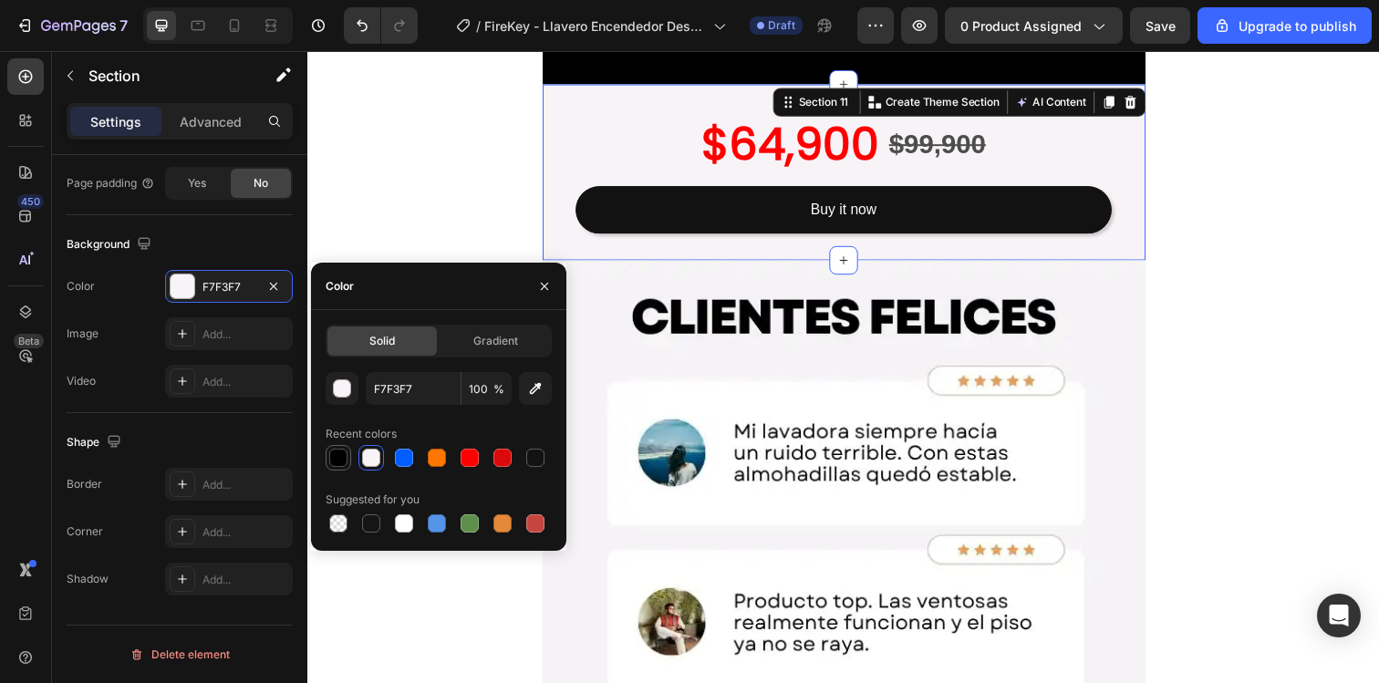
click at [342, 456] on div at bounding box center [338, 458] width 18 height 18
type input "000000"
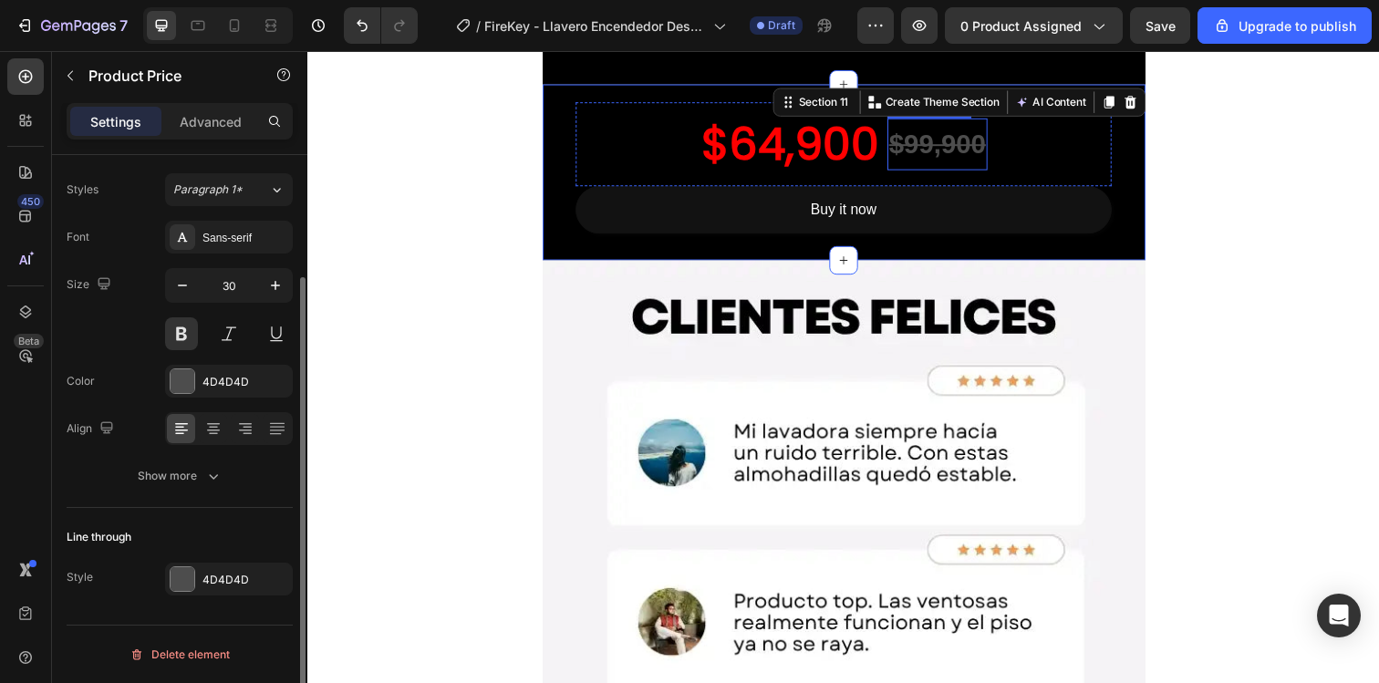
click at [952, 151] on div "$99,900" at bounding box center [950, 145] width 102 height 53
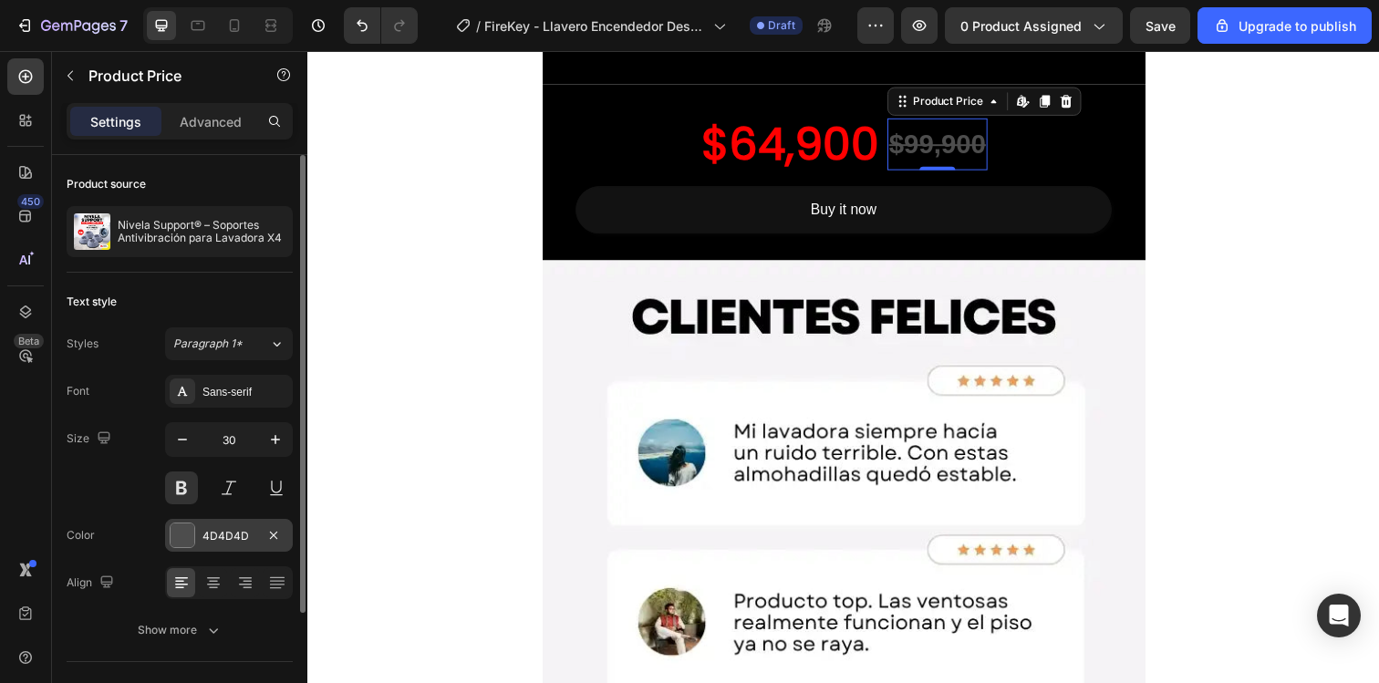
click at [217, 528] on div "4D4D4D" at bounding box center [228, 536] width 53 height 16
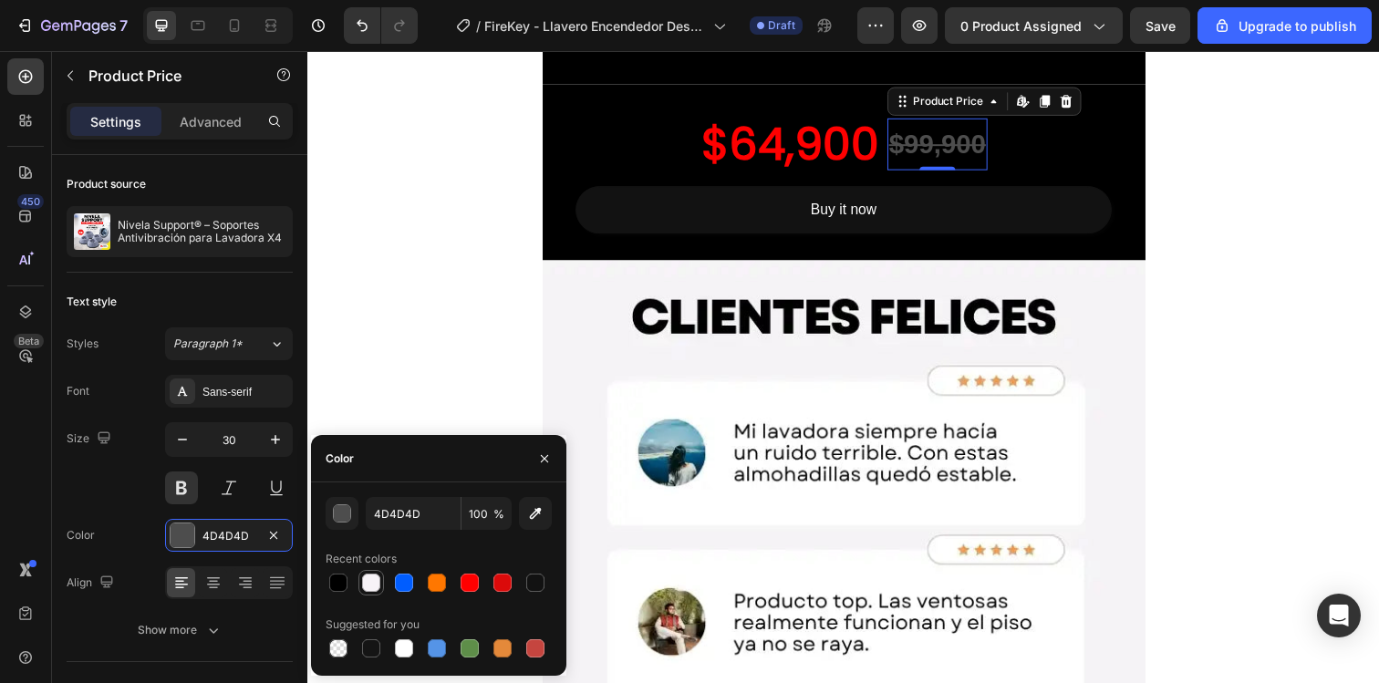
click at [373, 586] on div at bounding box center [371, 583] width 18 height 18
click at [402, 654] on div at bounding box center [404, 648] width 18 height 18
type input "FFFFFF"
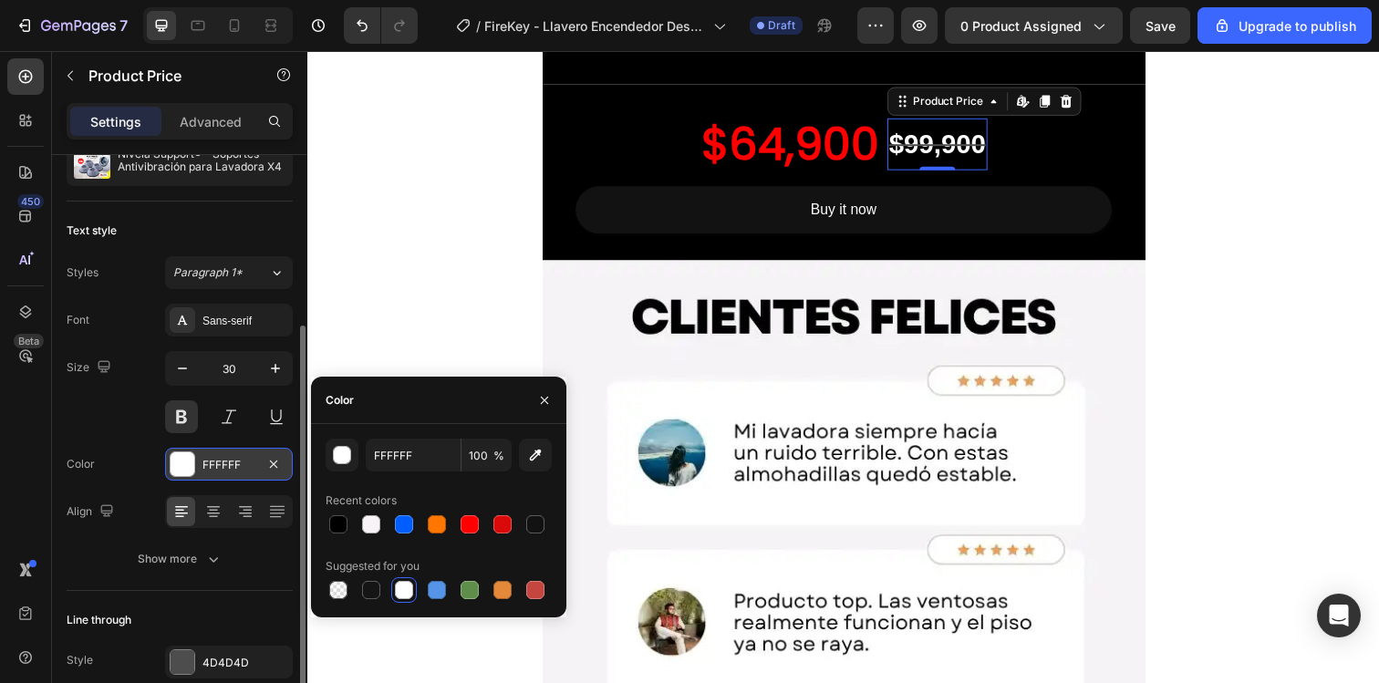
scroll to position [154, 0]
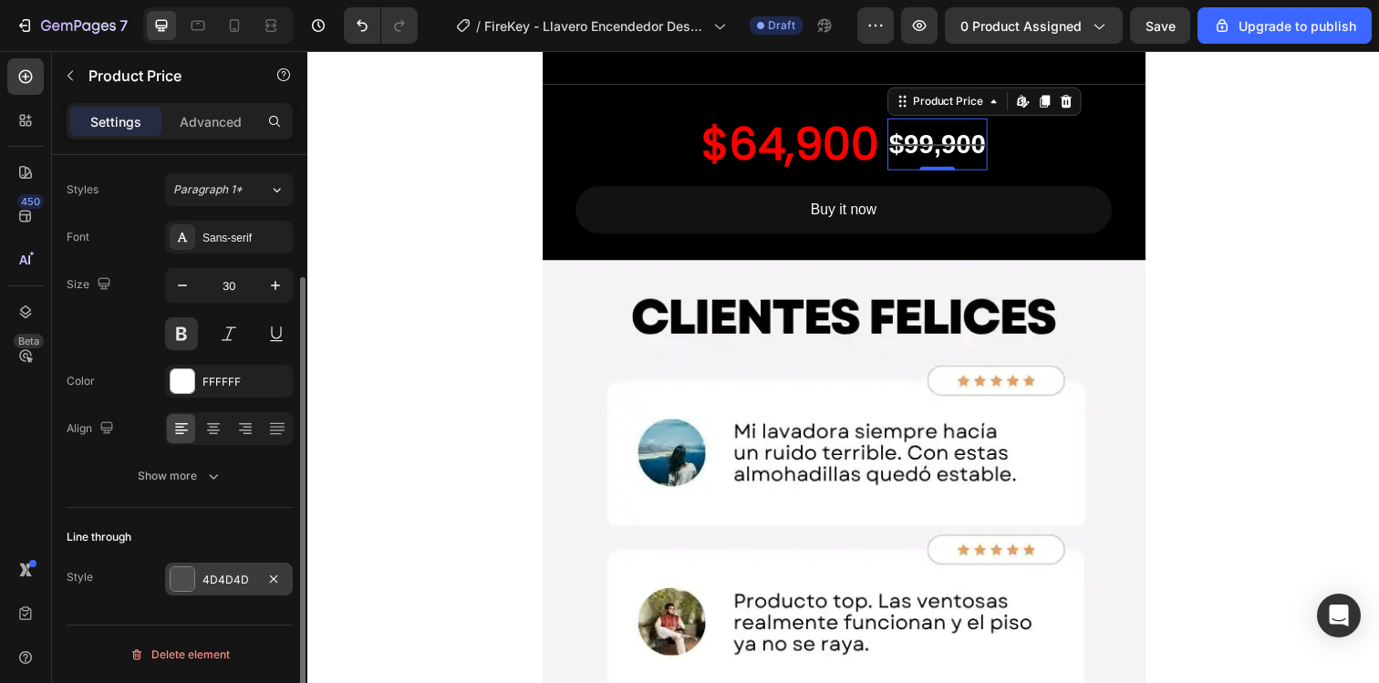
click at [227, 567] on div "4D4D4D" at bounding box center [229, 579] width 128 height 33
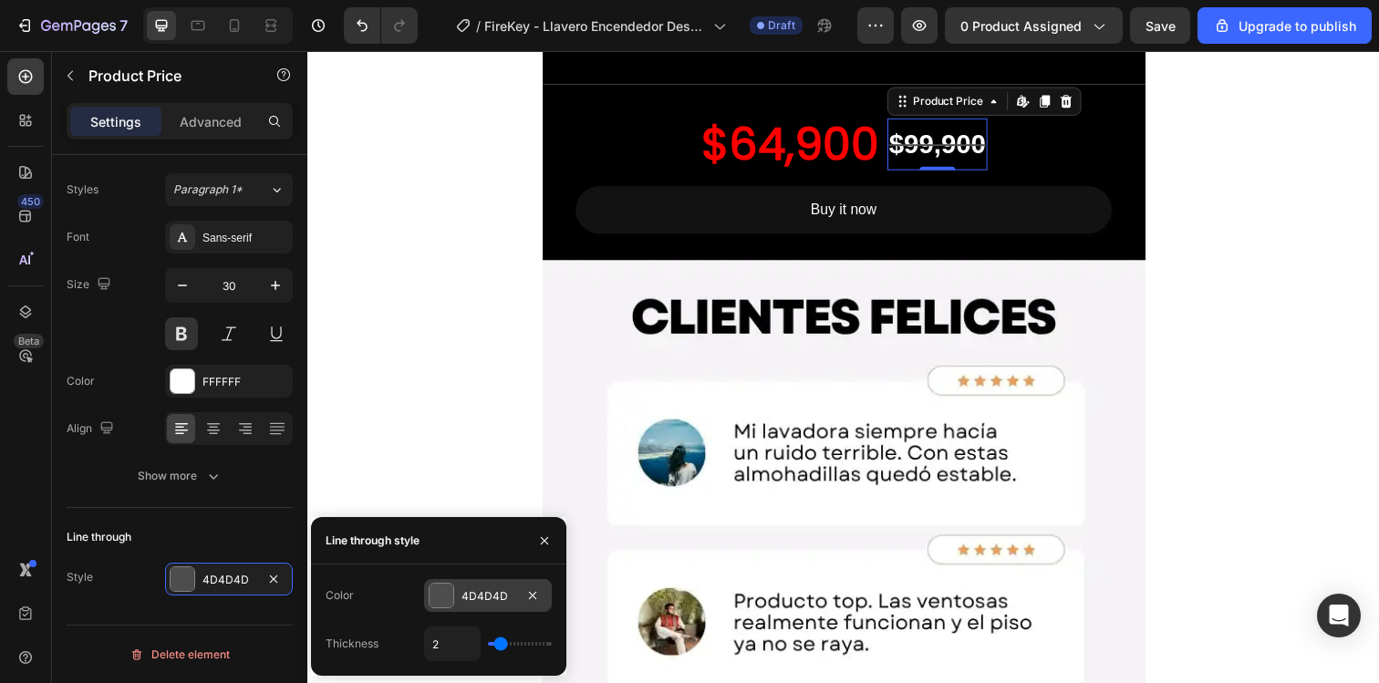
click at [440, 601] on div at bounding box center [442, 596] width 24 height 24
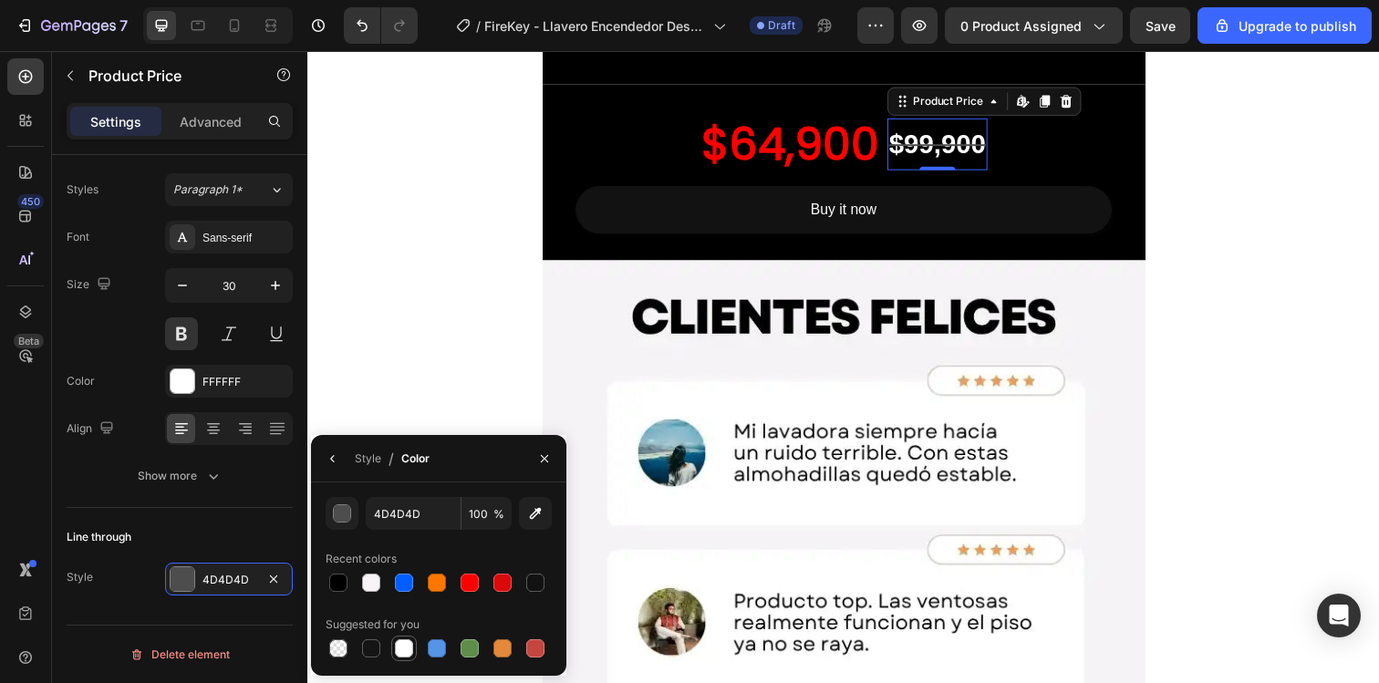
click at [409, 650] on div at bounding box center [404, 648] width 18 height 18
type input "FFFFFF"
click at [455, 373] on div "Image Row" at bounding box center [854, 674] width 1094 height 821
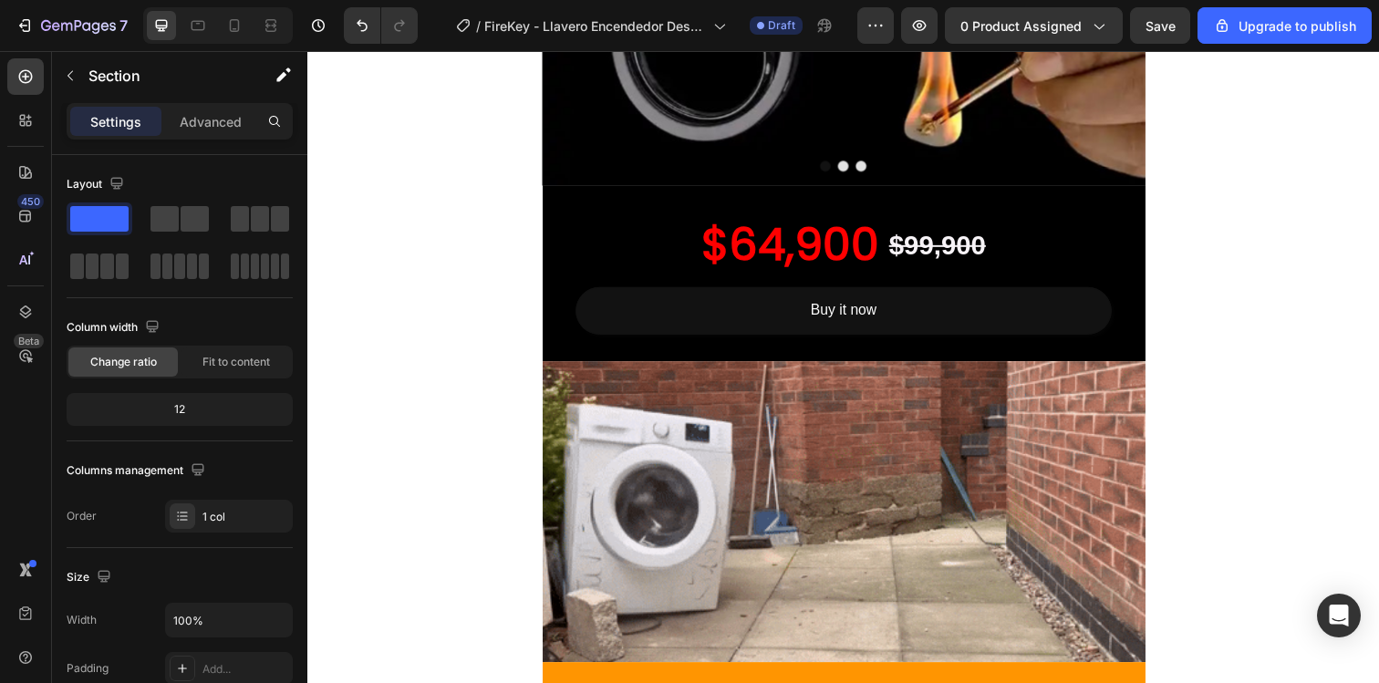
scroll to position [626, 0]
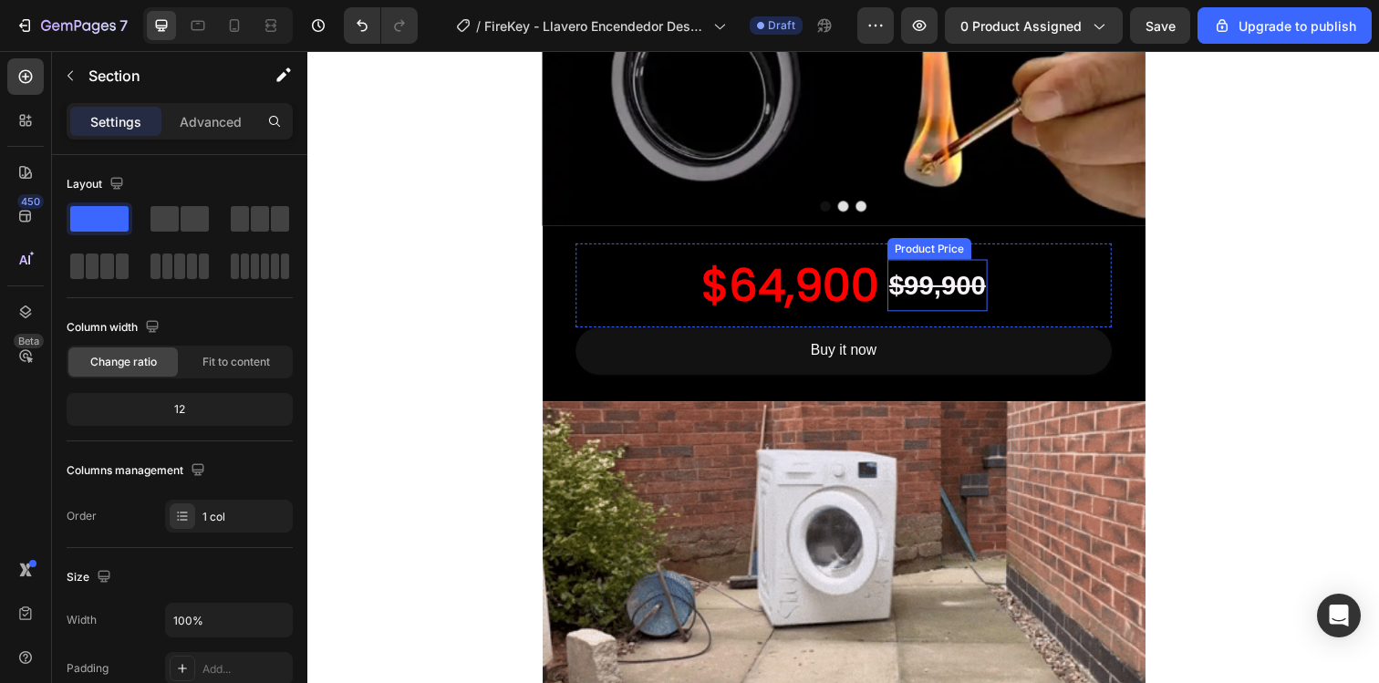
click at [931, 288] on div "$99,900" at bounding box center [950, 290] width 102 height 53
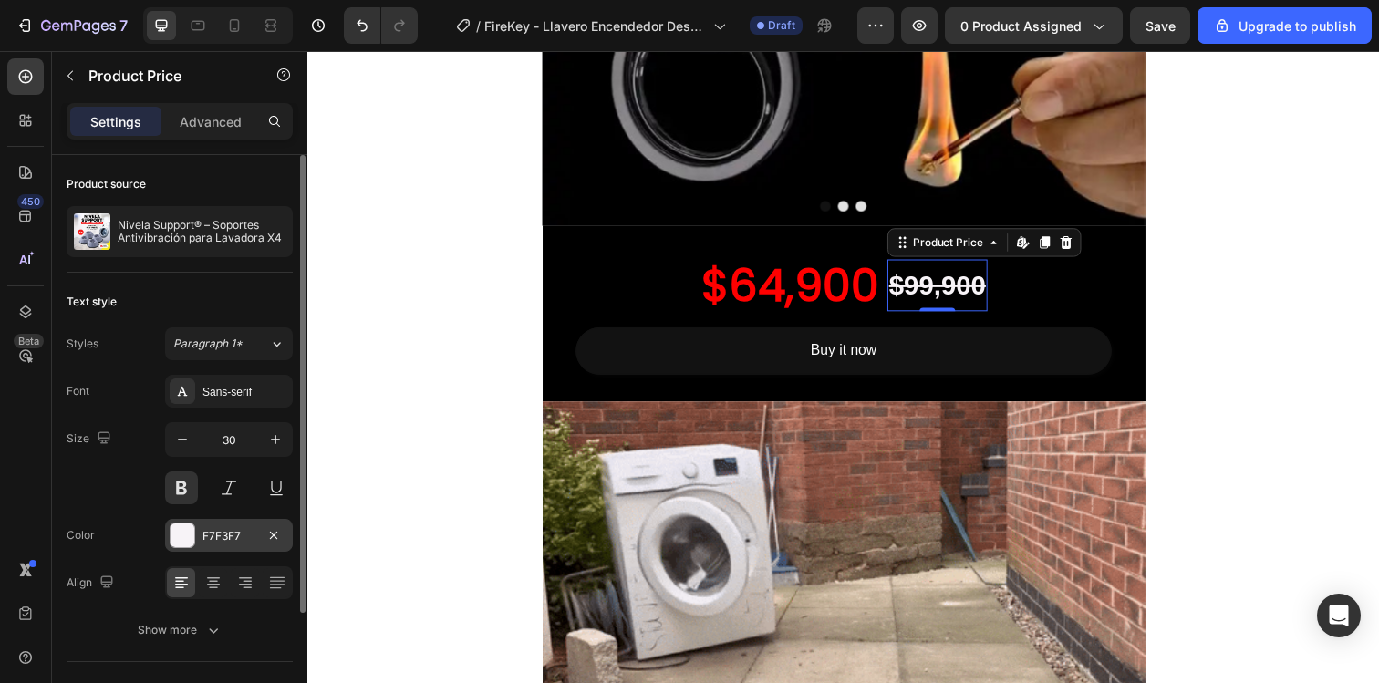
click at [245, 538] on div "F7F3F7" at bounding box center [228, 536] width 53 height 16
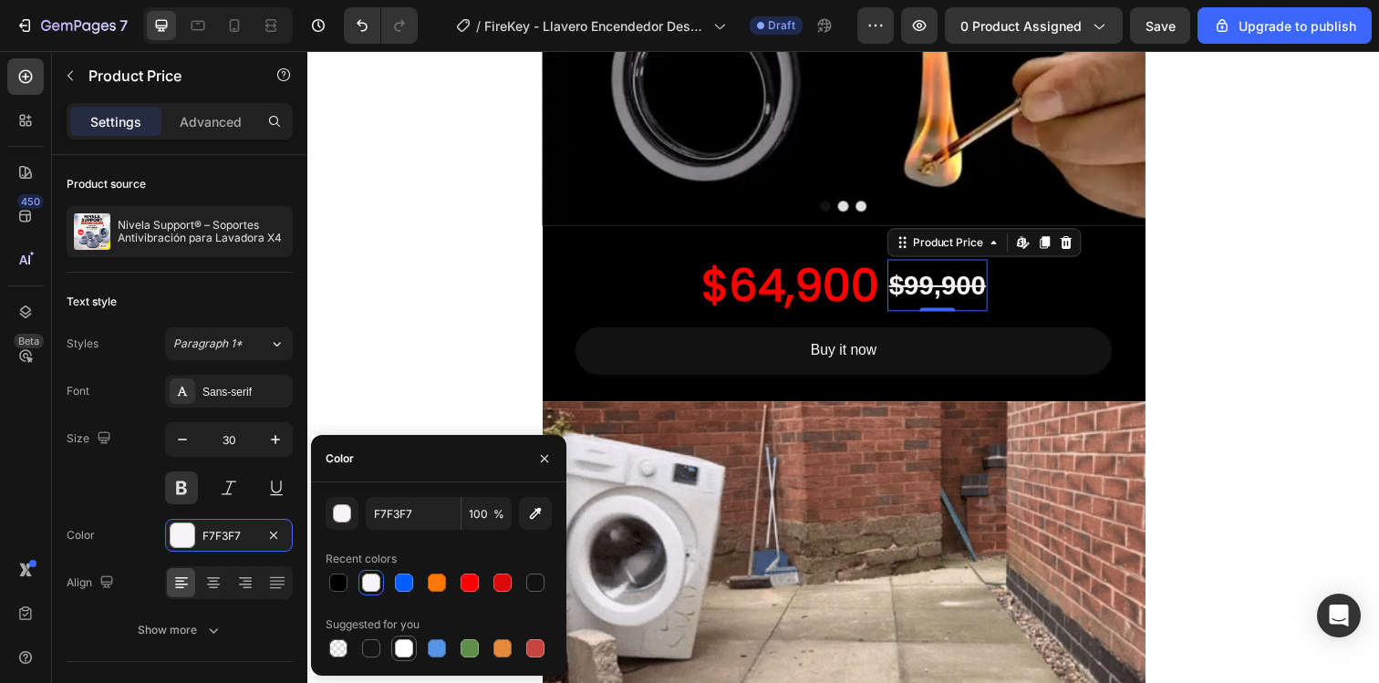
click at [411, 648] on div at bounding box center [404, 648] width 18 height 18
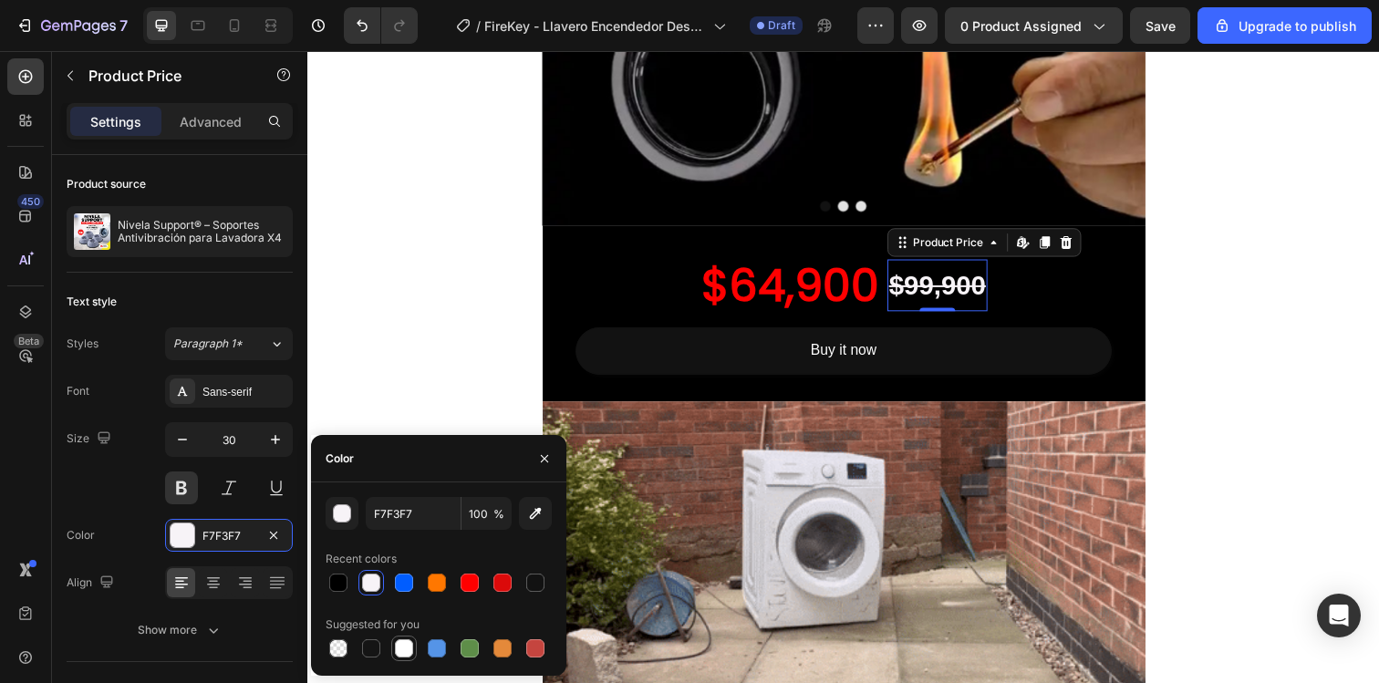
type input "FFFFFF"
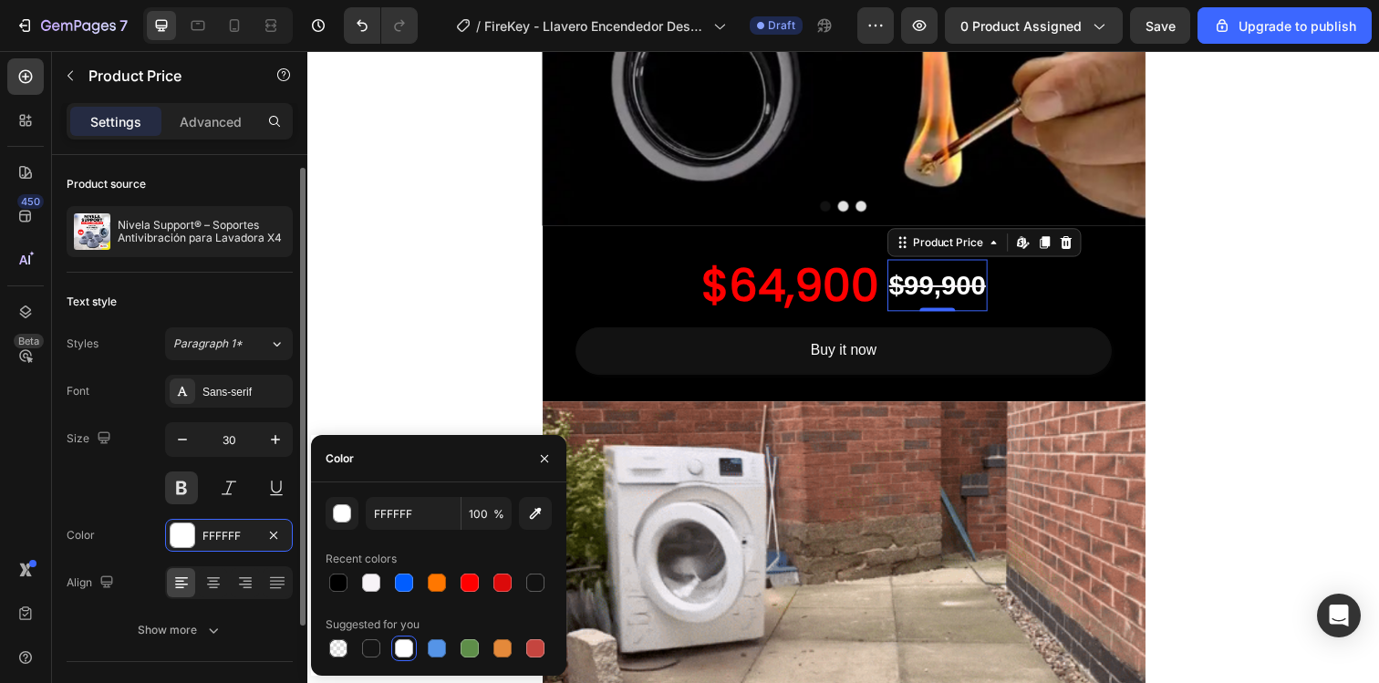
scroll to position [154, 0]
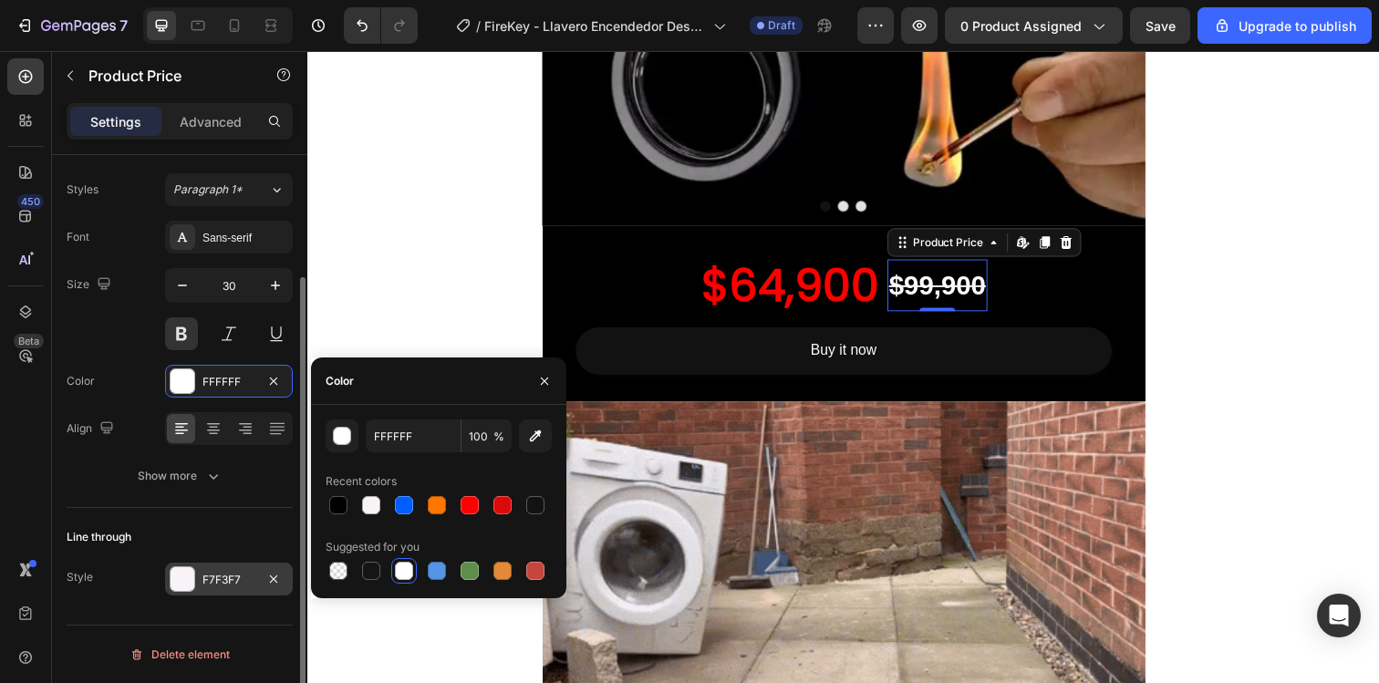
click at [219, 578] on div "F7F3F7" at bounding box center [228, 580] width 53 height 16
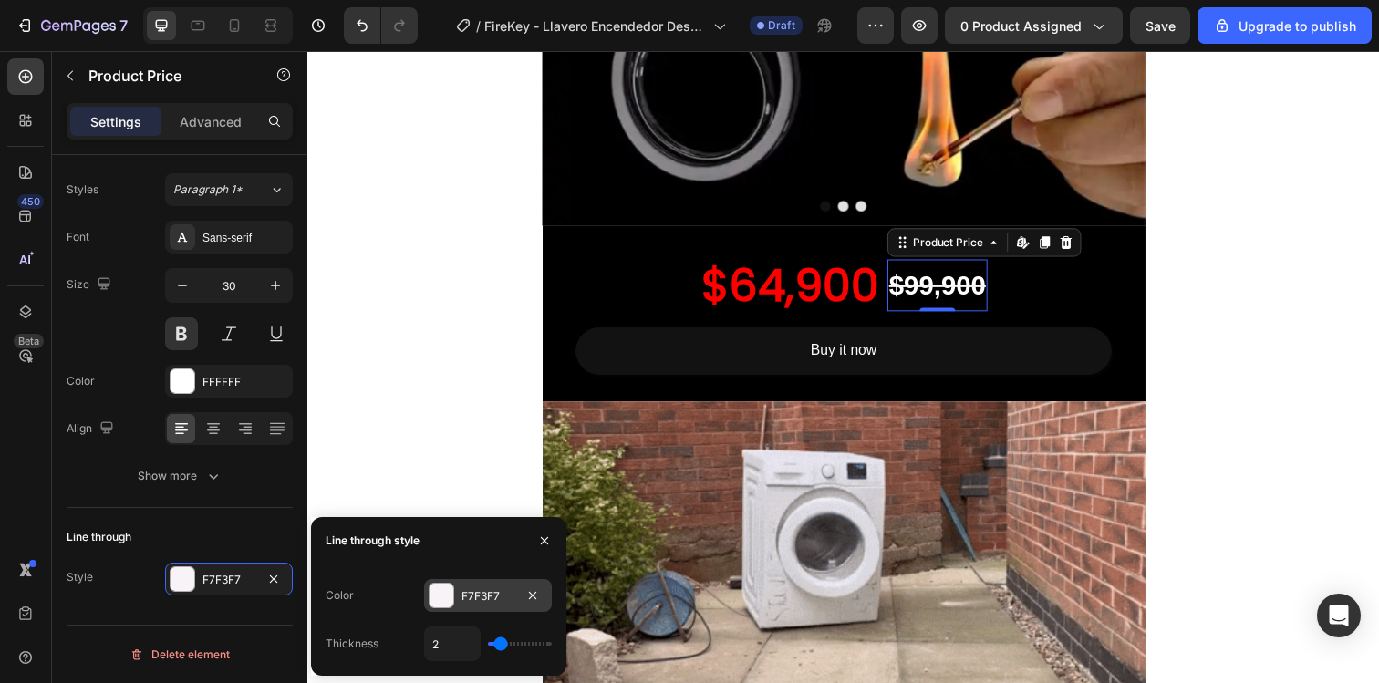
click at [452, 597] on div at bounding box center [442, 596] width 24 height 24
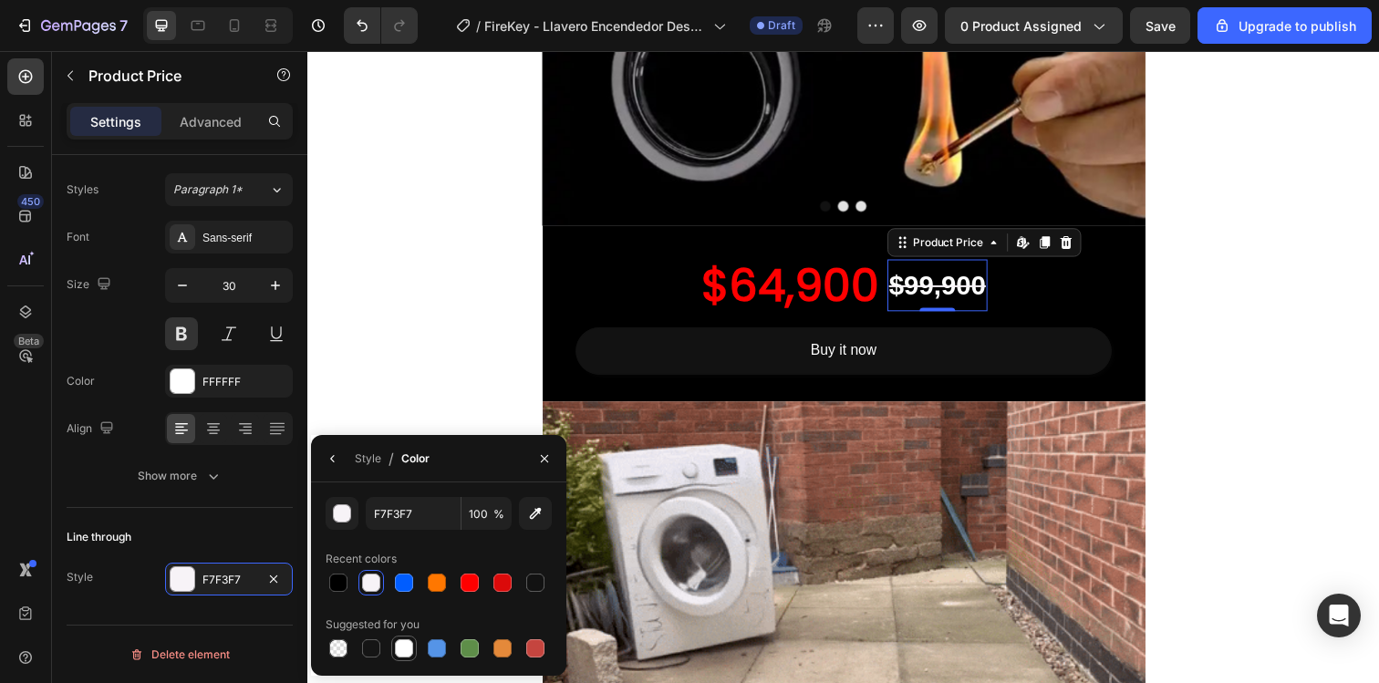
click at [402, 647] on div at bounding box center [404, 648] width 18 height 18
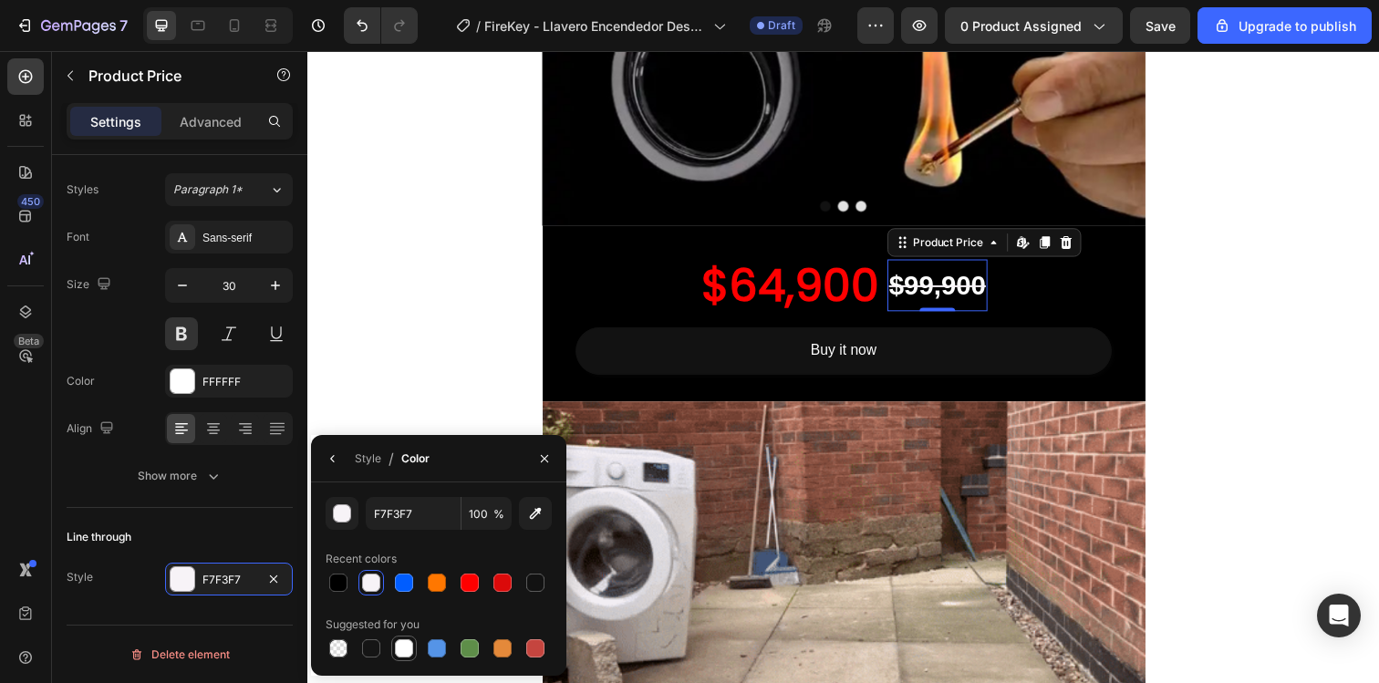
type input "FFFFFF"
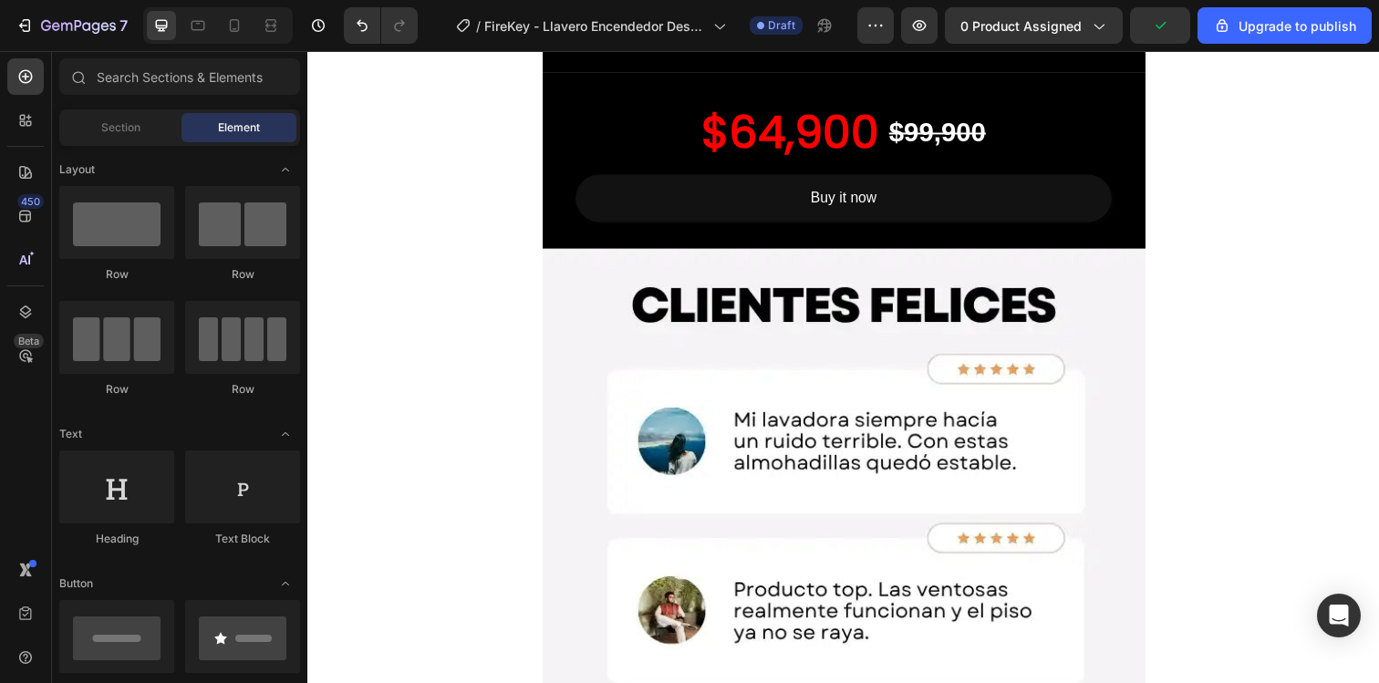
scroll to position [5996, 0]
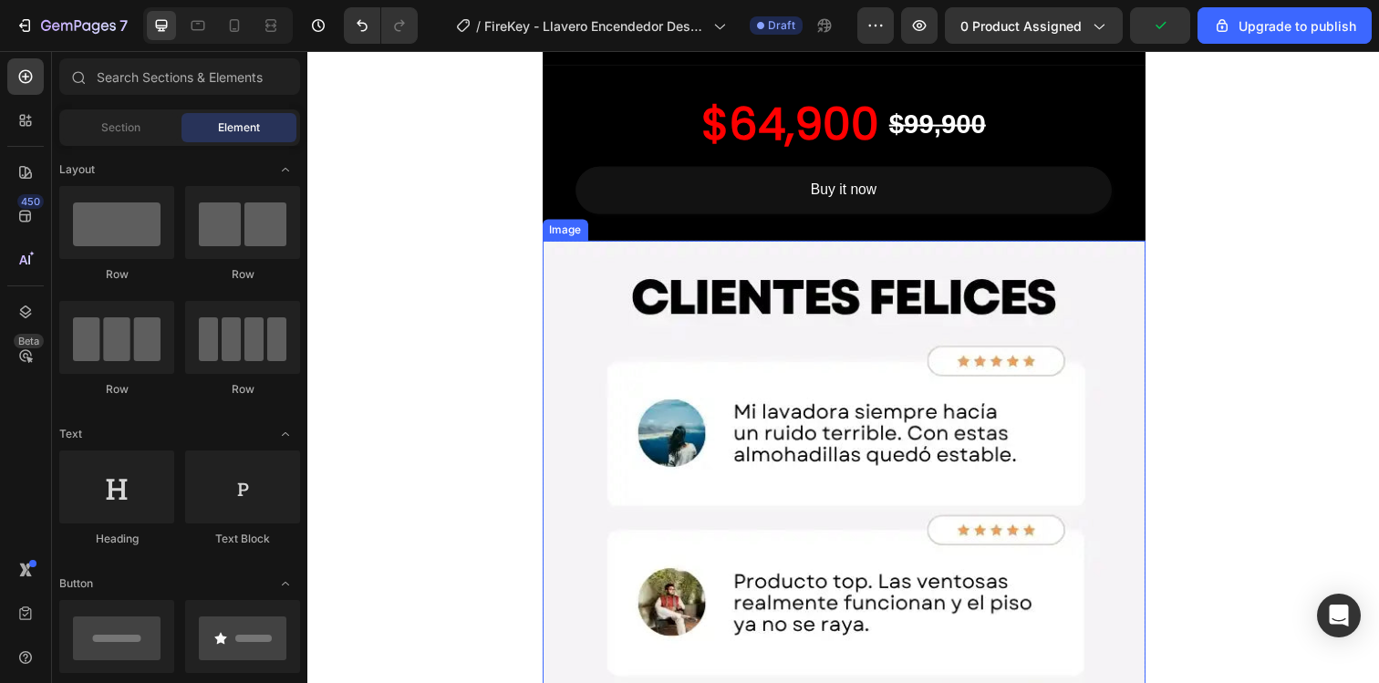
click at [560, 470] on img at bounding box center [855, 654] width 616 height 821
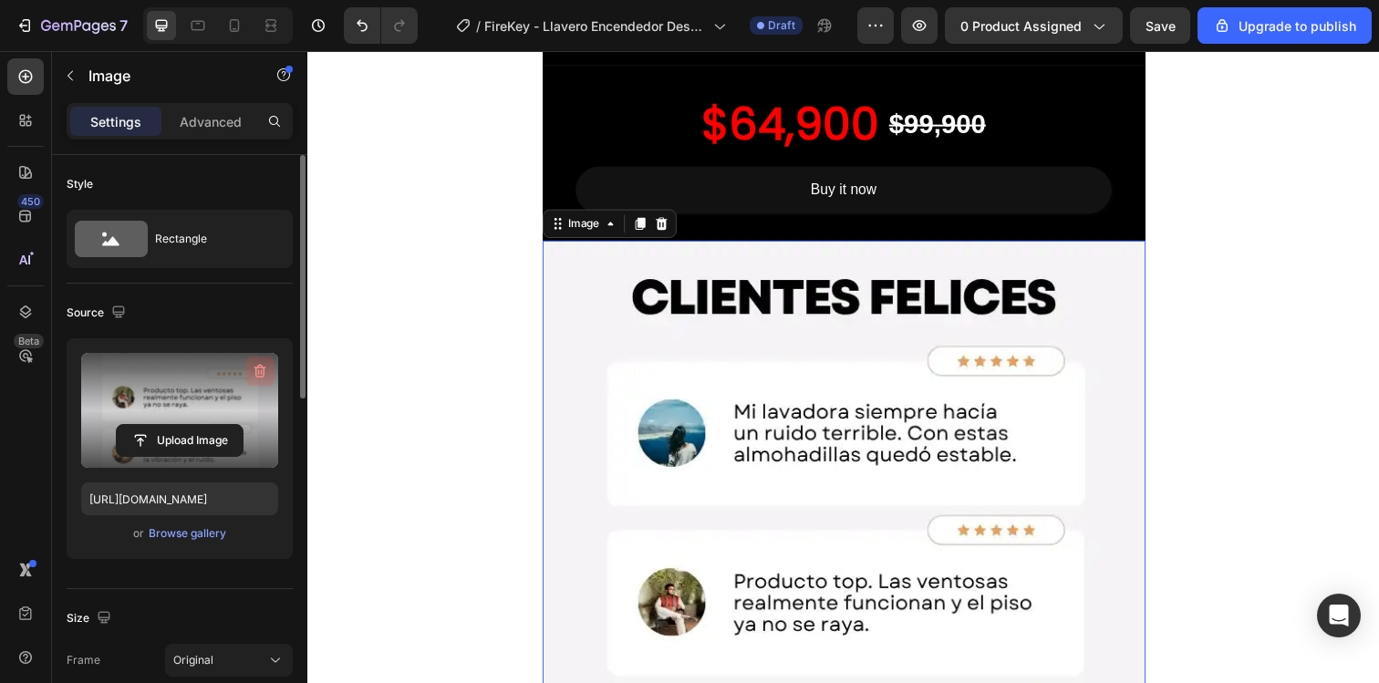
click at [264, 364] on icon "button" at bounding box center [260, 371] width 18 height 18
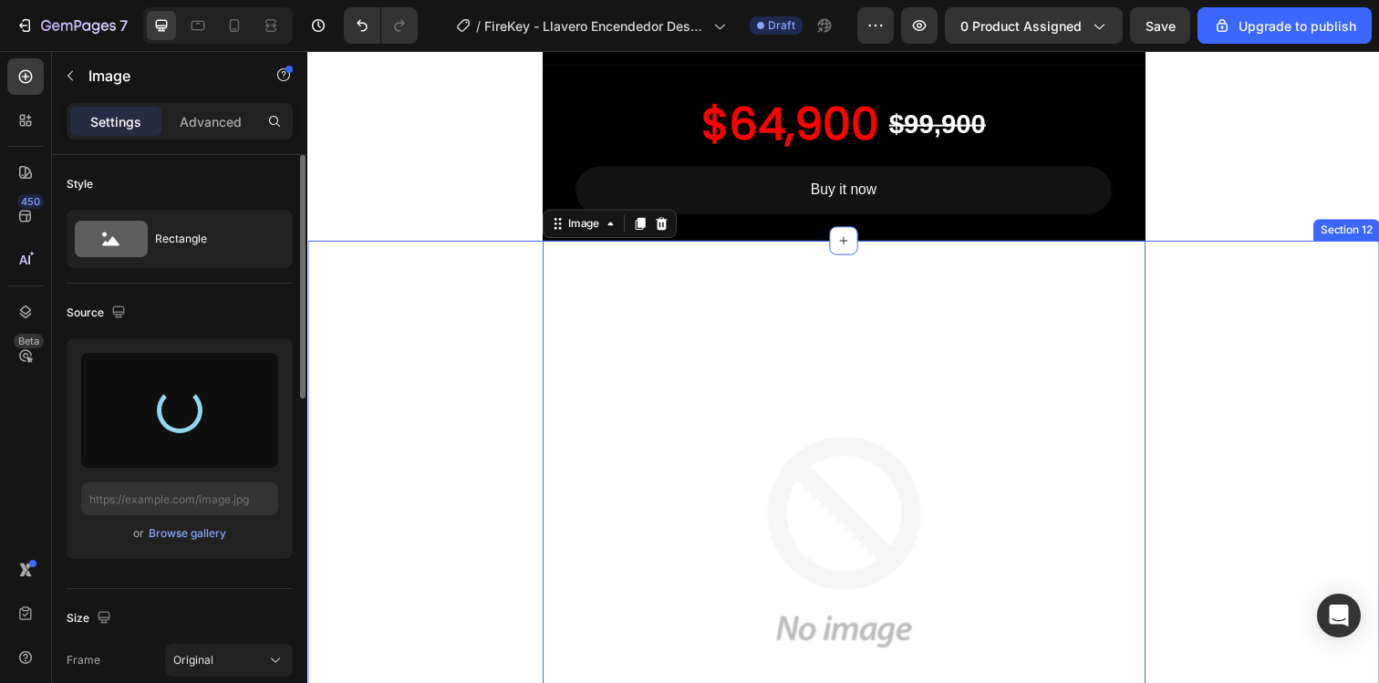
type input "https://cdn.shopify.com/s/files/1/0740/8930/0025/files/gempages_579091085637190…"
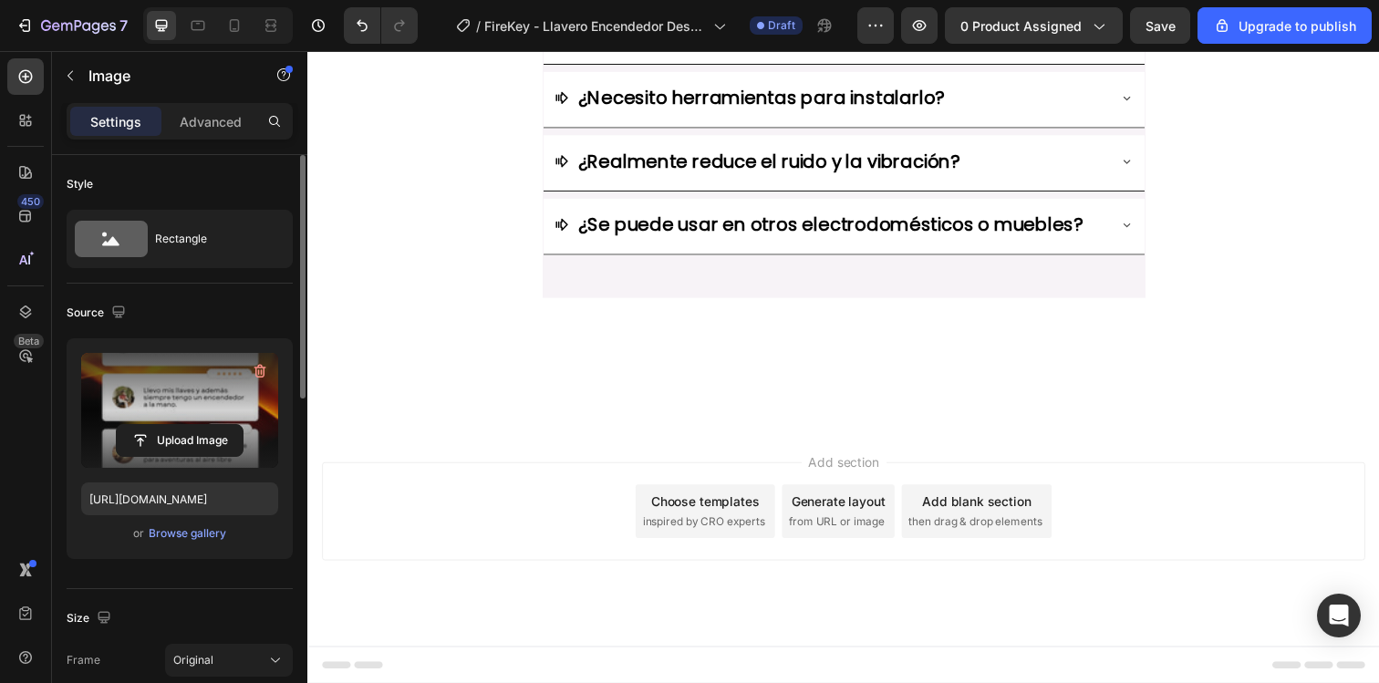
scroll to position [6964, 0]
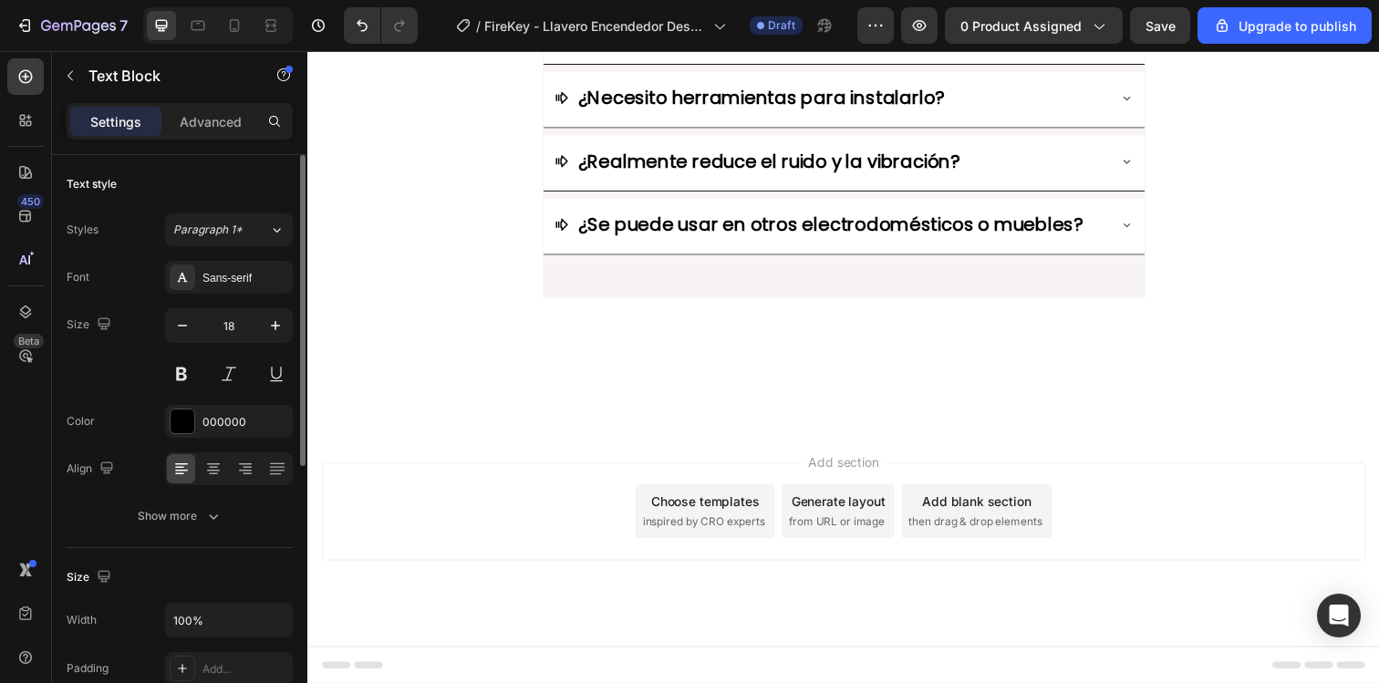
drag, startPoint x: 915, startPoint y: 300, endPoint x: 565, endPoint y: 275, distance: 351.1
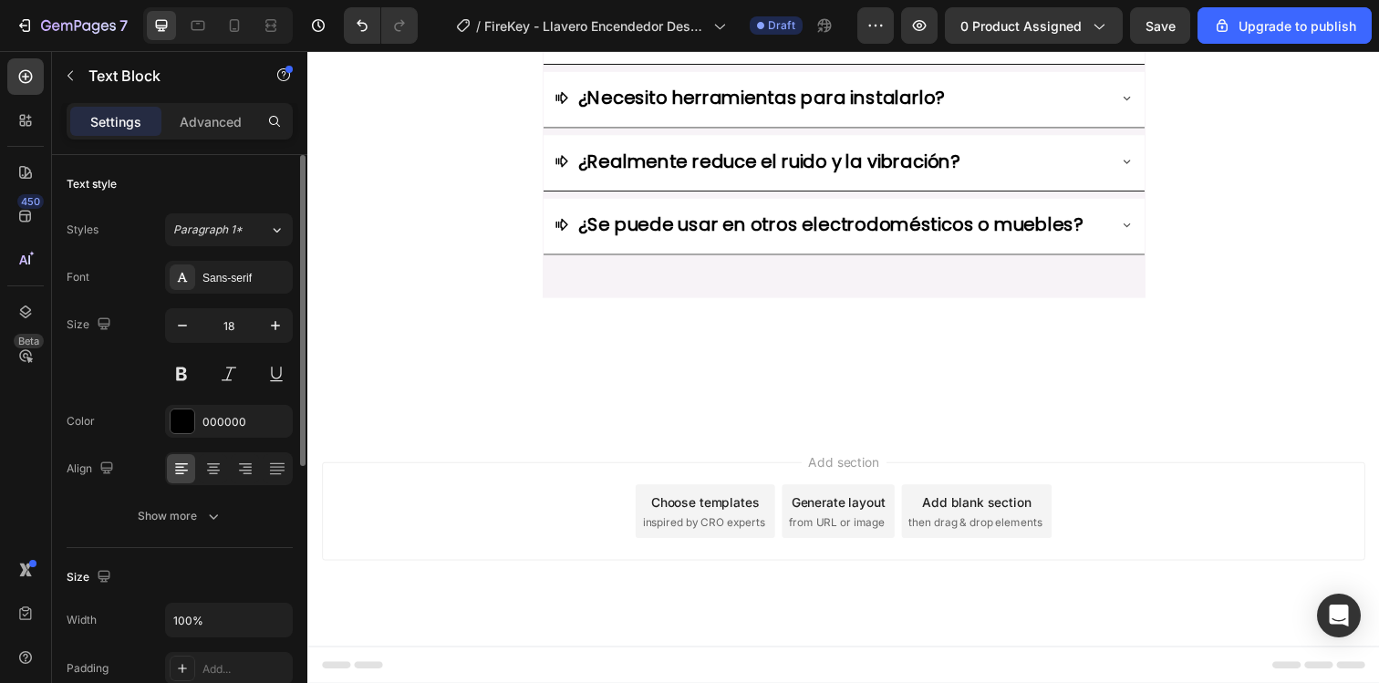
drag, startPoint x: 975, startPoint y: 420, endPoint x: 874, endPoint y: 425, distance: 101.4
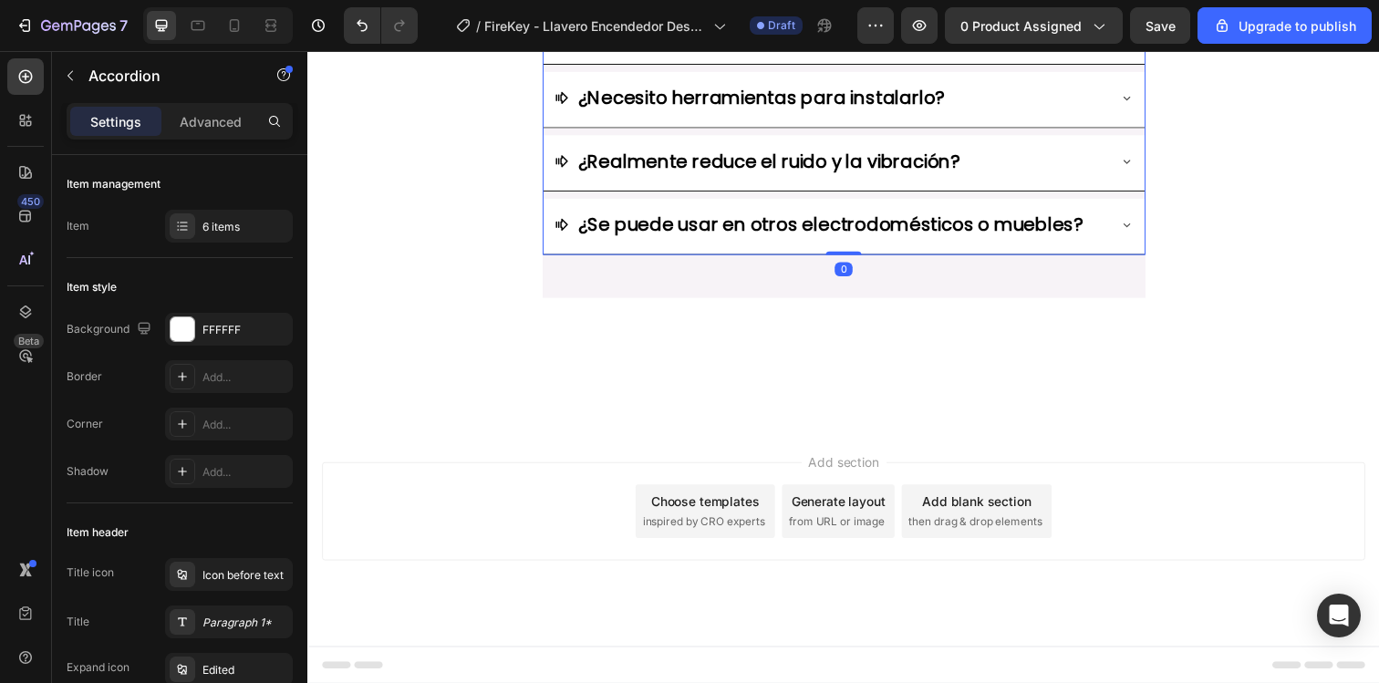
click at [1147, 41] on icon at bounding box center [1143, 33] width 15 height 15
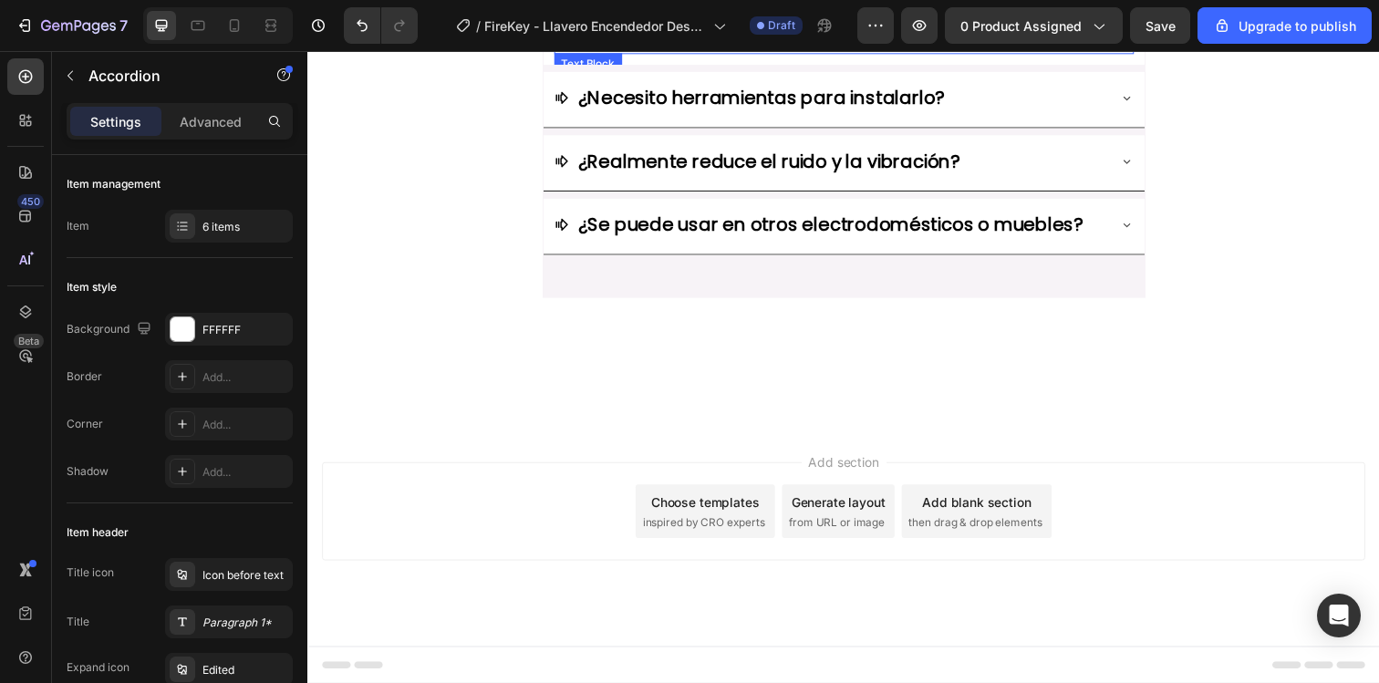
click at [702, 52] on p "Incluye 4 soportes antivibración de alta resistencia, listos para usar." at bounding box center [855, 37] width 588 height 29
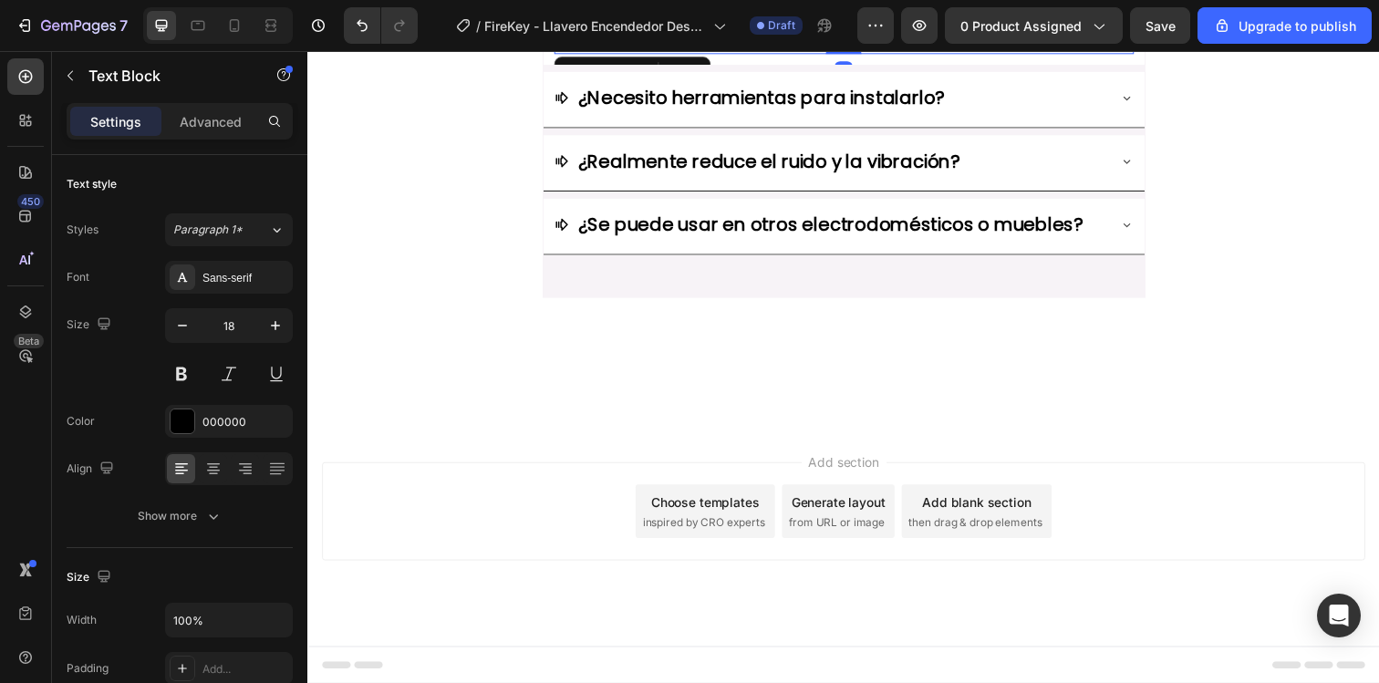
click at [702, 52] on p "Incluye 4 soportes antivibración de alta resistencia, listos para usar." at bounding box center [855, 37] width 588 height 29
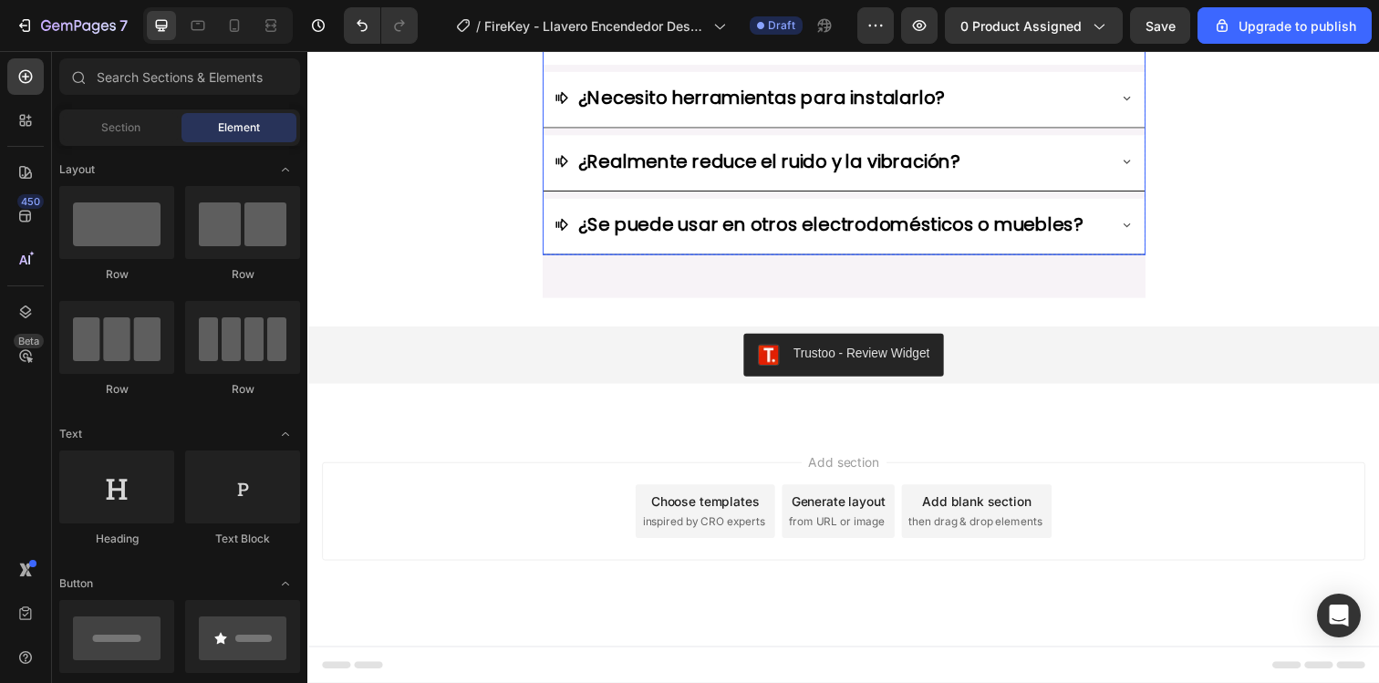
scroll to position [7033, 0]
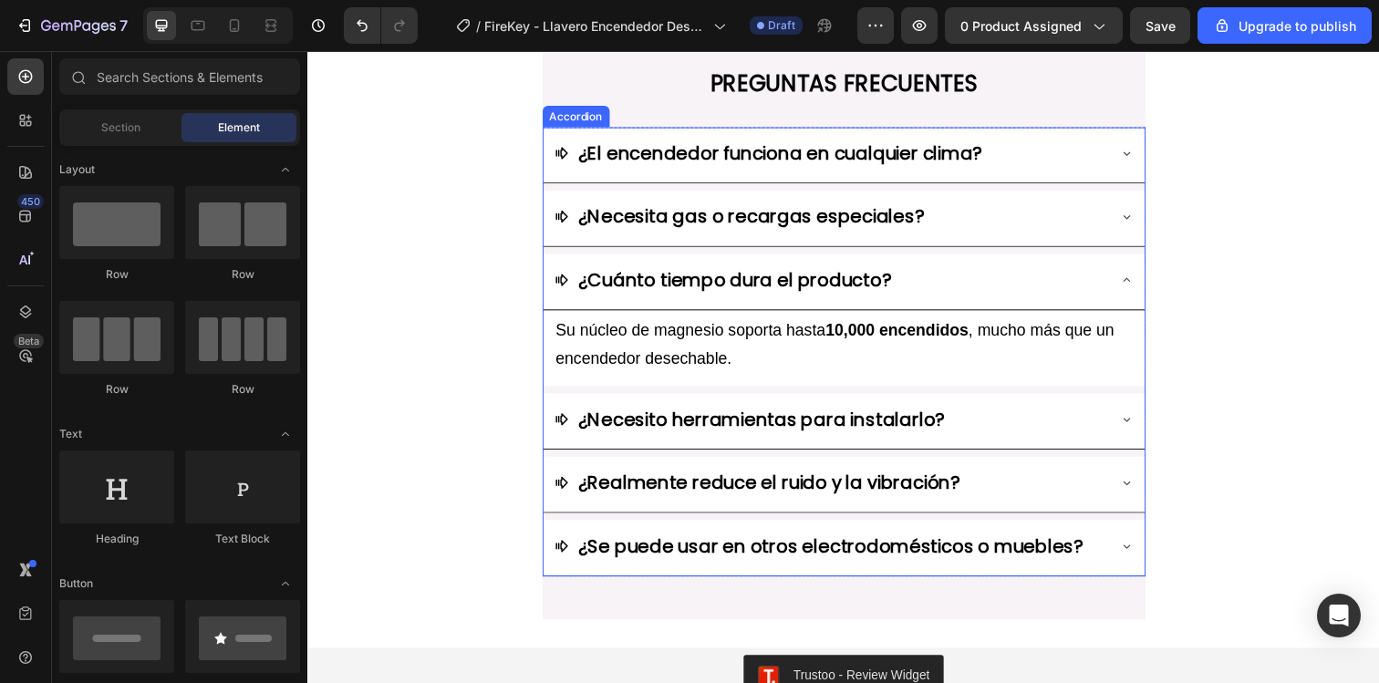
click at [1140, 283] on icon at bounding box center [1143, 284] width 15 height 15
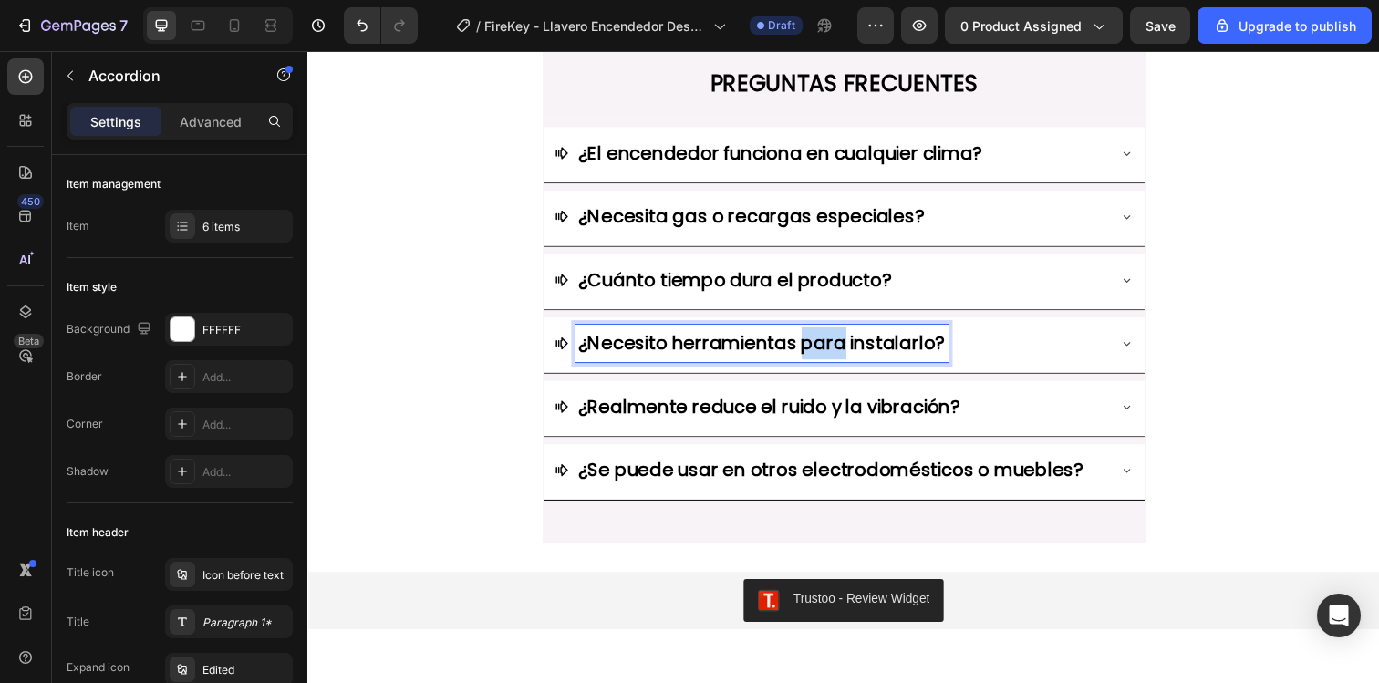
click at [840, 358] on strong "¿Necesito herramientas para instalarlo?" at bounding box center [771, 350] width 375 height 26
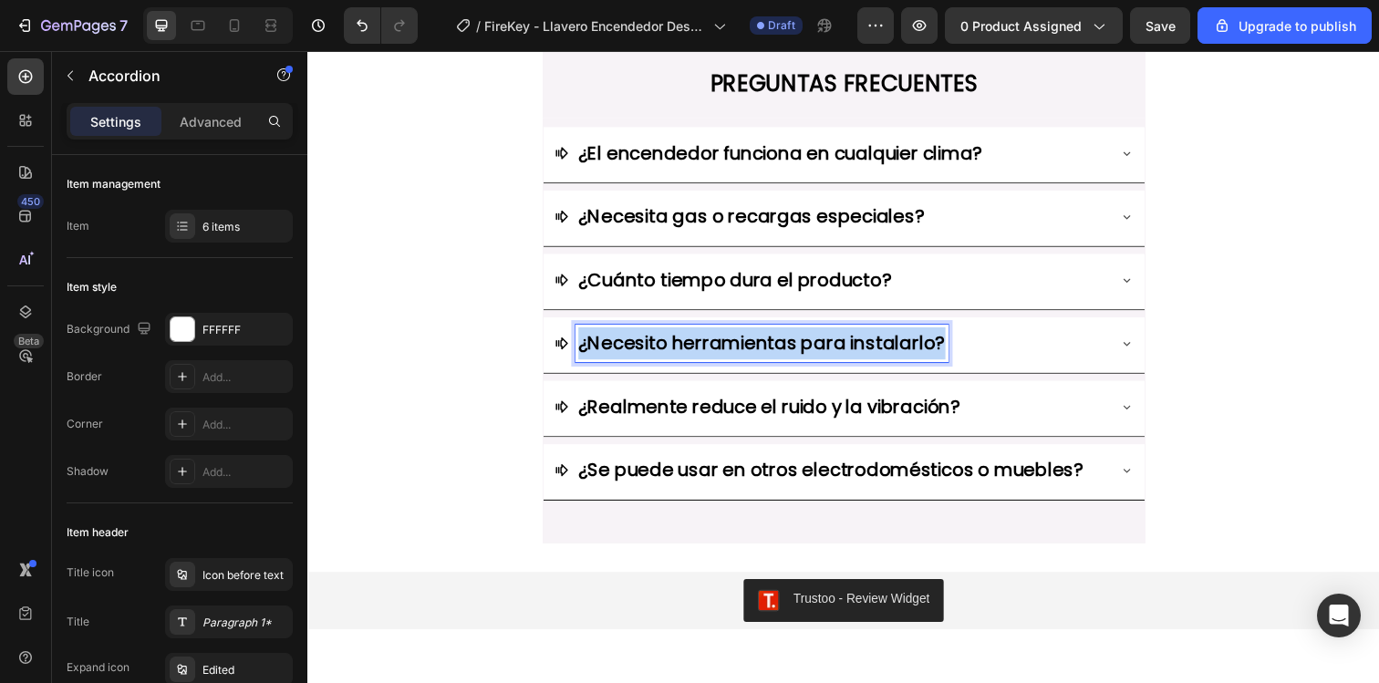
click at [840, 358] on strong "¿Necesito herramientas para instalarlo?" at bounding box center [771, 350] width 375 height 26
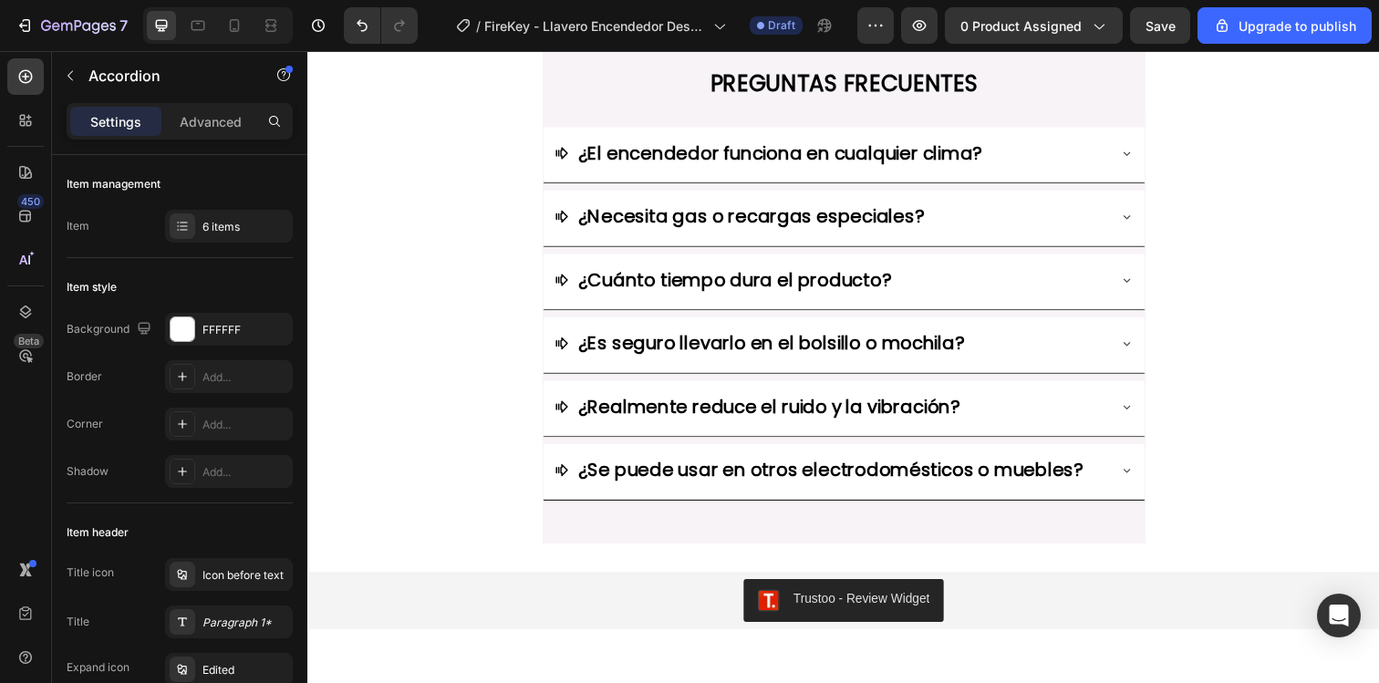
click at [1031, 357] on div "¿Es seguro llevarlo en el bolsillo o mochila?" at bounding box center [840, 349] width 563 height 38
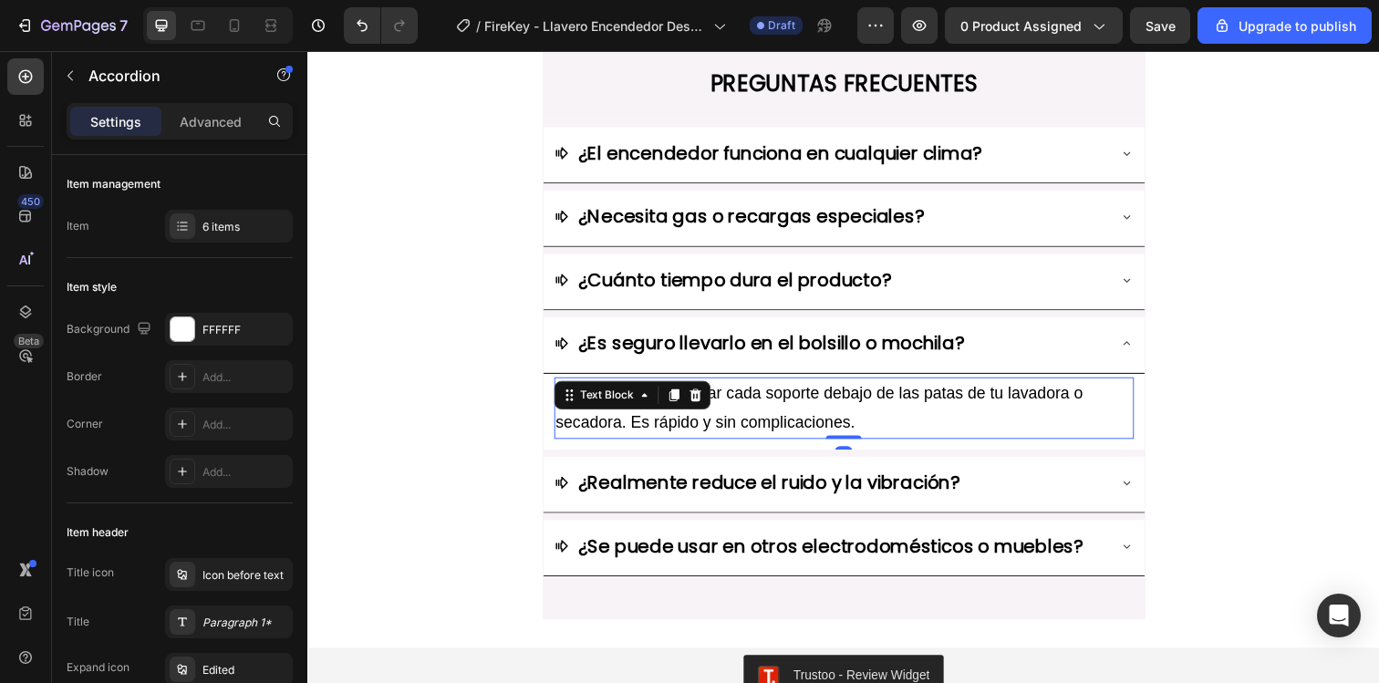
click at [825, 420] on p "No. Solo debes colocar cada soporte debajo de las patas de tu lavadora o secado…" at bounding box center [855, 415] width 588 height 59
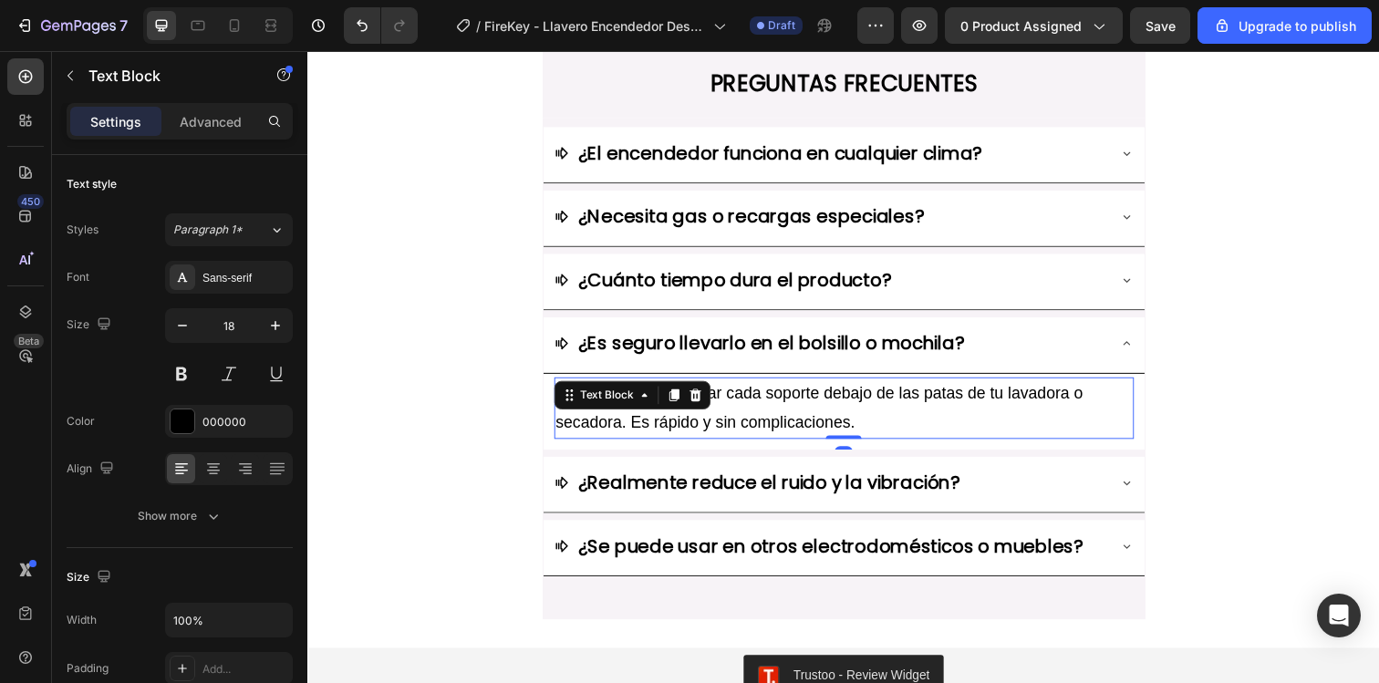
click at [825, 420] on p "No. Solo debes colocar cada soporte debajo de las patas de tu lavadora o secado…" at bounding box center [855, 415] width 588 height 59
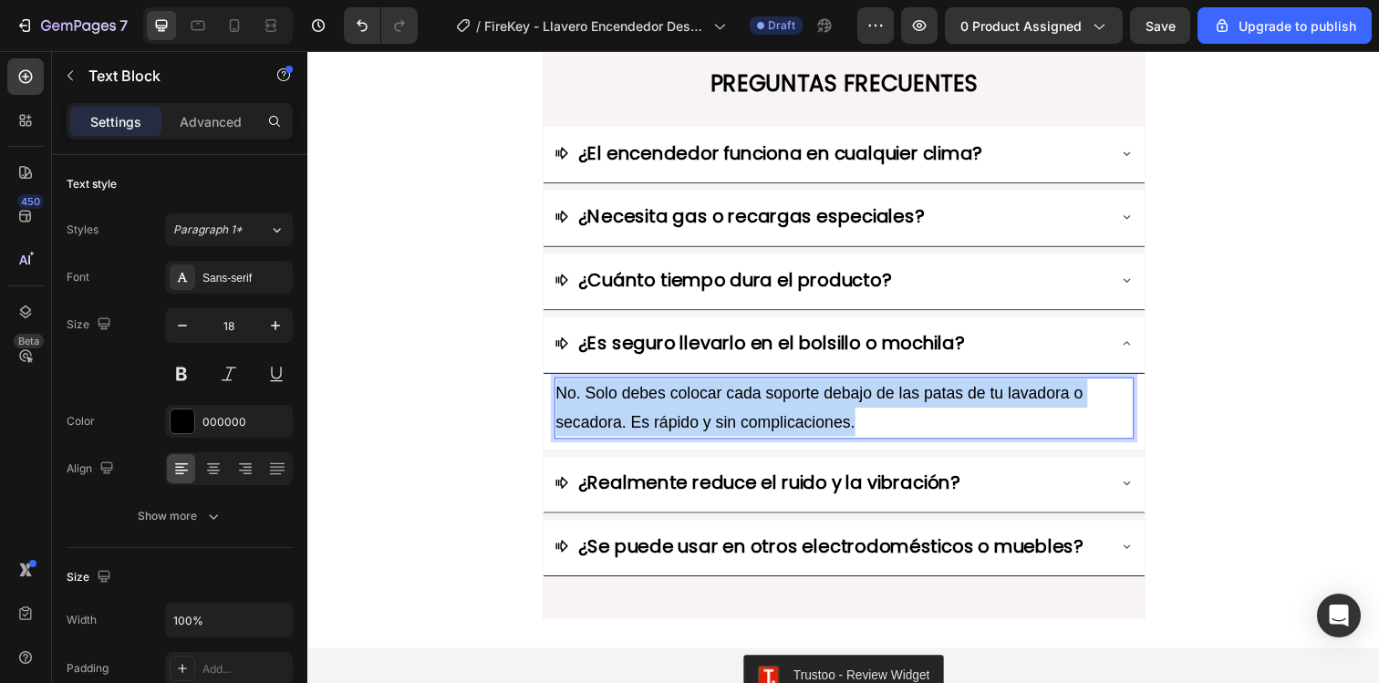
click at [825, 420] on p "No. Solo debes colocar cada soporte debajo de las patas de tu lavadora o secado…" at bounding box center [855, 415] width 588 height 59
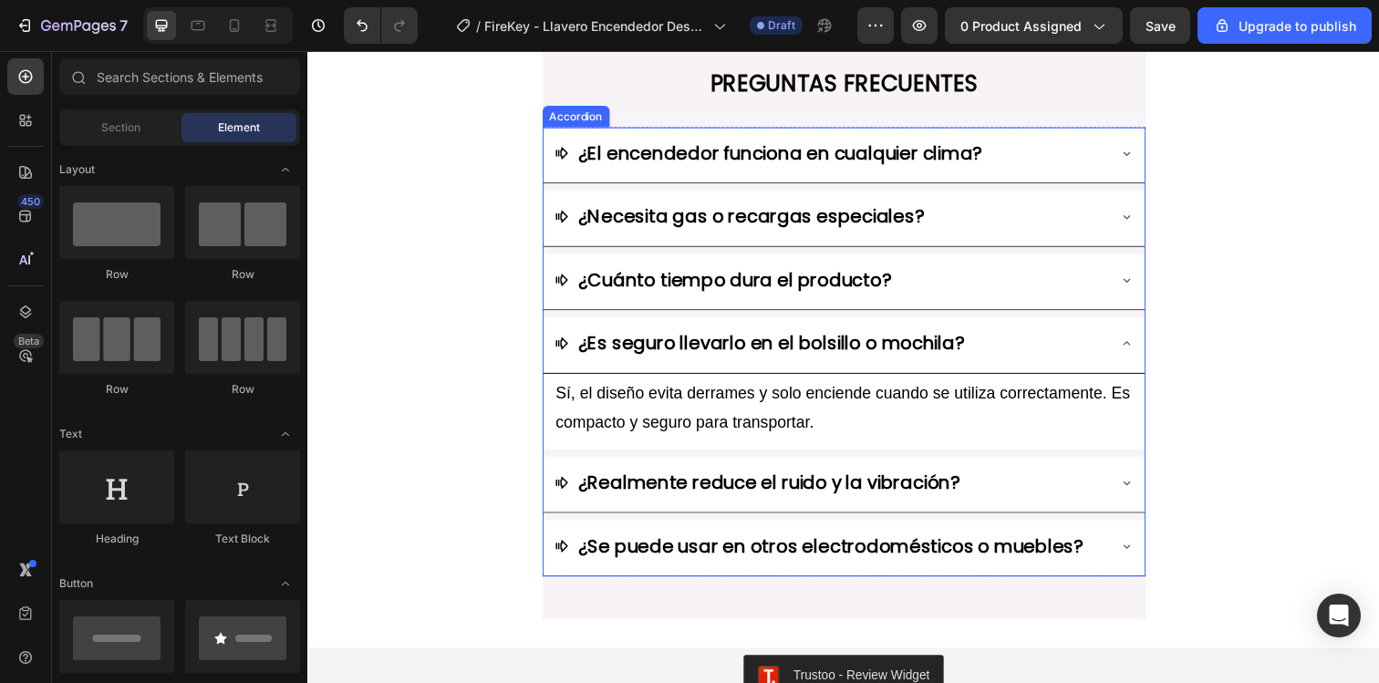
click at [1138, 345] on icon at bounding box center [1143, 349] width 15 height 15
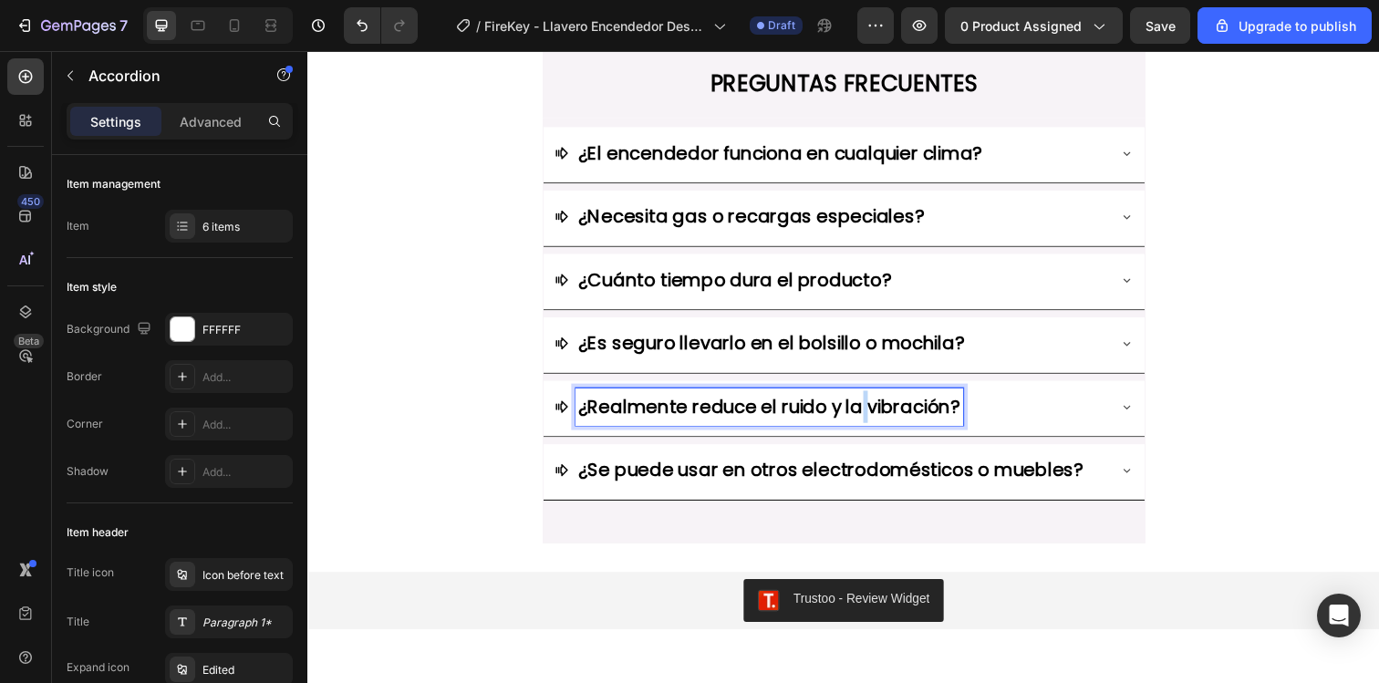
click at [866, 420] on strong "¿Realmente reduce el ruido y la vibración?" at bounding box center [779, 414] width 390 height 26
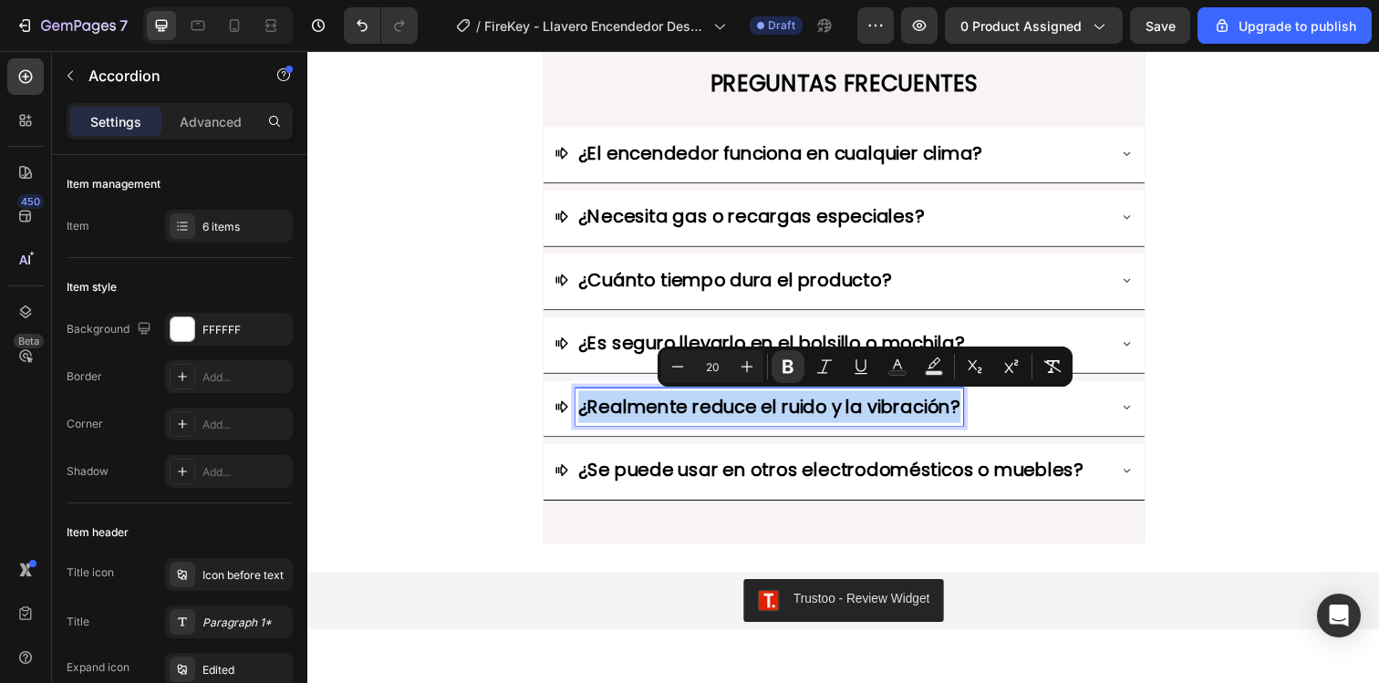
click at [866, 420] on strong "¿Realmente reduce el ruido y la vibración?" at bounding box center [779, 414] width 390 height 26
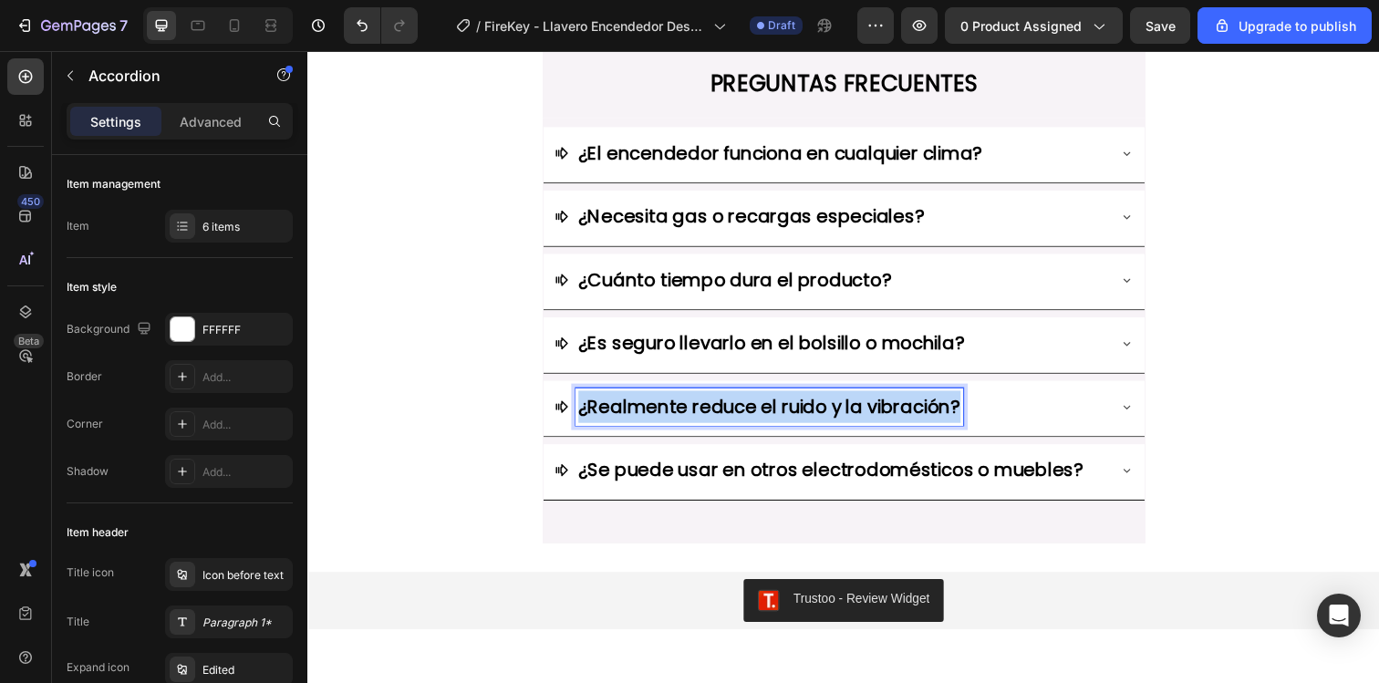
click at [866, 420] on strong "¿Realmente reduce el ruido y la vibración?" at bounding box center [779, 414] width 390 height 26
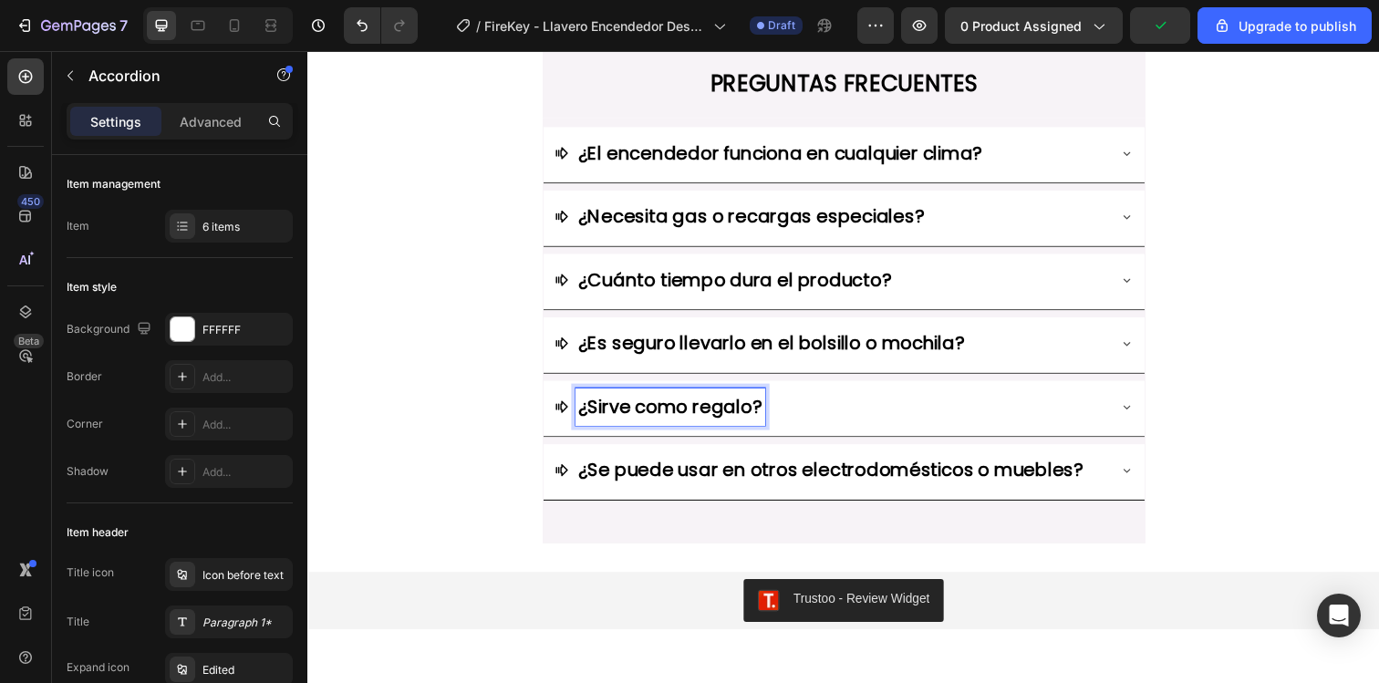
click at [1138, 411] on icon at bounding box center [1143, 414] width 15 height 15
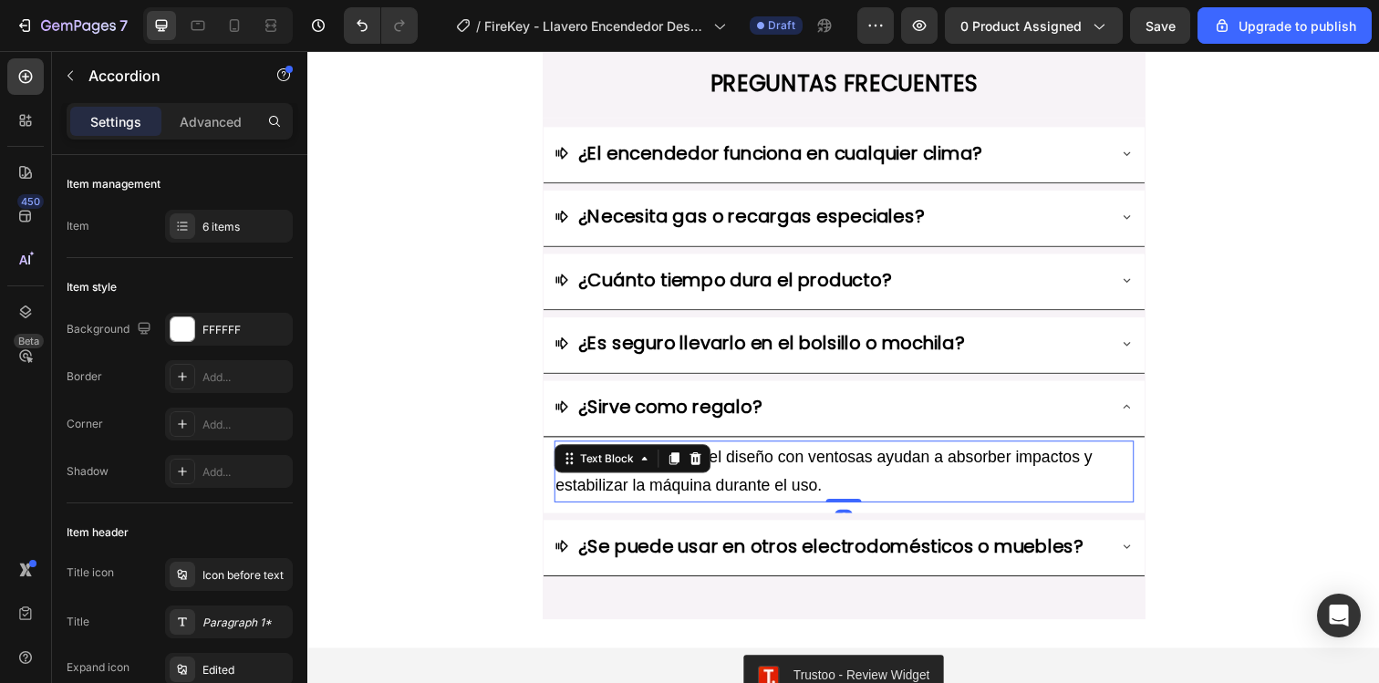
click at [751, 484] on p "Sí. El material TPR y el diseño con ventosas ayudan a absorber impactos y estab…" at bounding box center [855, 480] width 588 height 59
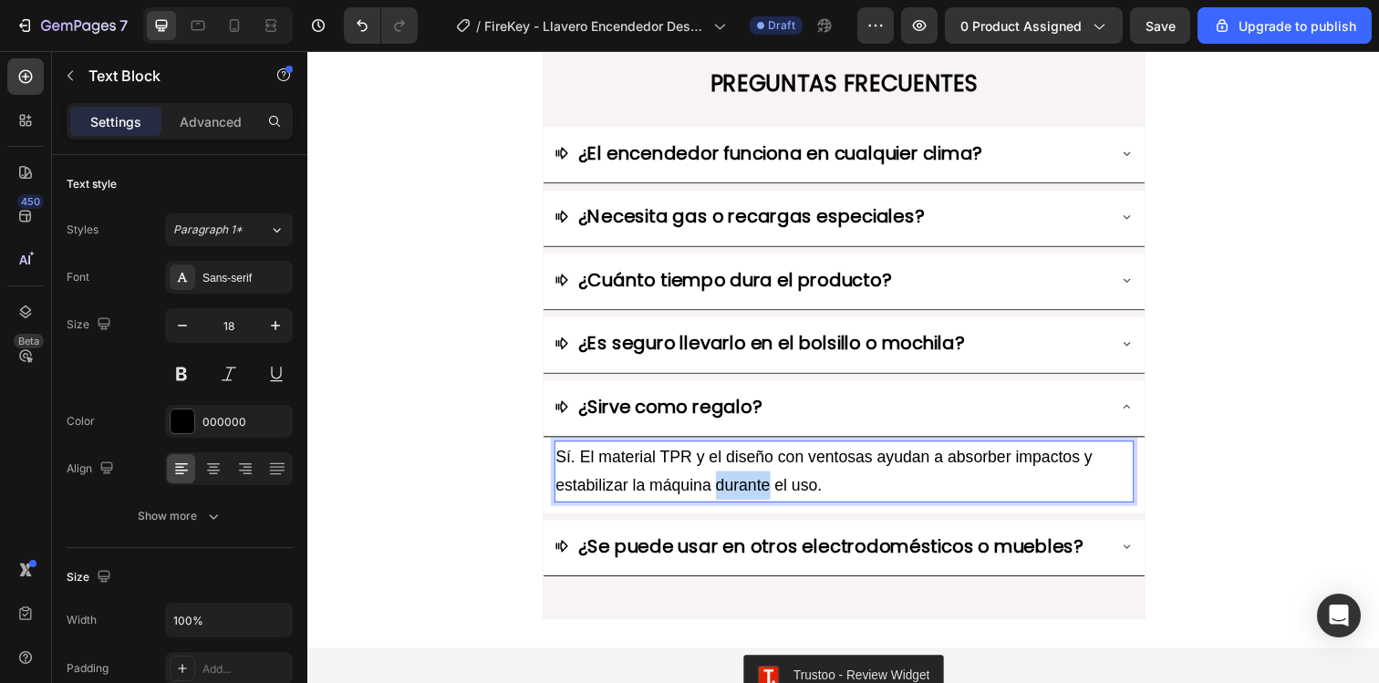
click at [751, 484] on p "Sí. El material TPR y el diseño con ventosas ayudan a absorber impactos y estab…" at bounding box center [855, 480] width 588 height 59
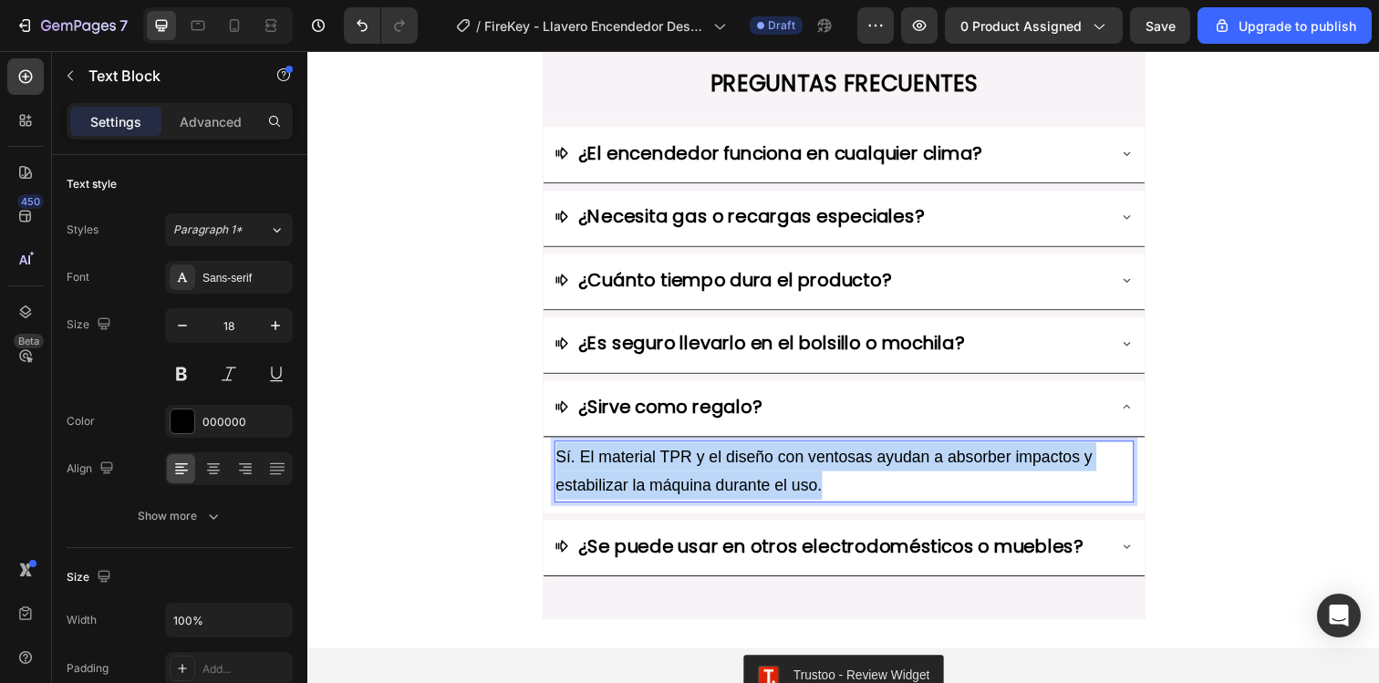
click at [751, 484] on p "Sí. El material TPR y el diseño con ventosas ayudan a absorber impactos y estab…" at bounding box center [855, 480] width 588 height 59
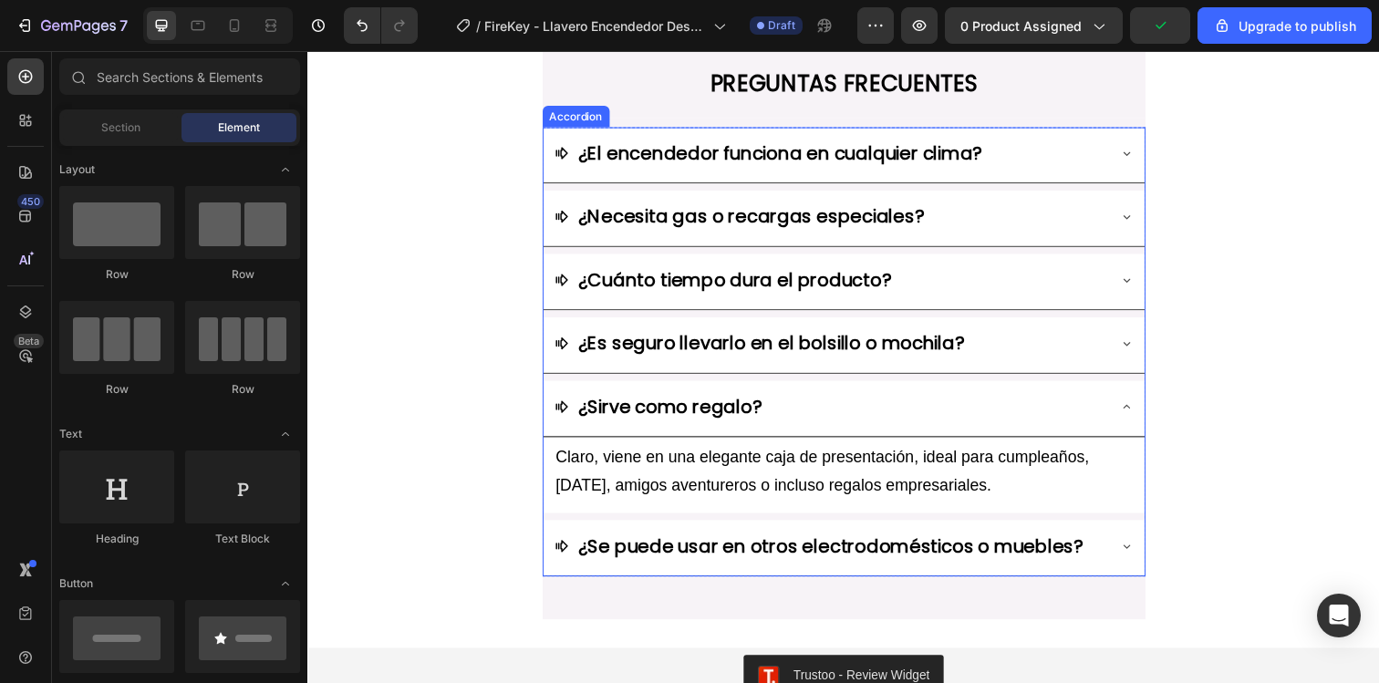
click at [1149, 556] on icon at bounding box center [1143, 556] width 15 height 15
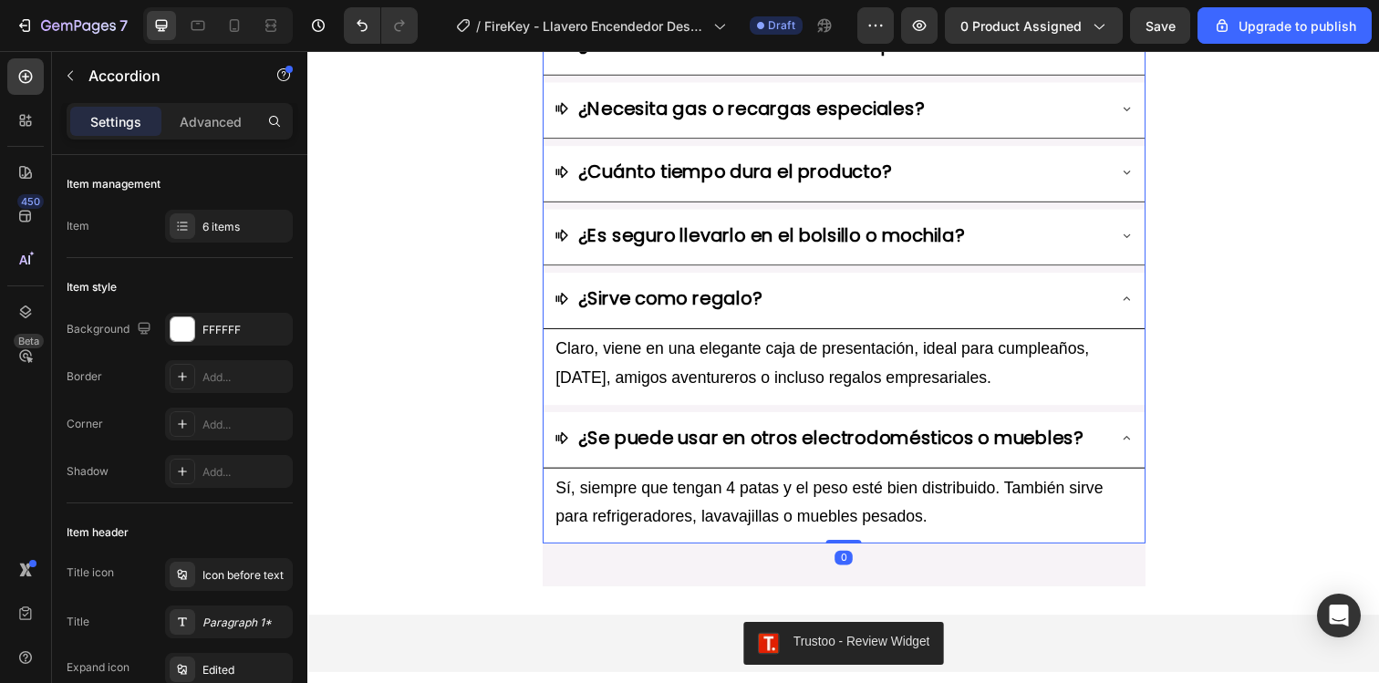
scroll to position [7164, 0]
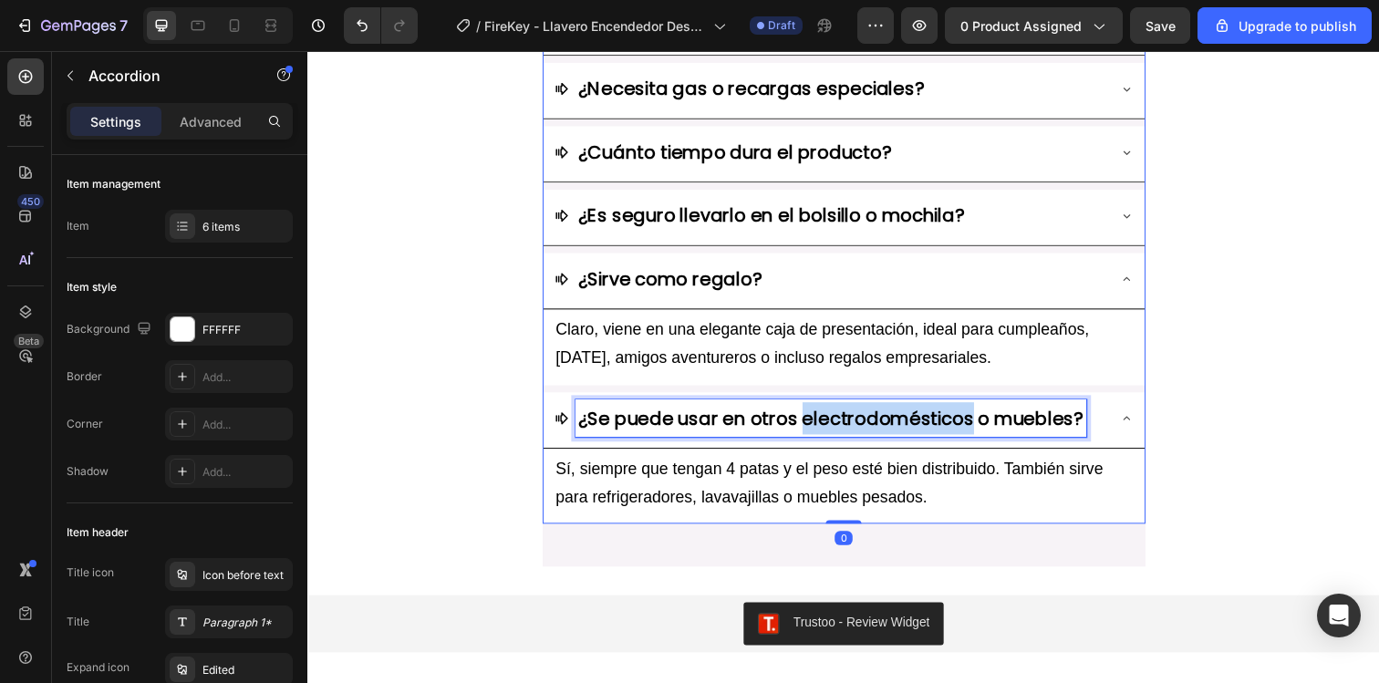
click at [922, 426] on strong "¿Se puede usar en otros electrodomésticos o muebles?" at bounding box center [842, 426] width 516 height 26
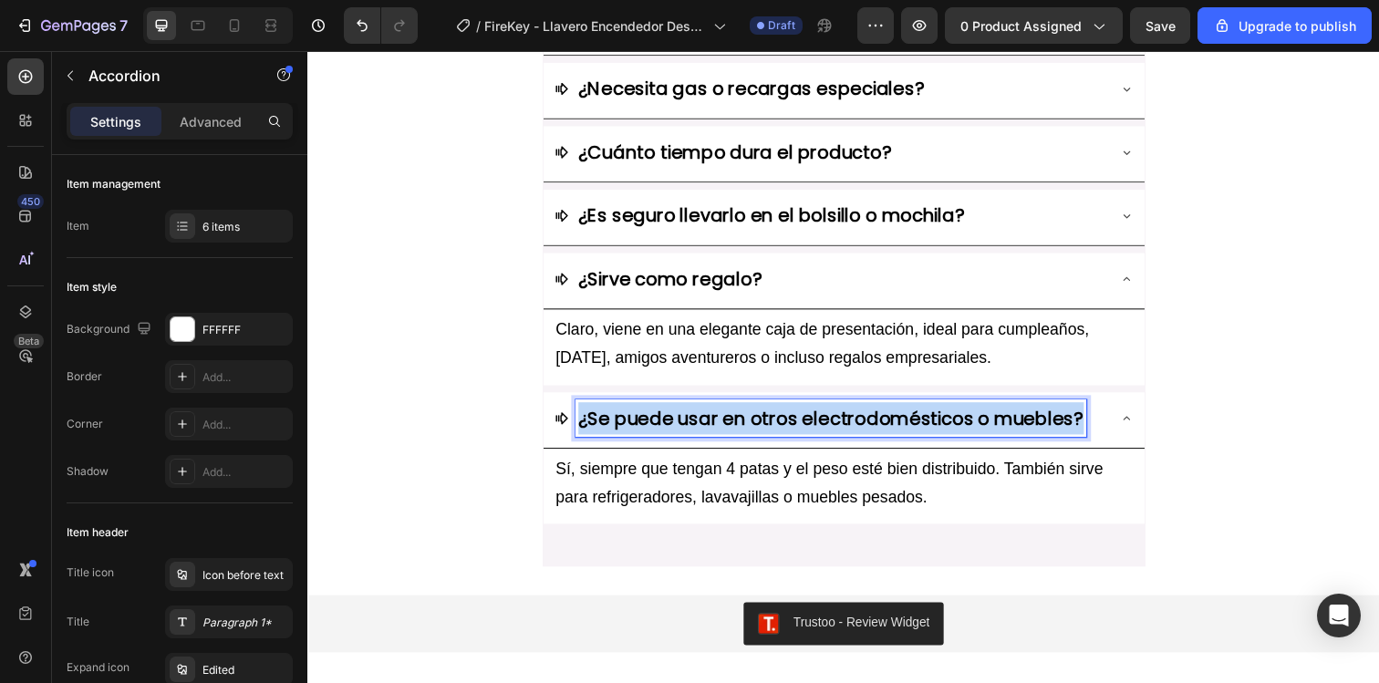
click at [922, 426] on strong "¿Se puede usar en otros electrodomésticos o muebles?" at bounding box center [842, 426] width 516 height 26
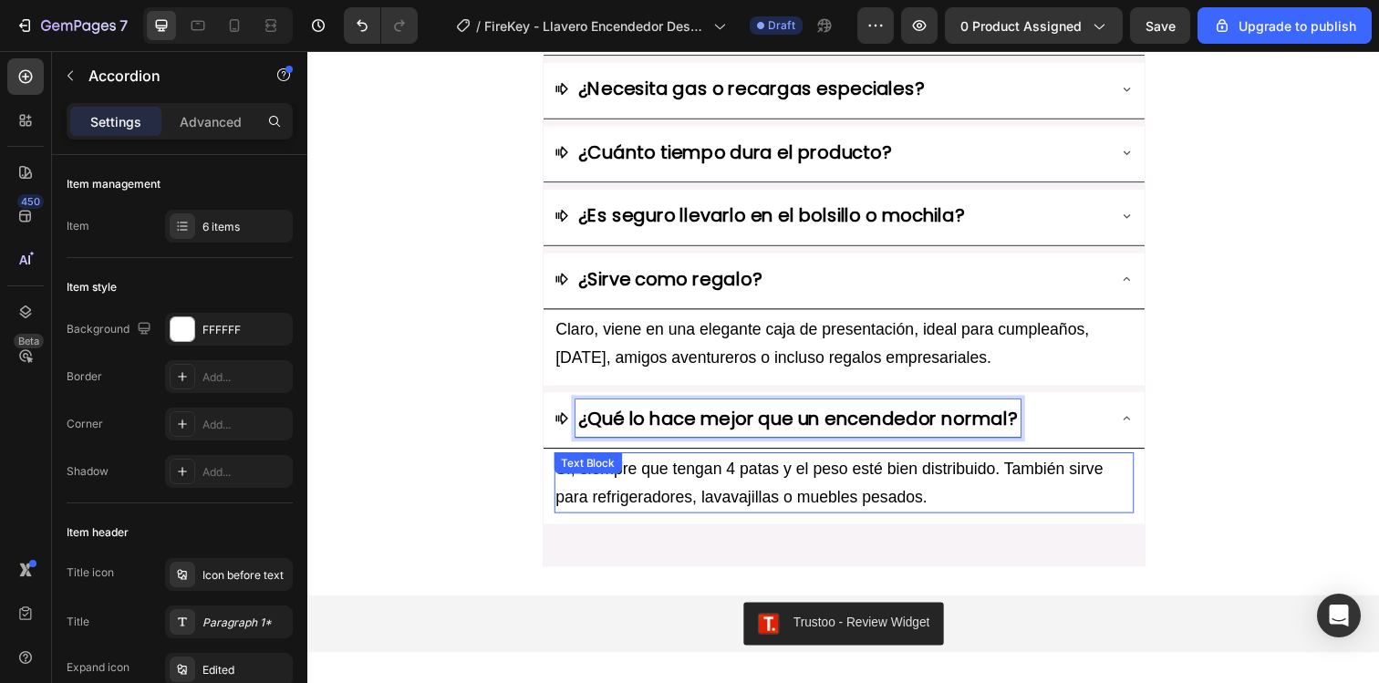
click at [705, 492] on p "Sí, siempre que tengan 4 patas y el peso esté bien distribuido. También sirve p…" at bounding box center [855, 491] width 588 height 59
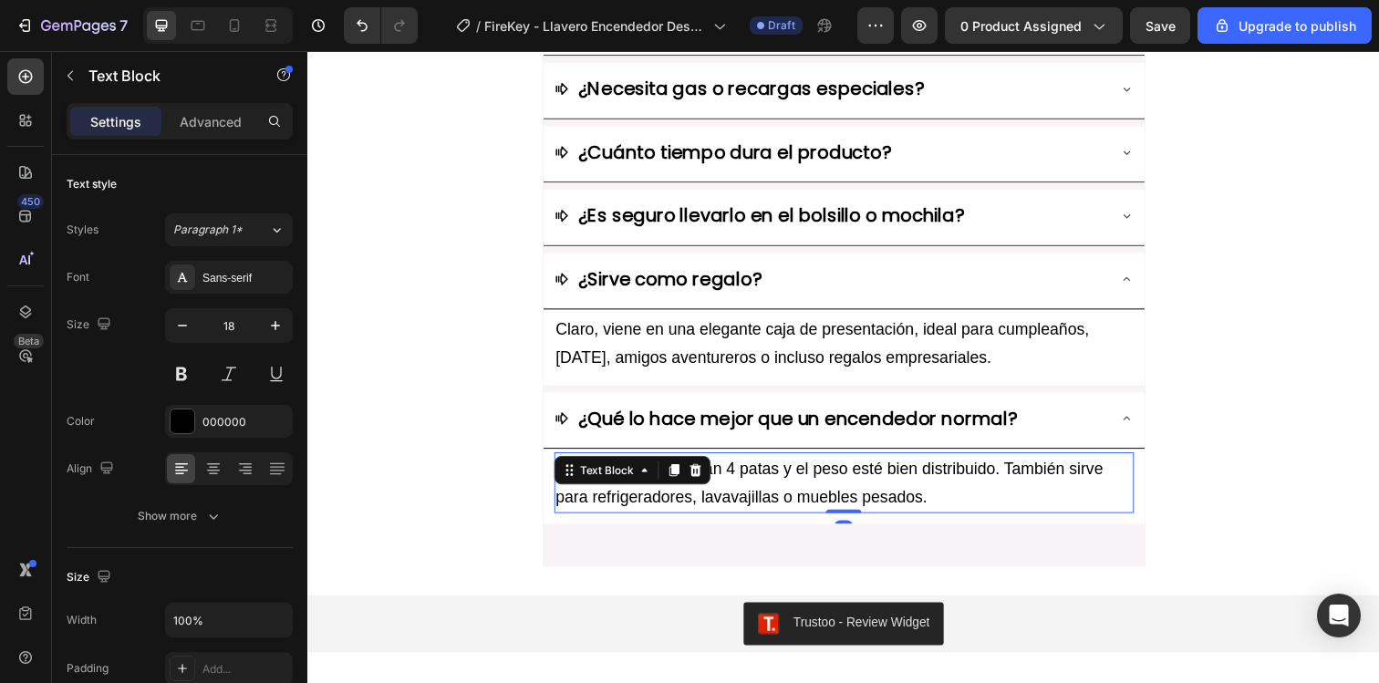
click at [705, 492] on p "Sí, siempre que tengan 4 patas y el peso esté bien distribuido. También sirve p…" at bounding box center [855, 491] width 588 height 59
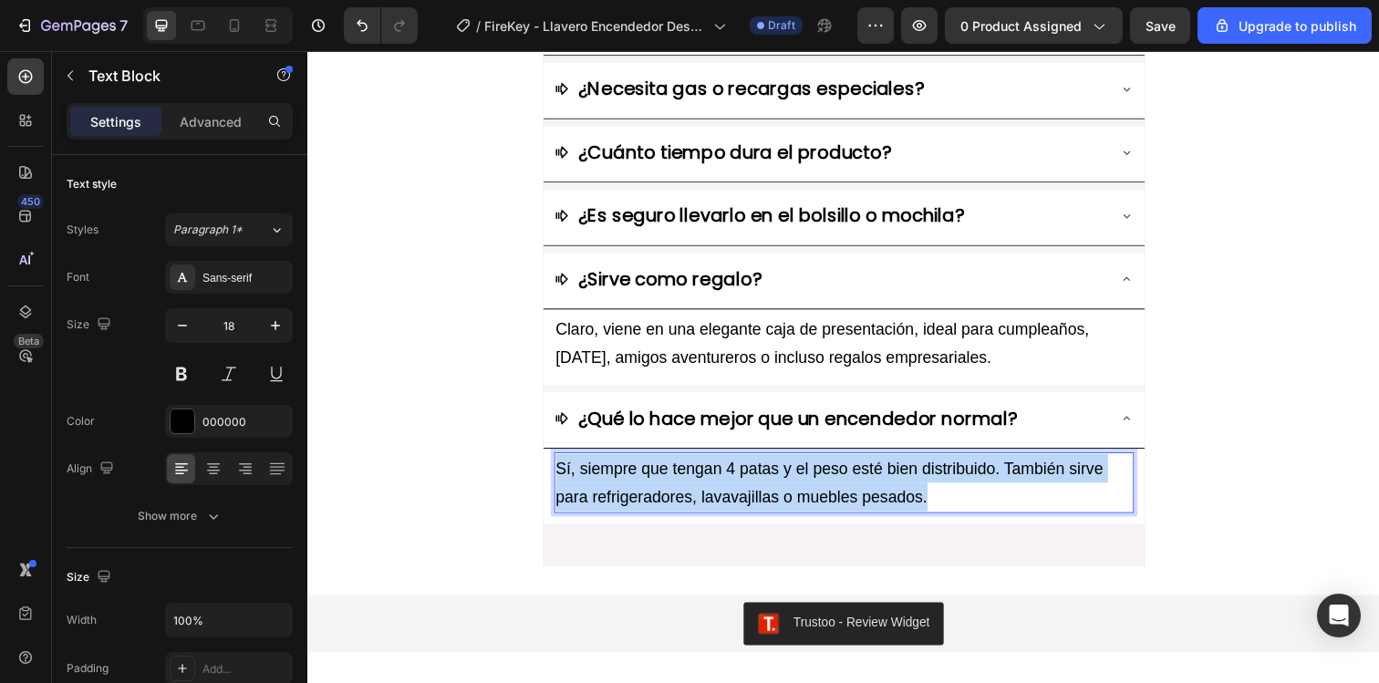
click at [705, 492] on p "Sí, siempre que tengan 4 patas y el peso esté bien distribuido. También sirve p…" at bounding box center [855, 491] width 588 height 59
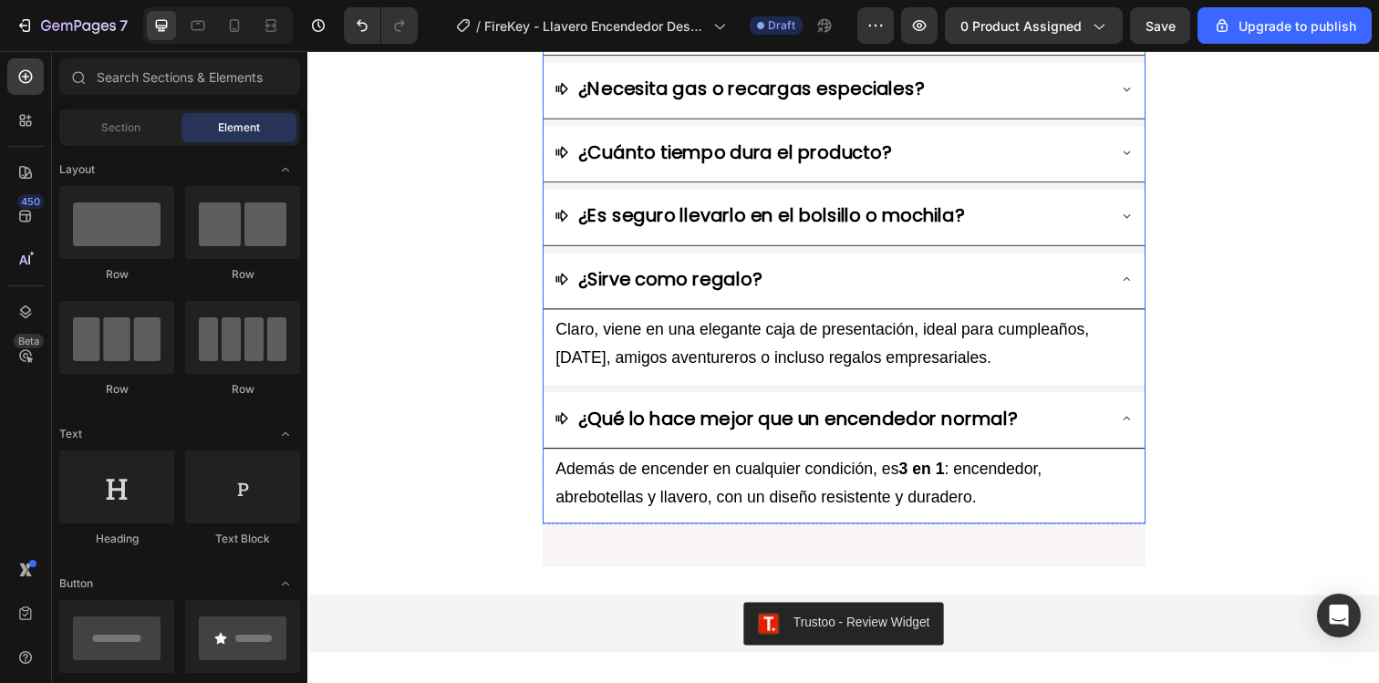
click at [1146, 423] on icon at bounding box center [1143, 426] width 15 height 15
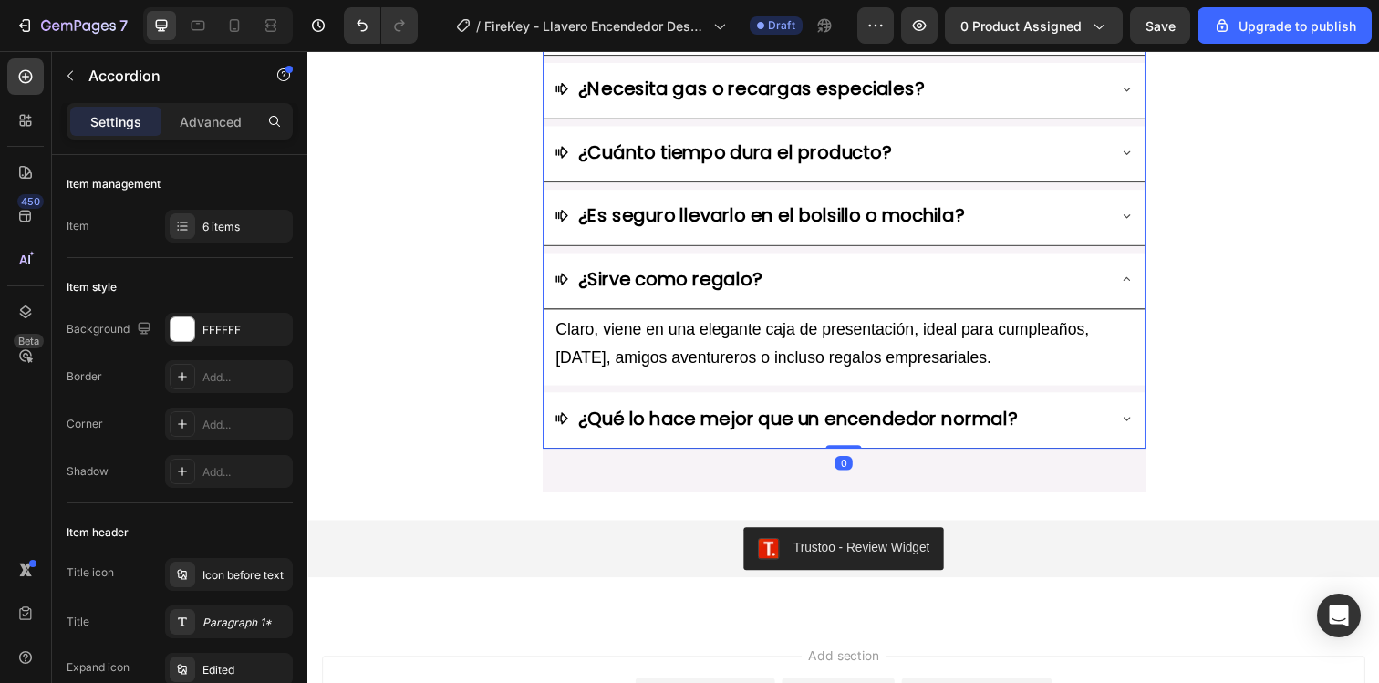
click at [1147, 282] on icon at bounding box center [1143, 283] width 15 height 15
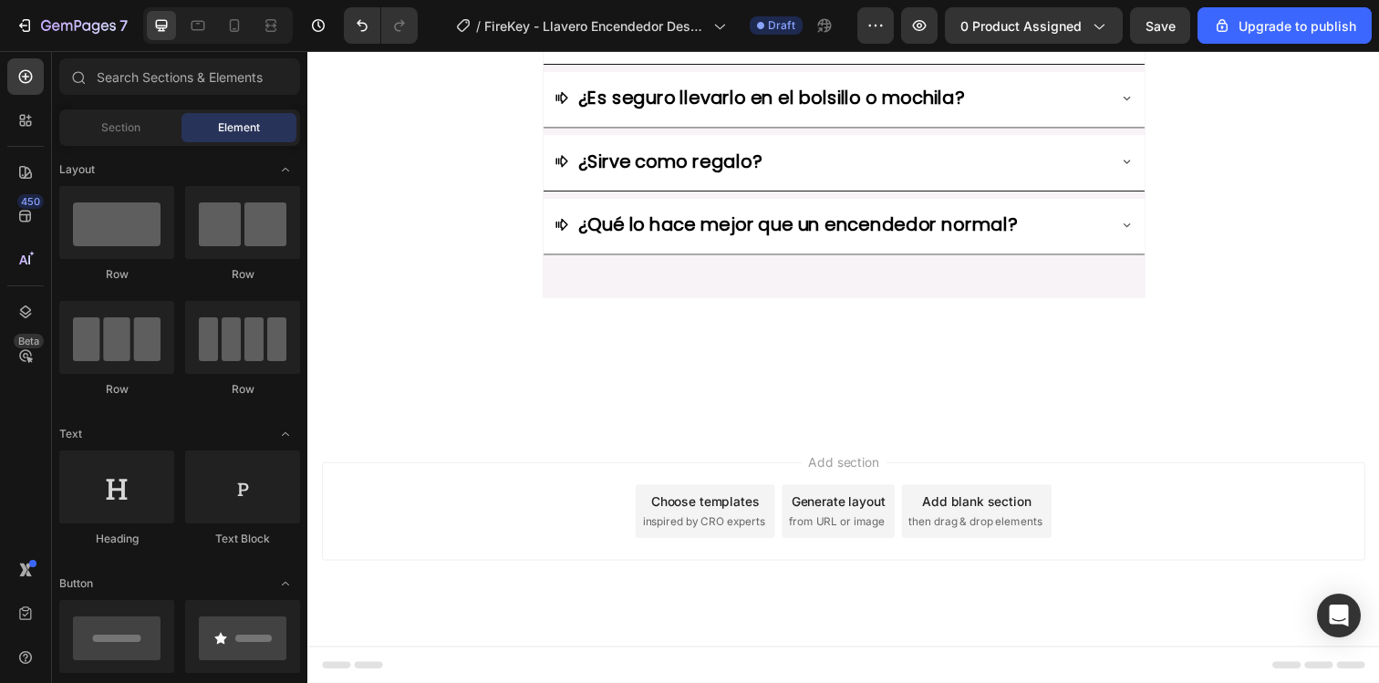
scroll to position [6864, 0]
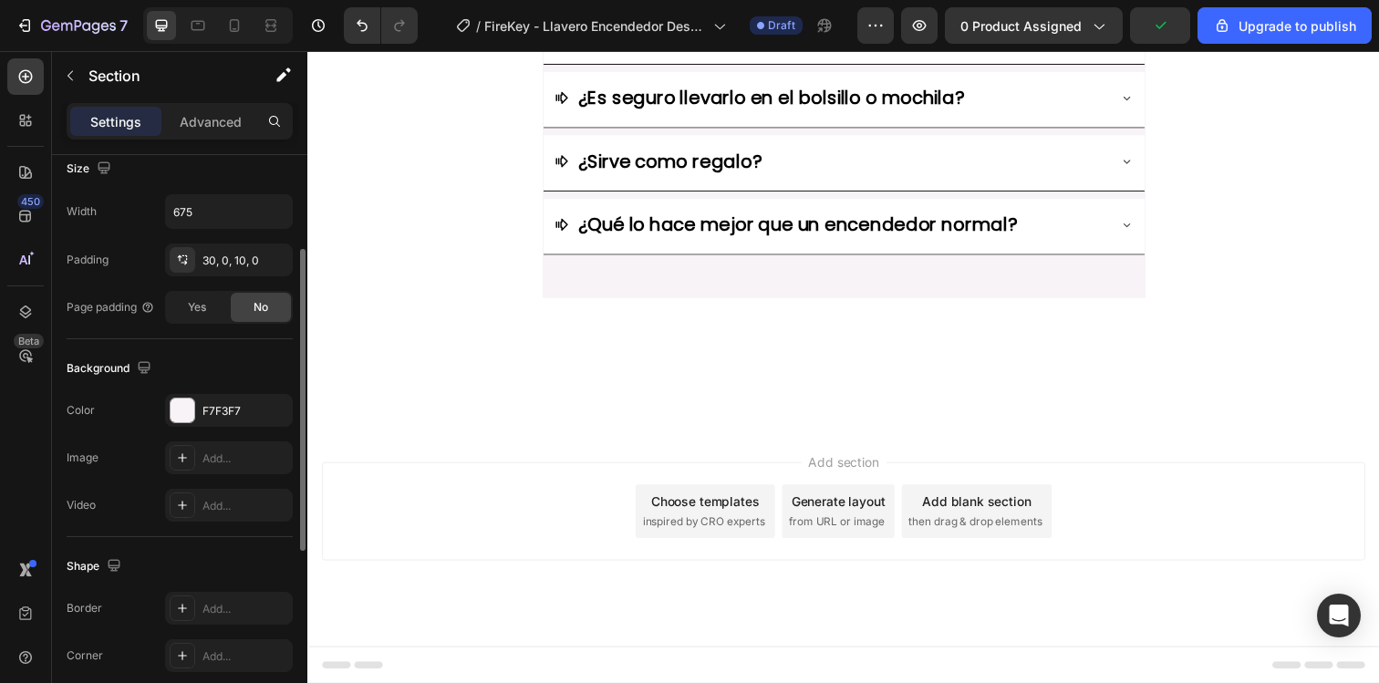
scroll to position [533, 0]
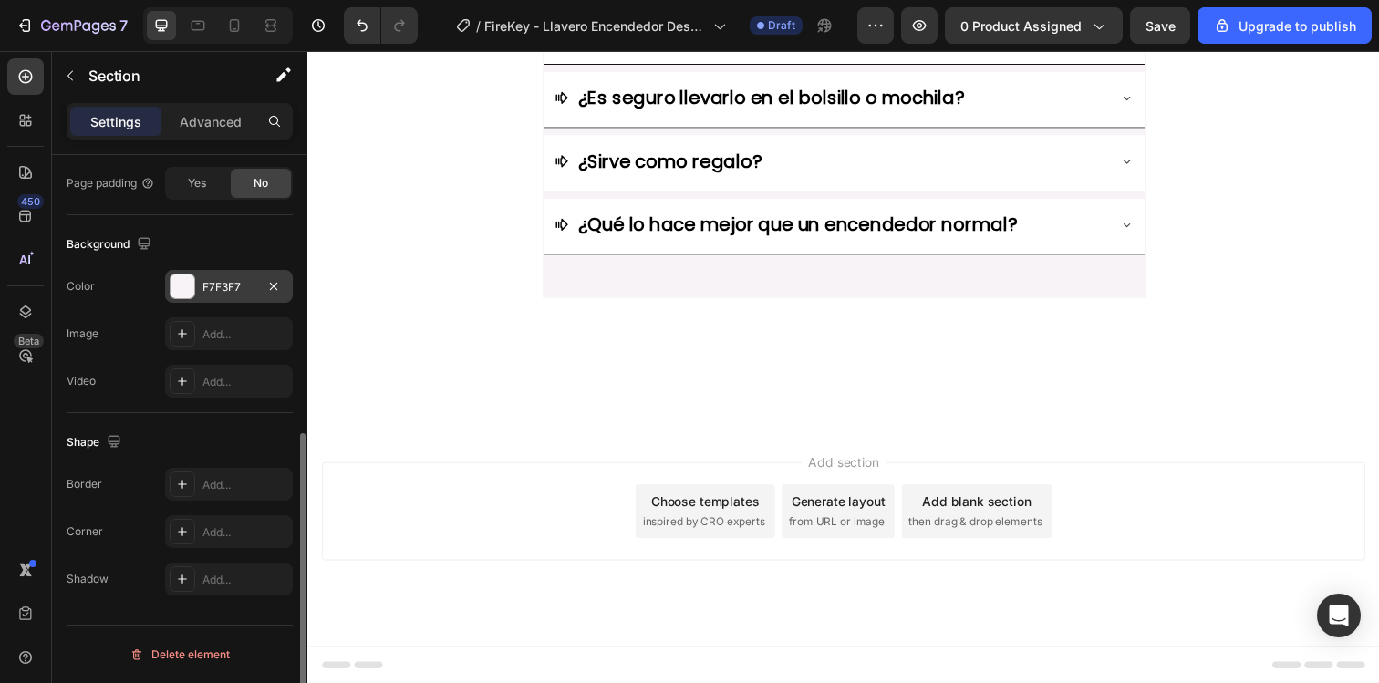
click at [226, 291] on div "F7F3F7" at bounding box center [228, 287] width 53 height 16
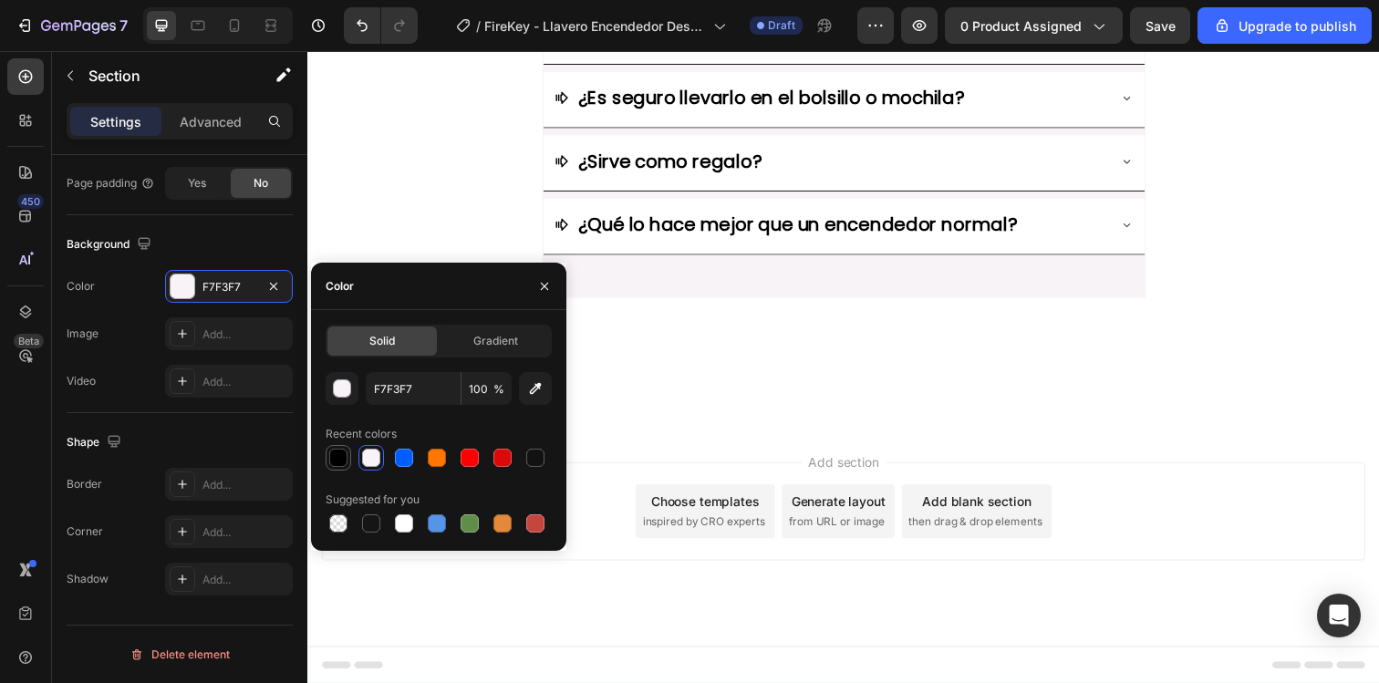
click at [347, 453] on div at bounding box center [338, 458] width 22 height 22
type input "000000"
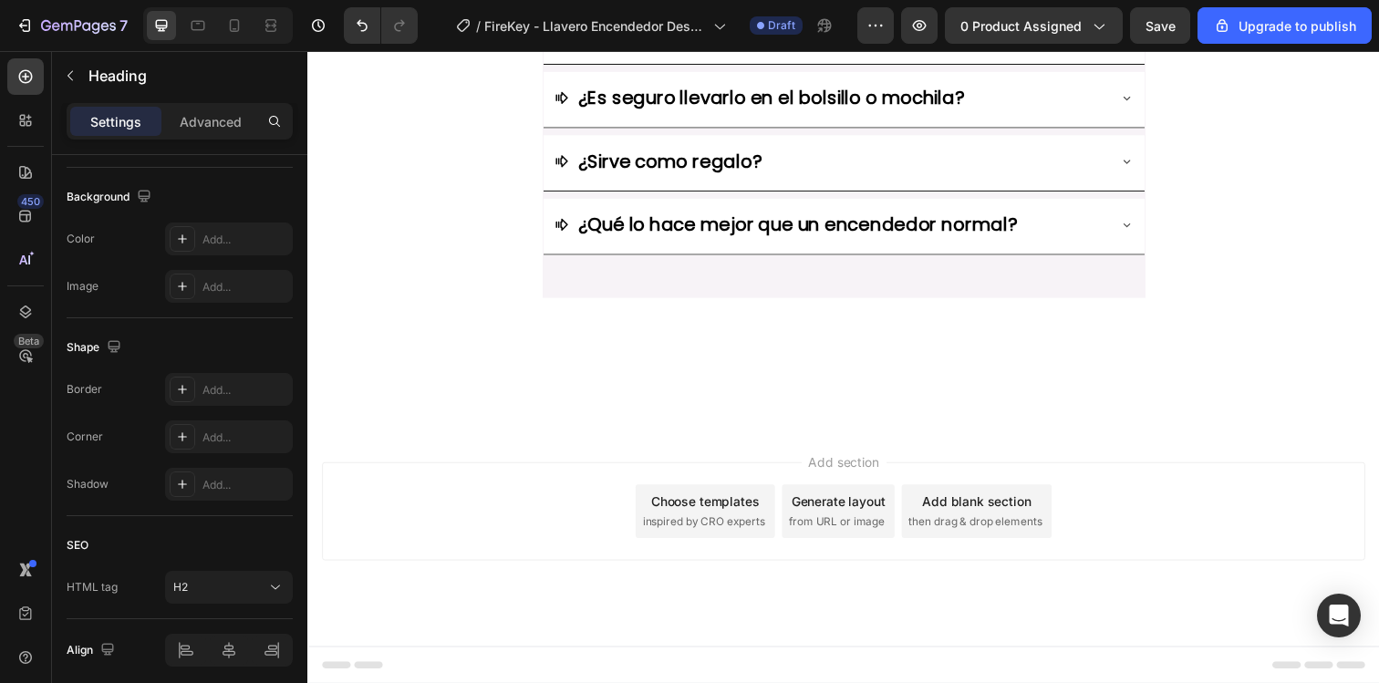
scroll to position [0, 0]
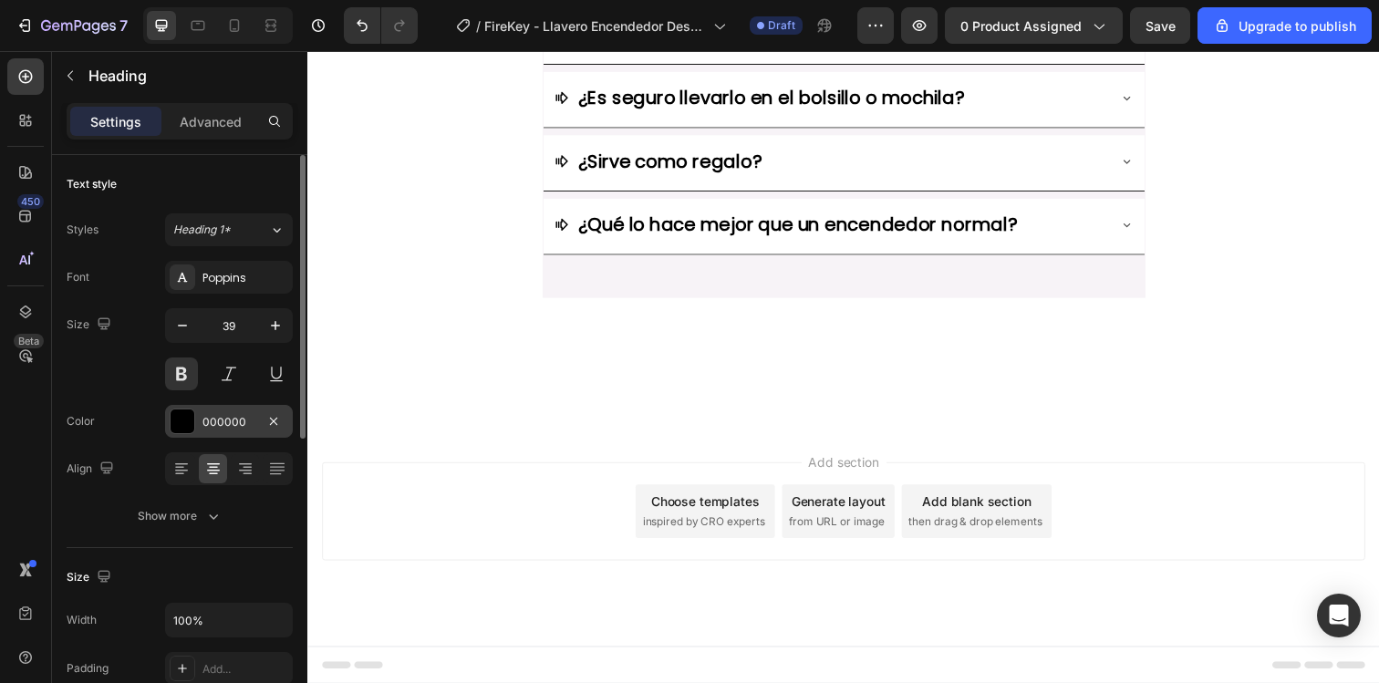
click at [239, 418] on div "000000" at bounding box center [228, 422] width 53 height 16
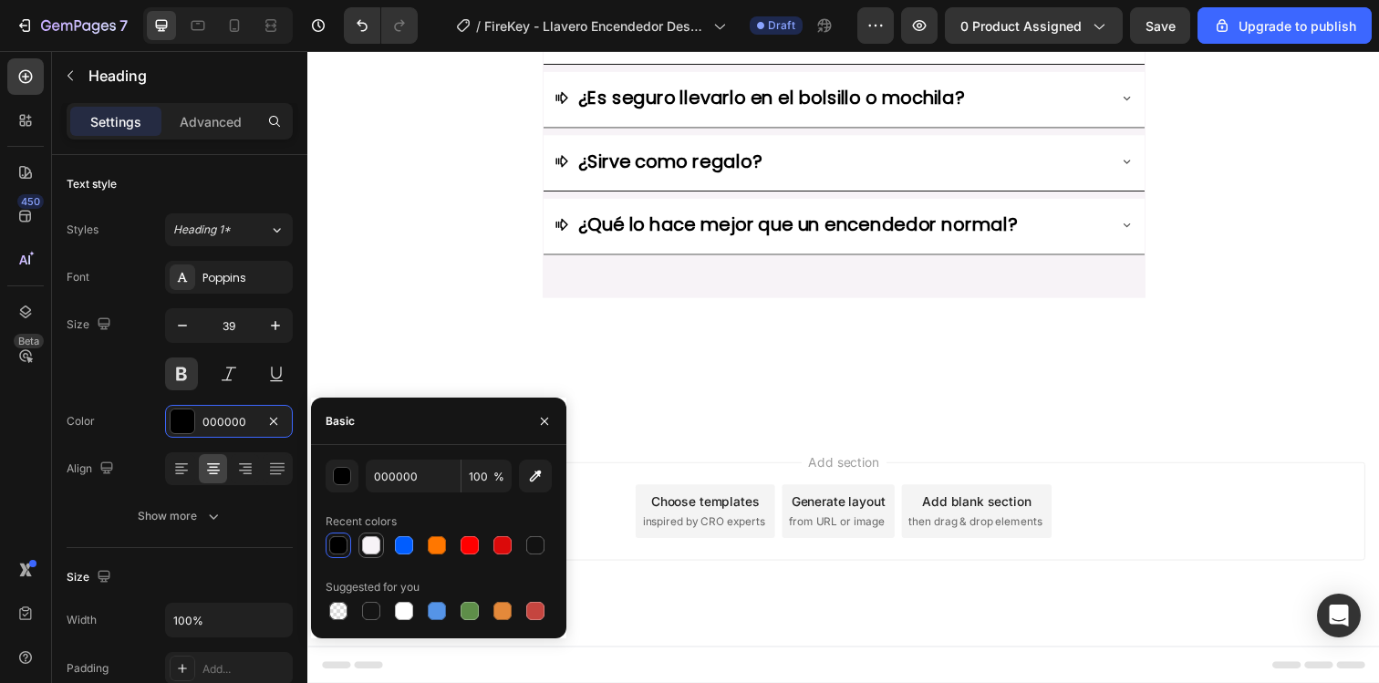
click at [367, 549] on div at bounding box center [371, 545] width 18 height 18
type input "F7F3F7"
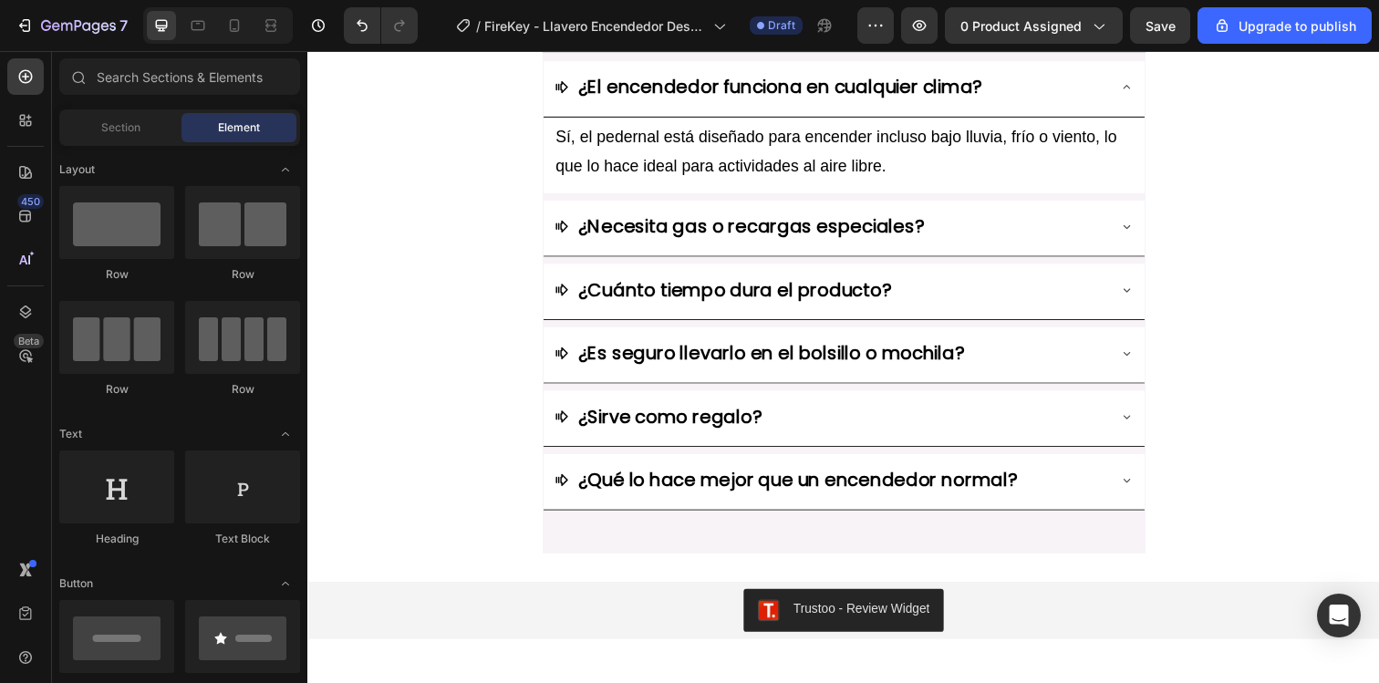
scroll to position [7184, 0]
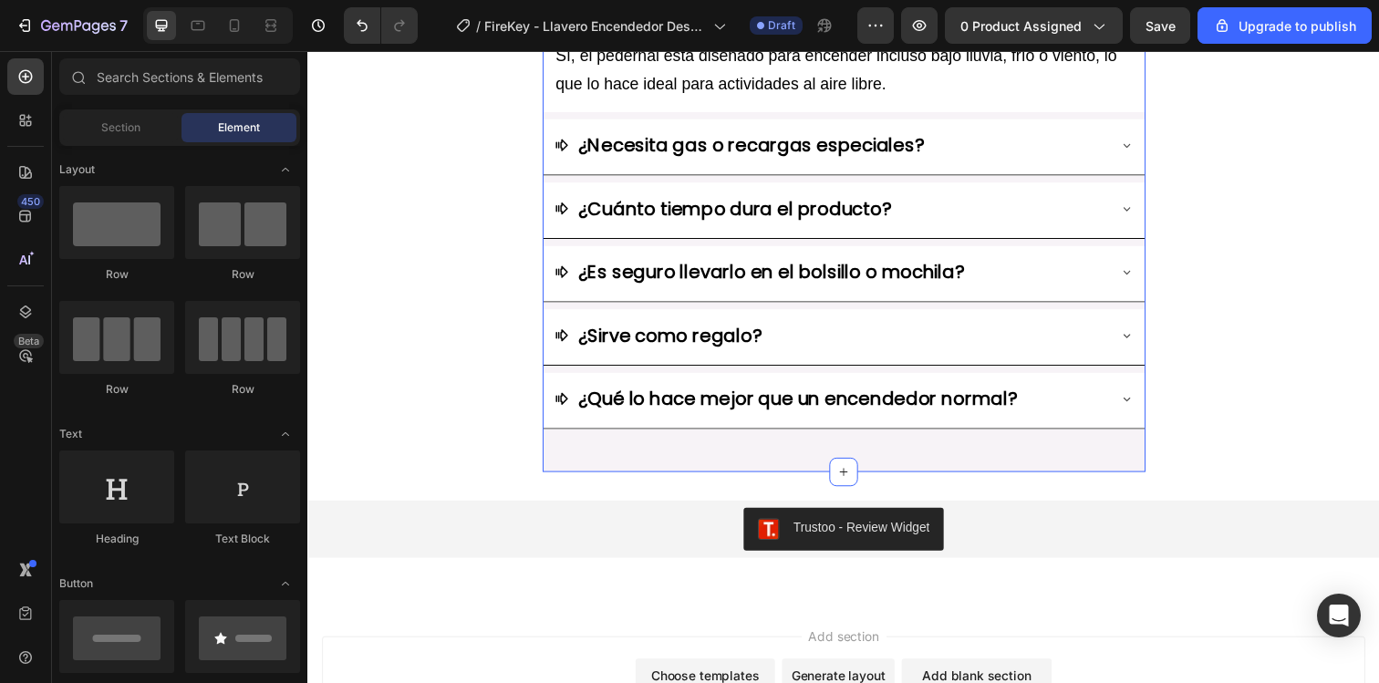
click at [625, 470] on div "¿El encendedor funciona en cualquier clima? Sí, el pedernal está diseñado para …" at bounding box center [855, 225] width 616 height 512
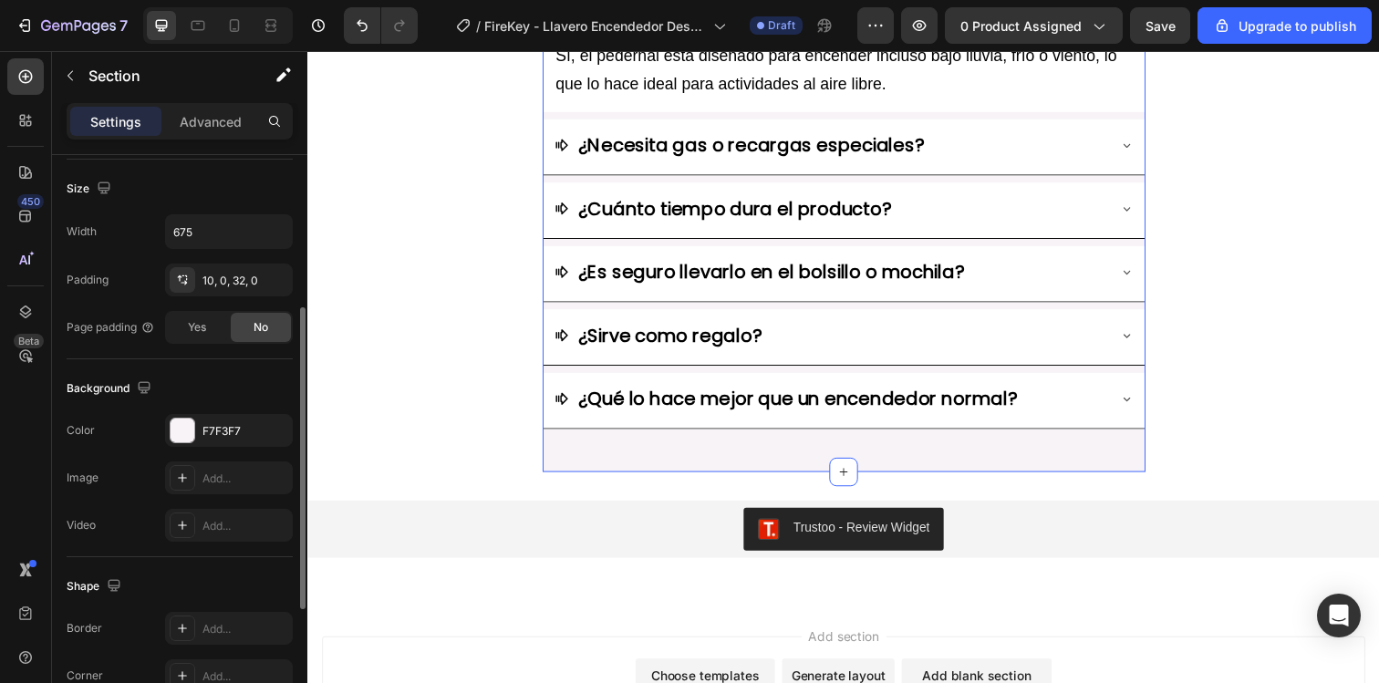
scroll to position [533, 0]
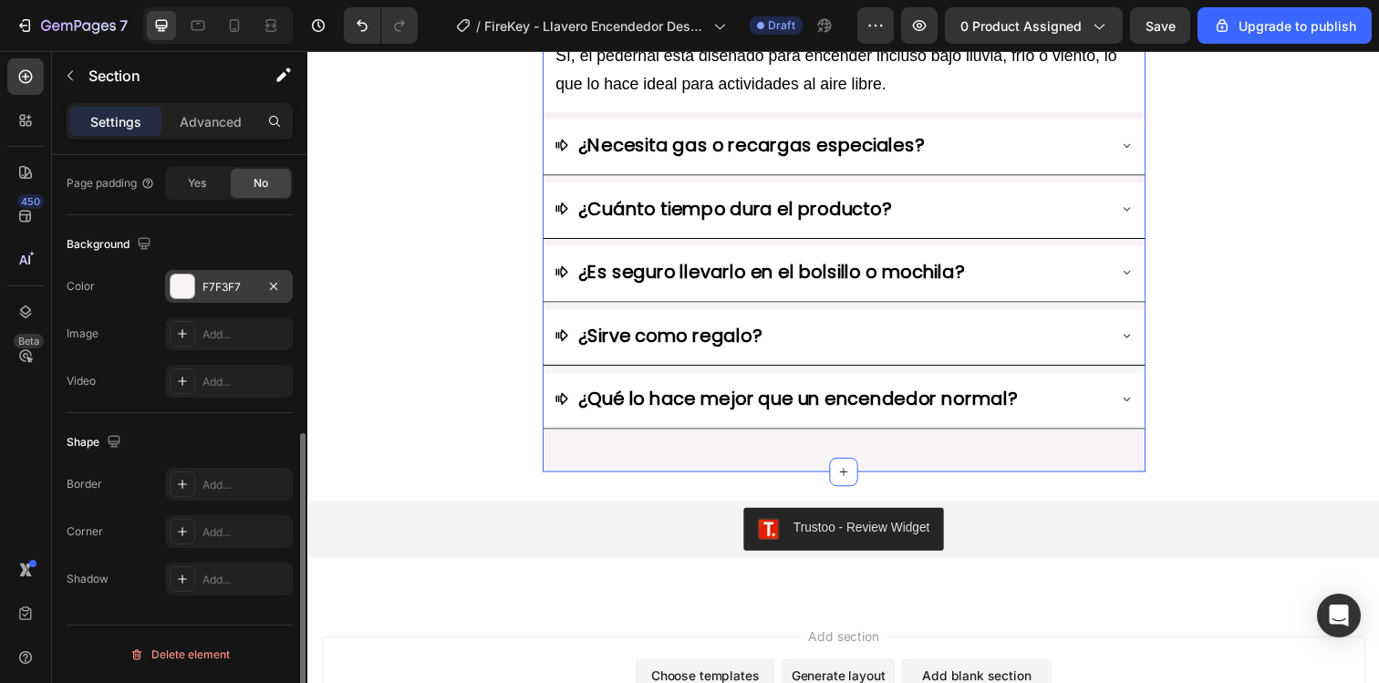
click at [232, 295] on div "F7F3F7" at bounding box center [228, 287] width 53 height 16
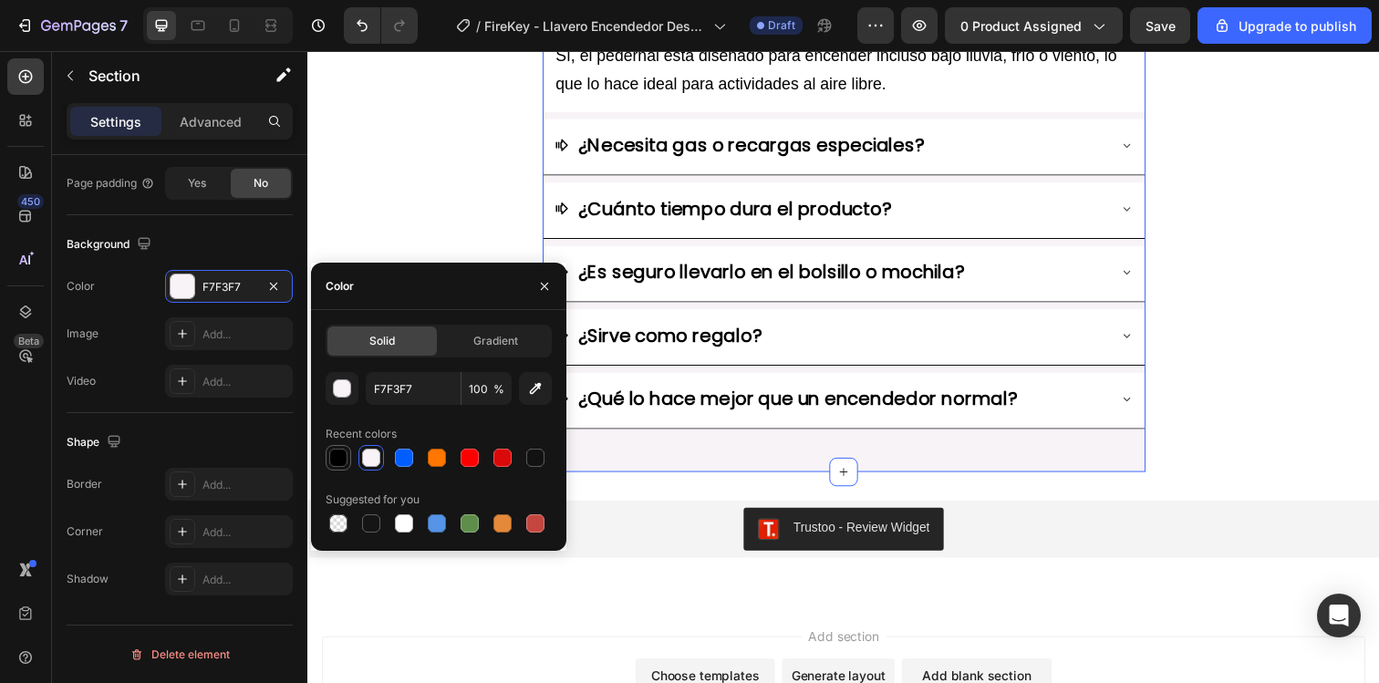
click at [343, 460] on div at bounding box center [338, 458] width 18 height 18
type input "000000"
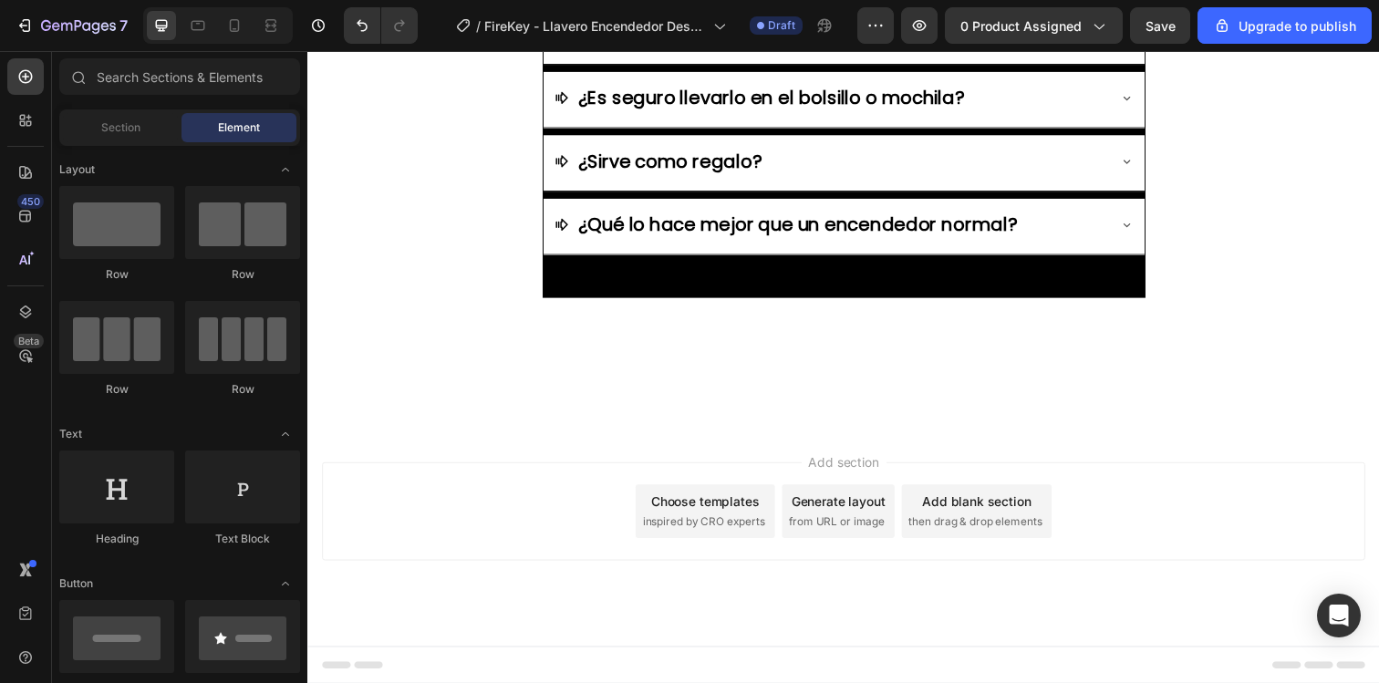
scroll to position [6026, 0]
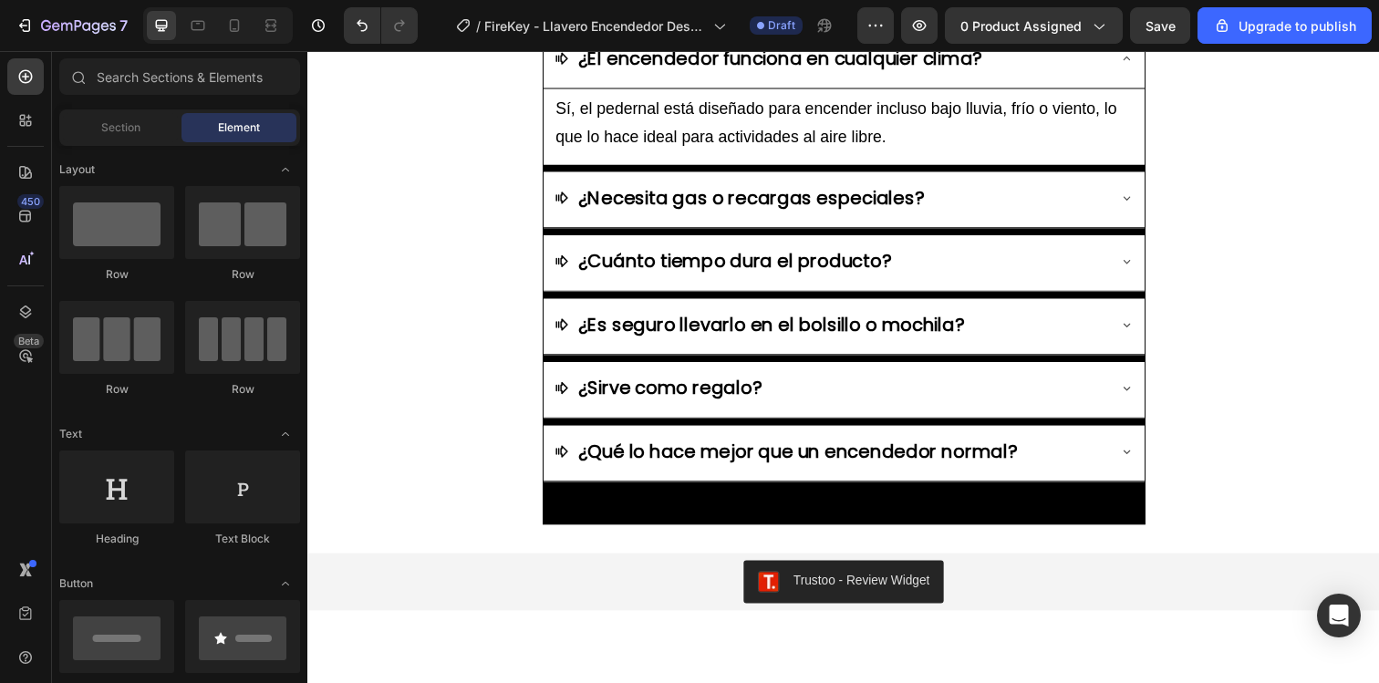
scroll to position [7131, 0]
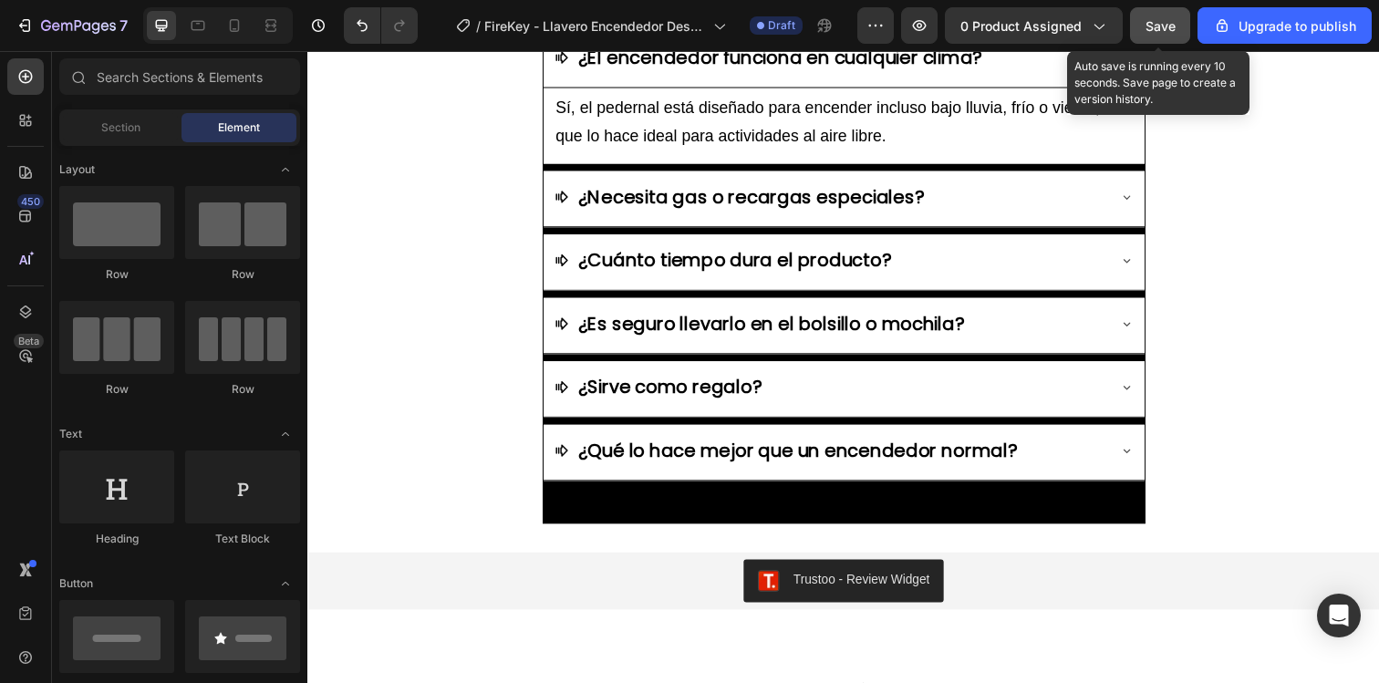
click at [1168, 32] on span "Save" at bounding box center [1160, 26] width 30 height 16
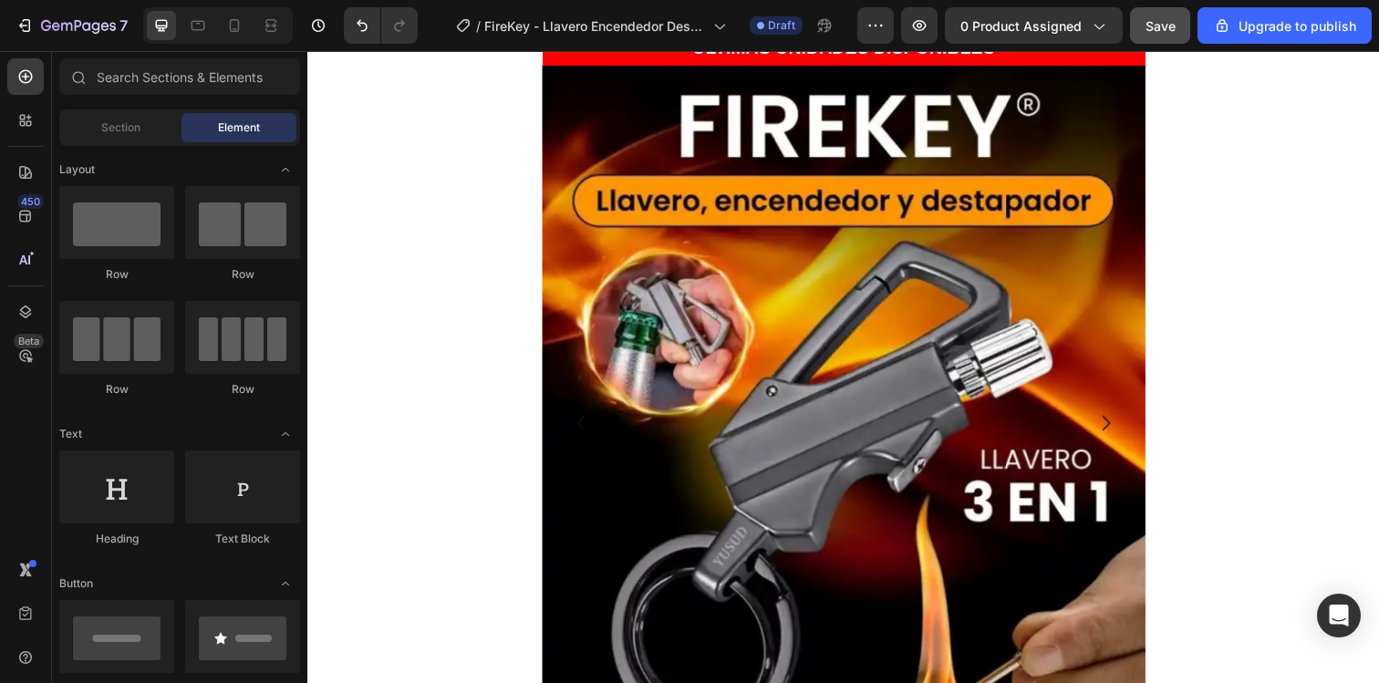
scroll to position [208, 0]
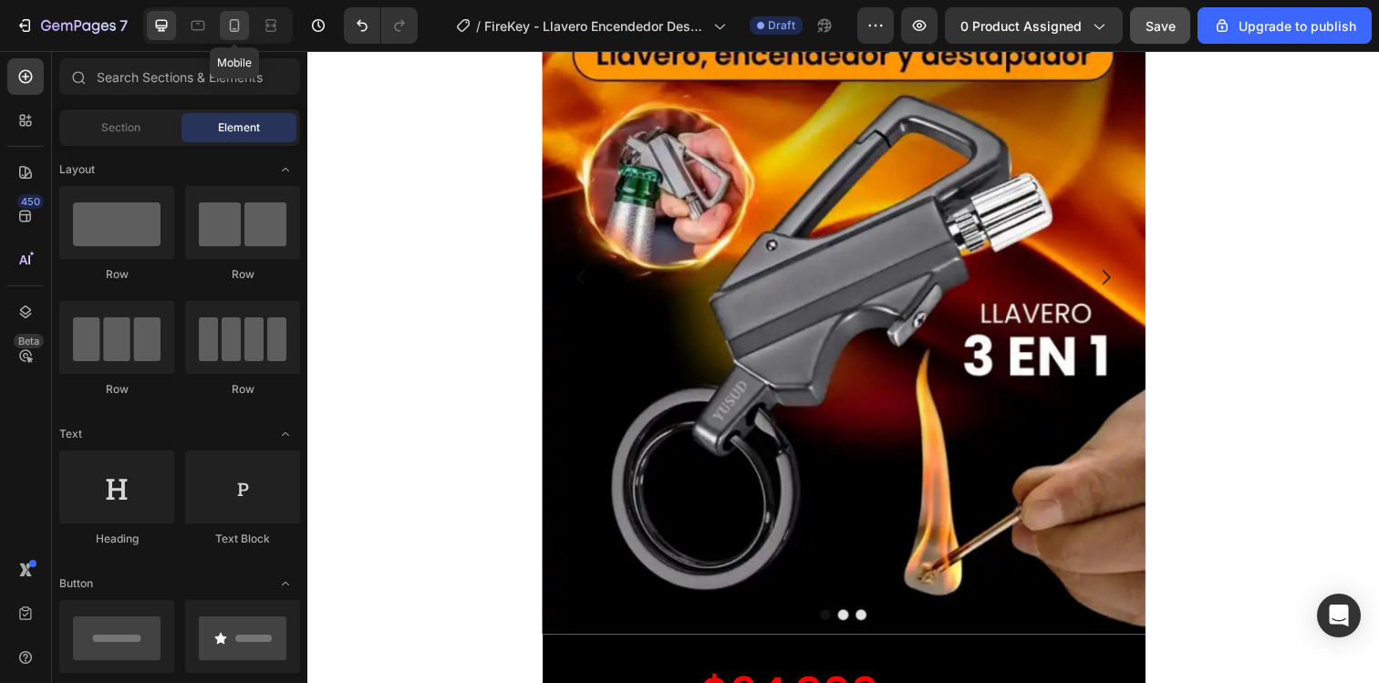
click at [225, 26] on icon at bounding box center [234, 25] width 18 height 18
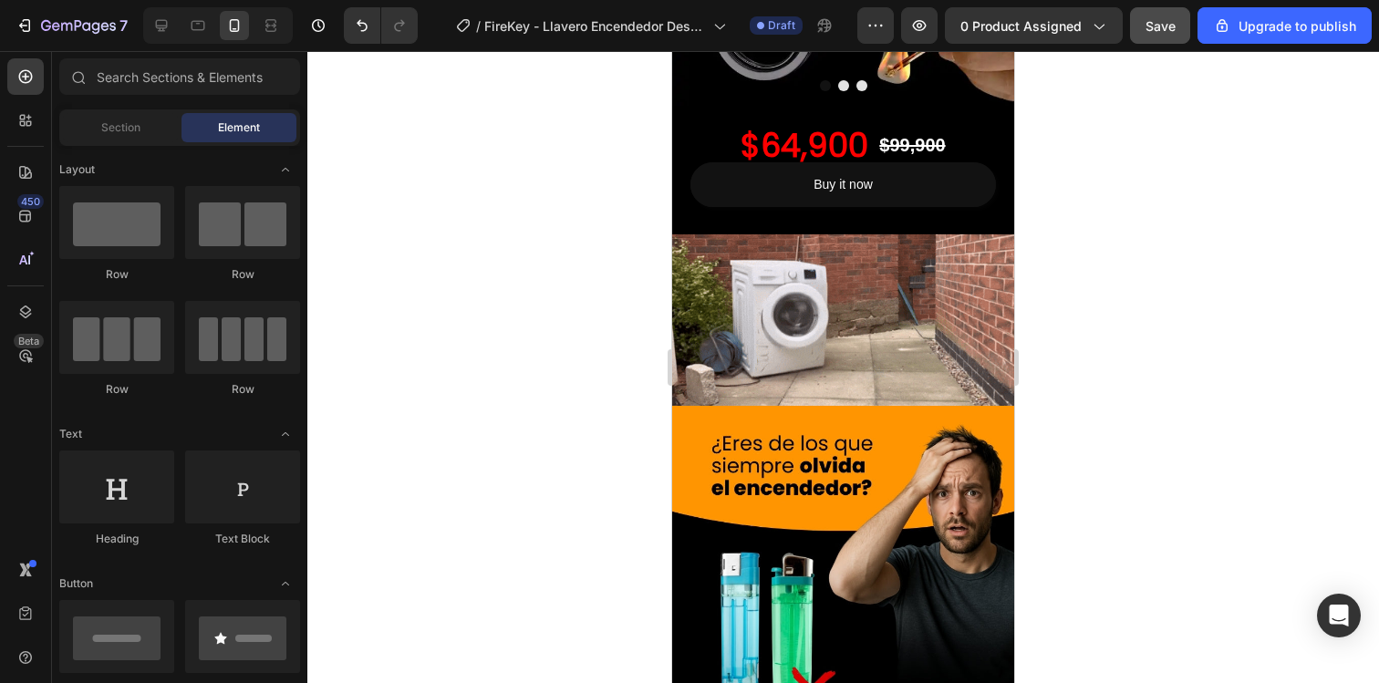
scroll to position [412, 0]
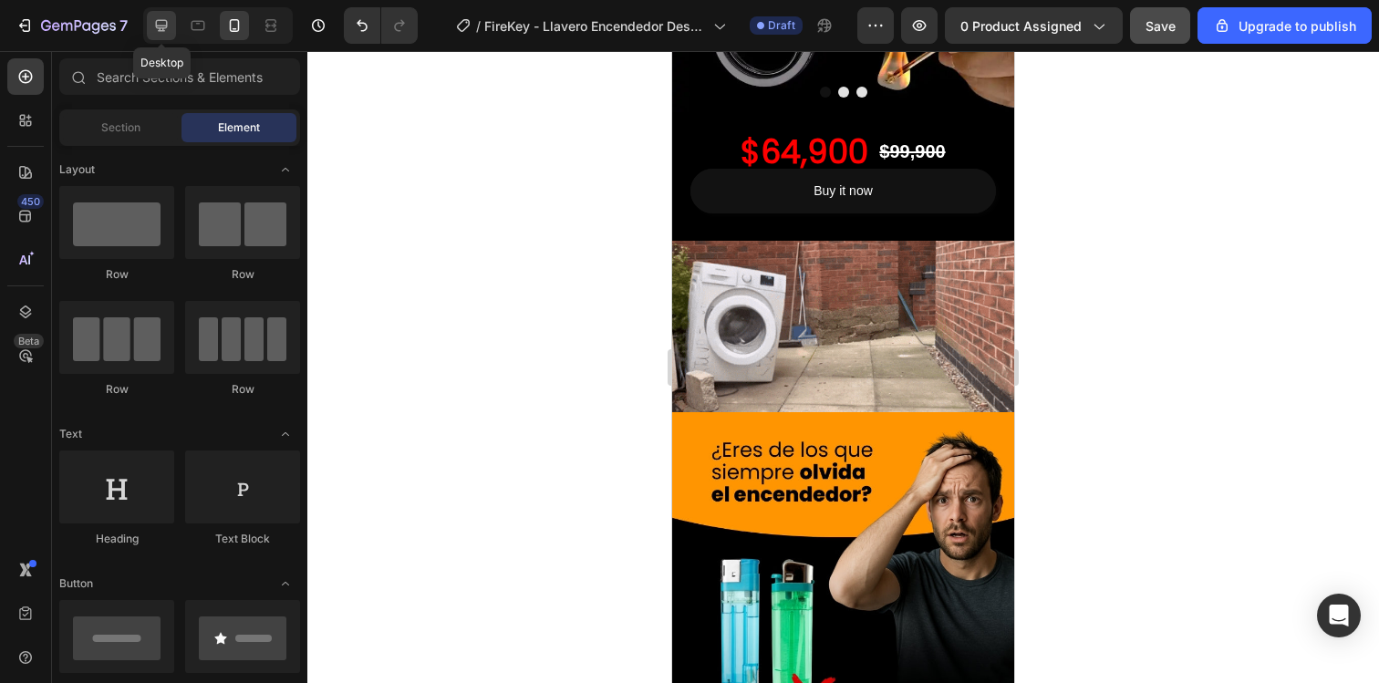
click at [162, 17] on icon at bounding box center [161, 25] width 18 height 18
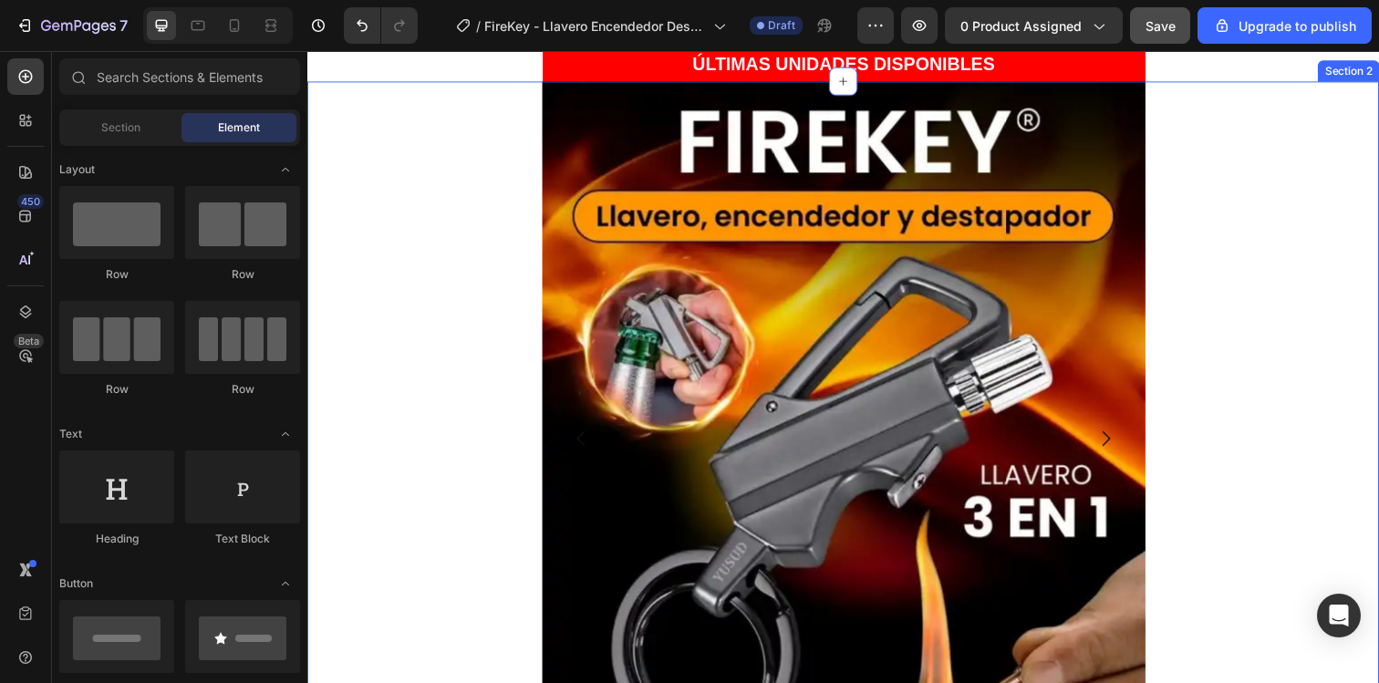
scroll to position [78, 0]
